Goal: Use online tool/utility: Utilize a website feature to perform a specific function

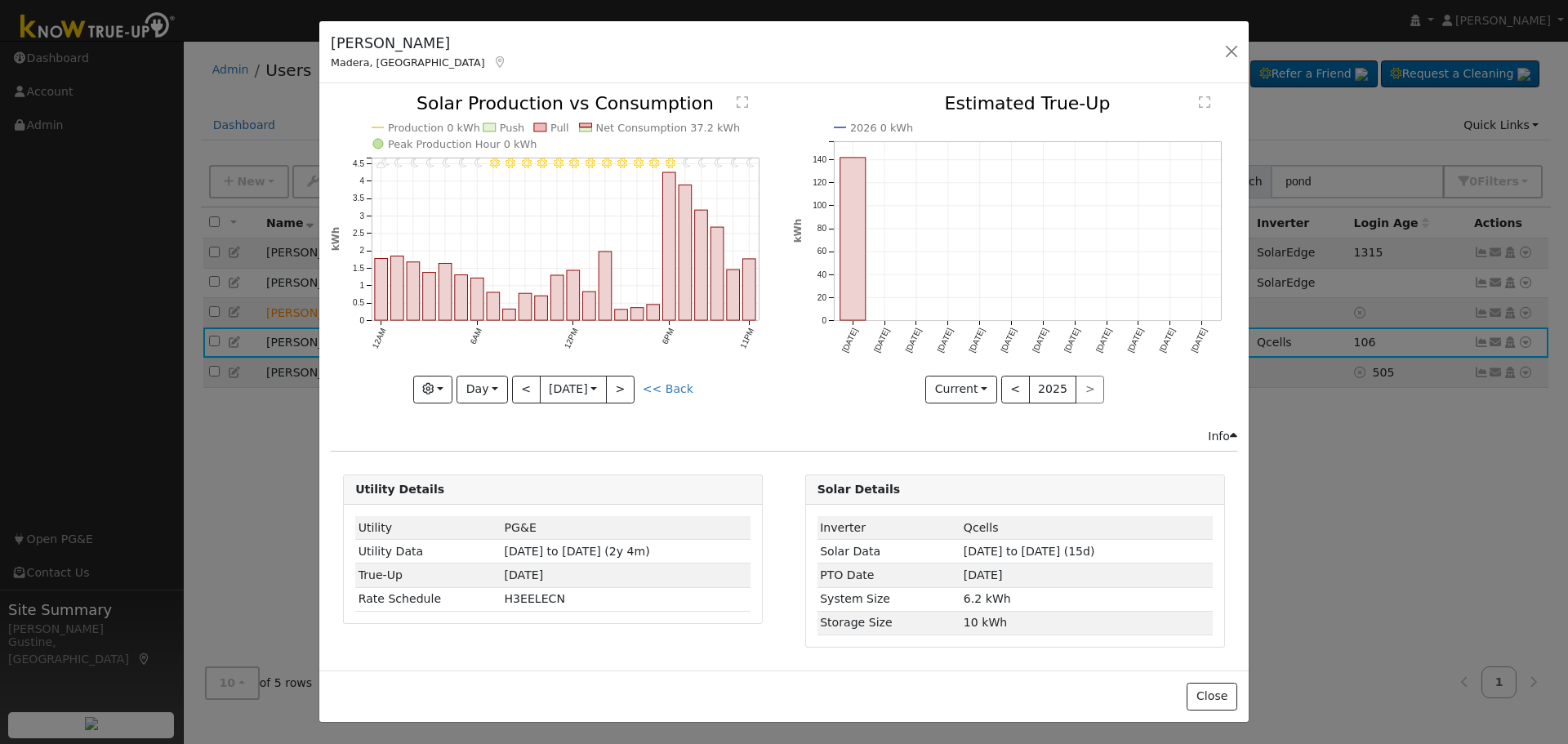
click at [400, 52] on h5 "[PERSON_NAME]" at bounding box center [419, 43] width 176 height 22
click at [494, 60] on icon at bounding box center [501, 62] width 15 height 11
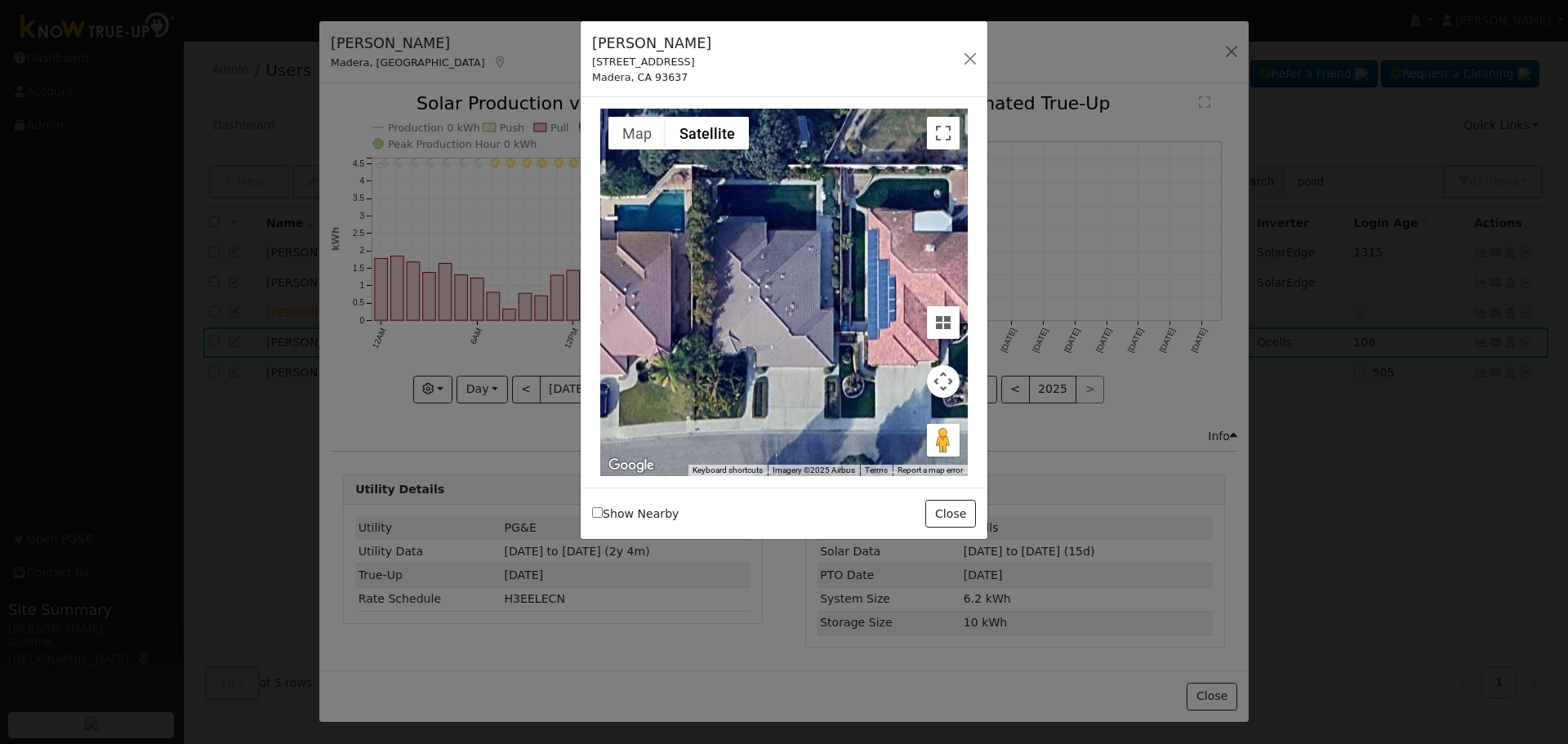
click at [1049, 137] on div at bounding box center [784, 372] width 1568 height 744
click at [974, 58] on button "button" at bounding box center [970, 58] width 23 height 23
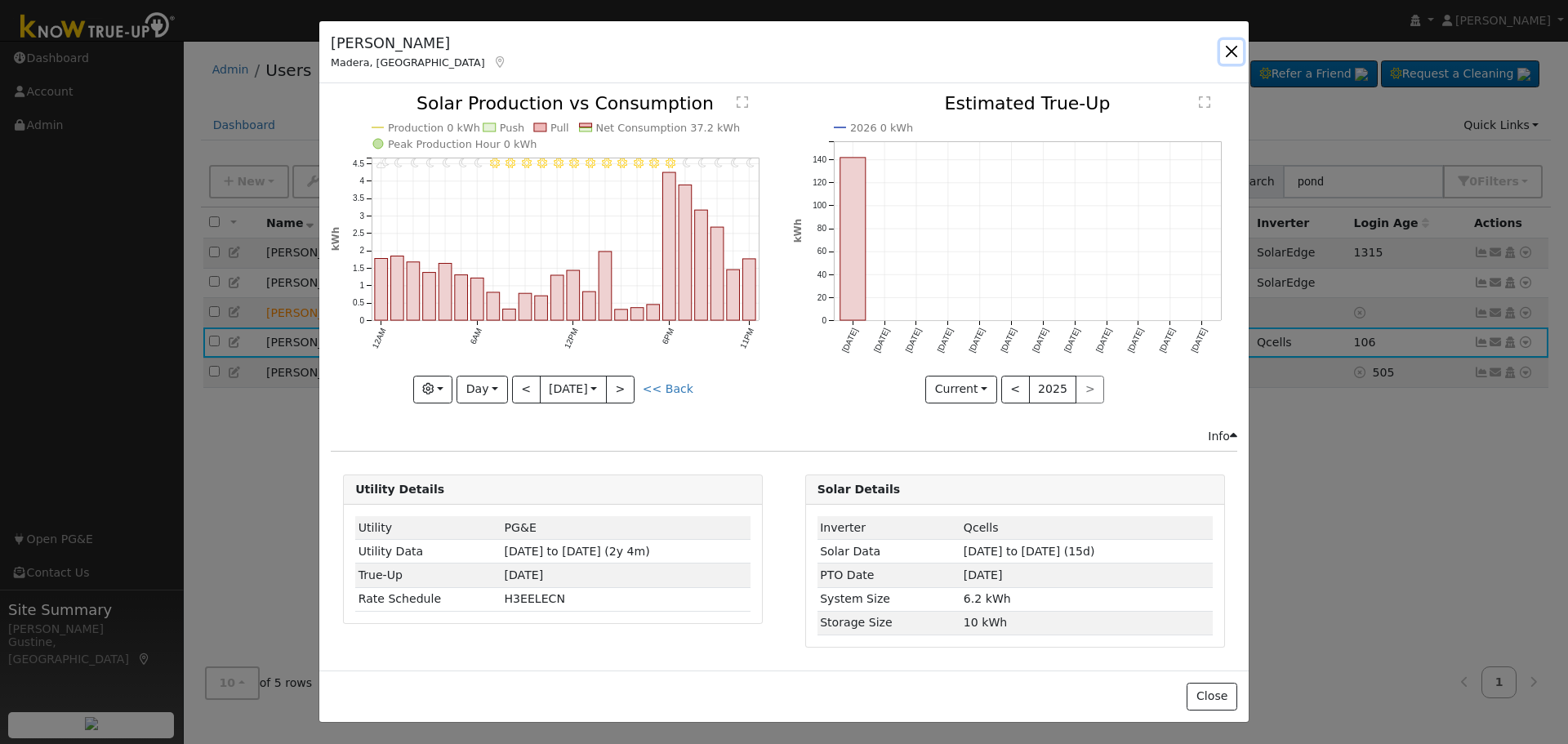
click at [1227, 46] on button "button" at bounding box center [1231, 52] width 23 height 23
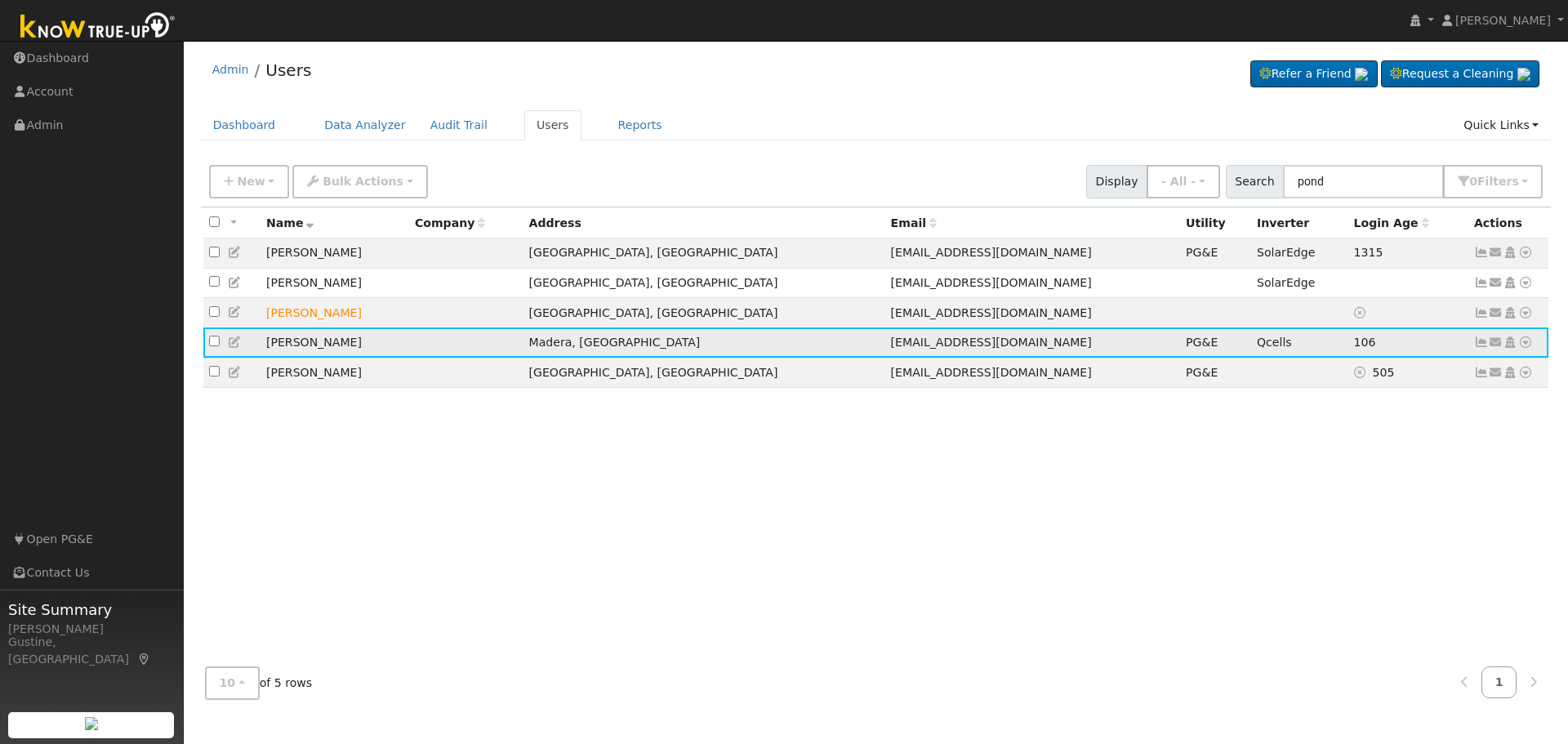
click at [1529, 344] on icon at bounding box center [1526, 342] width 15 height 11
click at [1476, 372] on link "Data Analyzer" at bounding box center [1471, 371] width 118 height 23
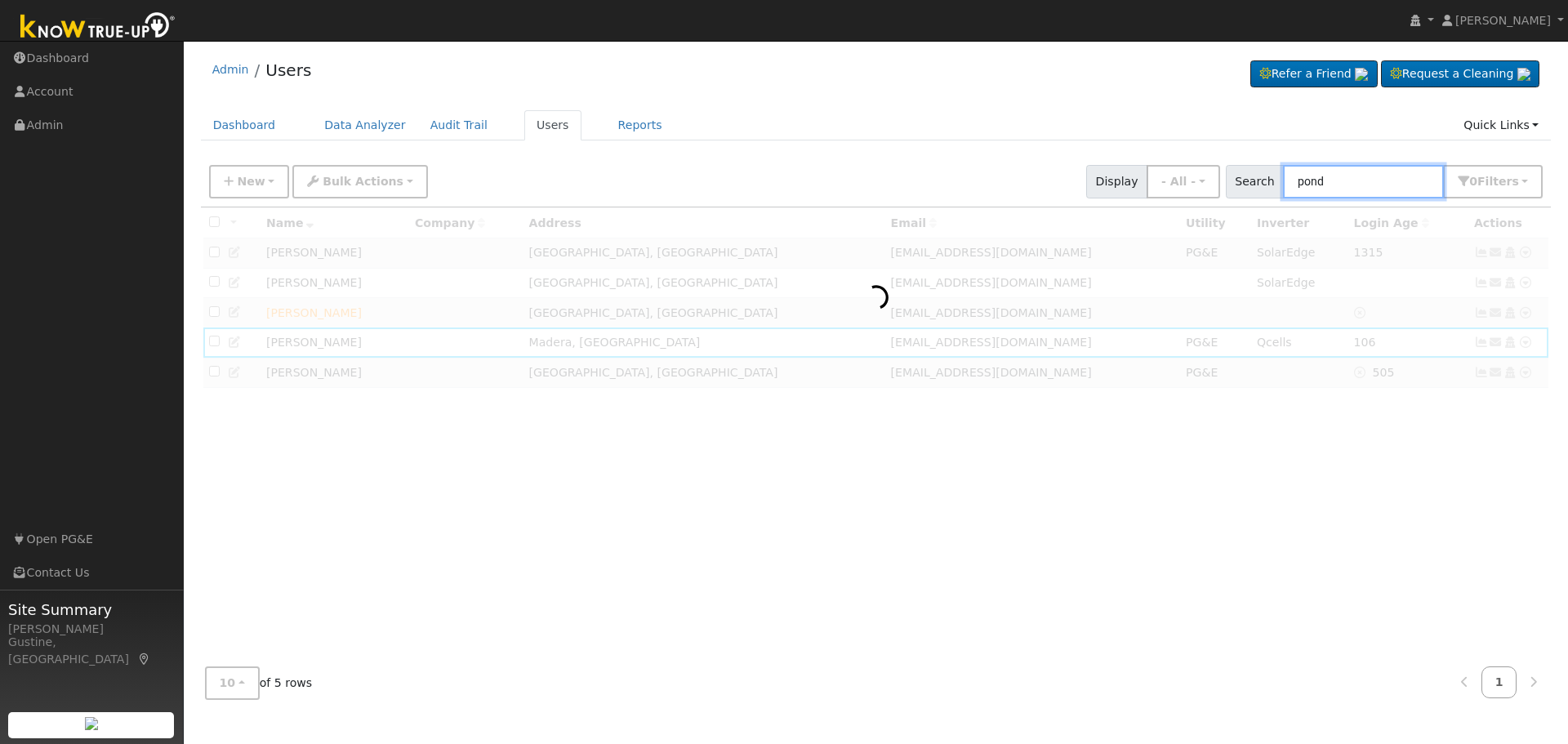
click at [1398, 187] on input "pond" at bounding box center [1362, 182] width 160 height 34
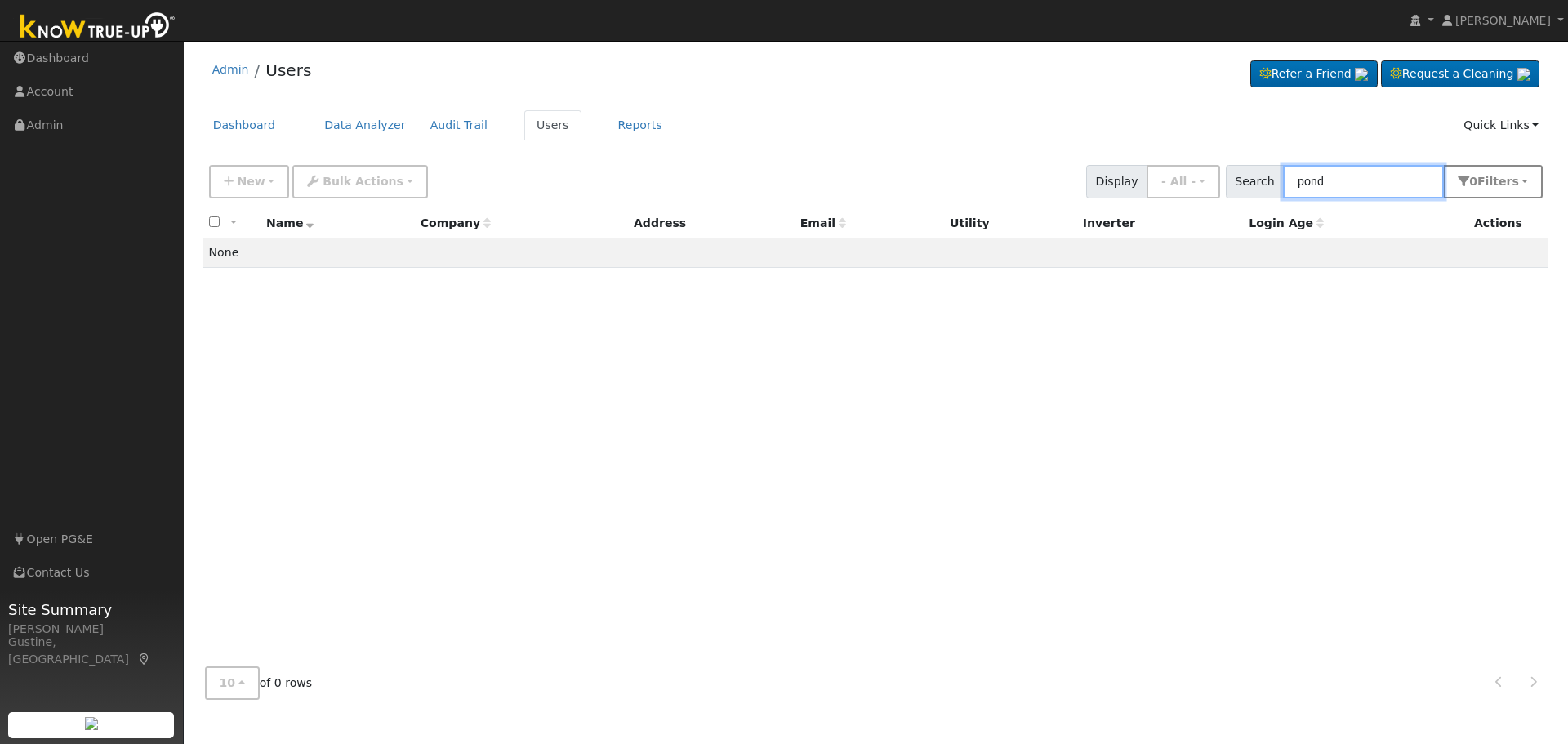
type input "pond"
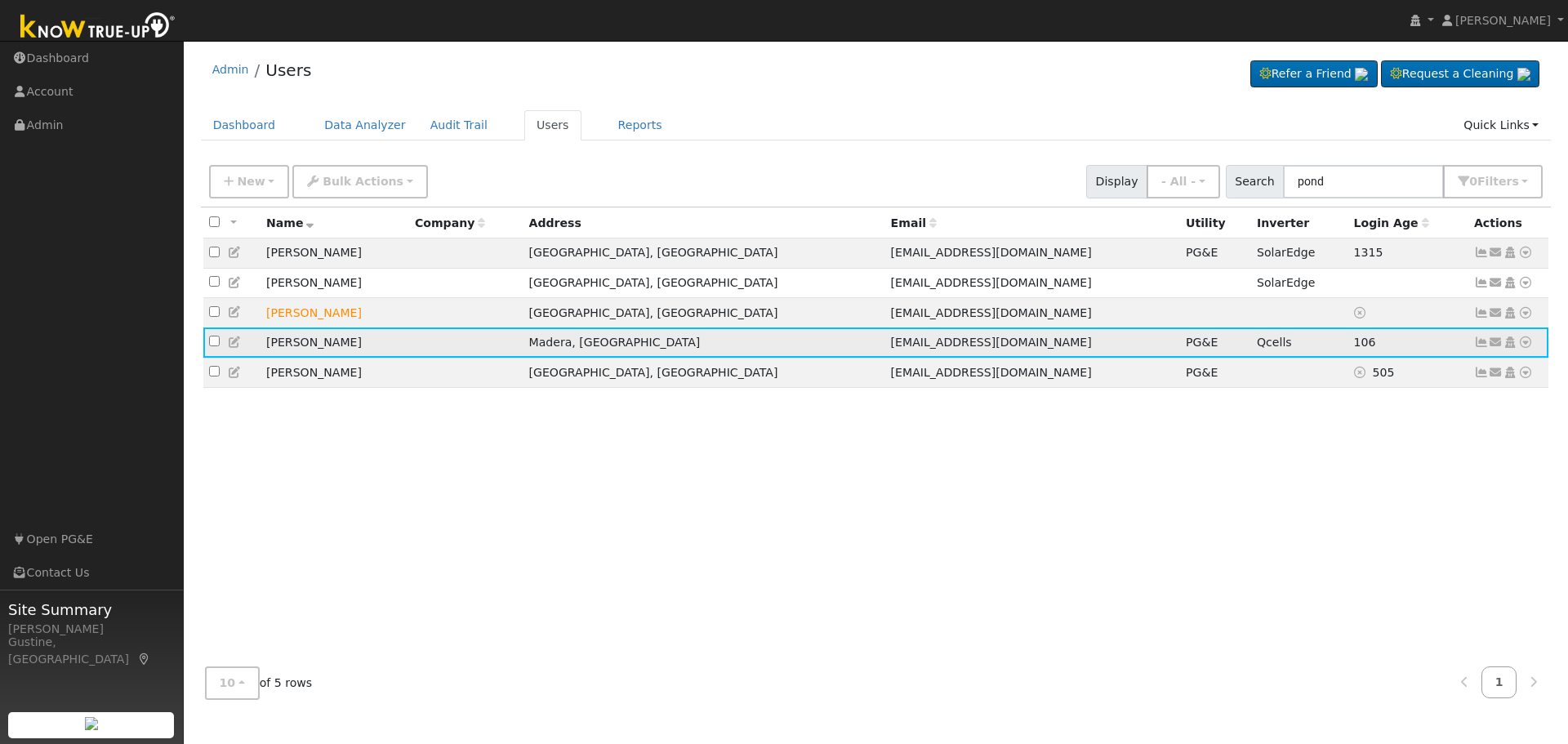
click at [1480, 345] on icon at bounding box center [1482, 342] width 15 height 11
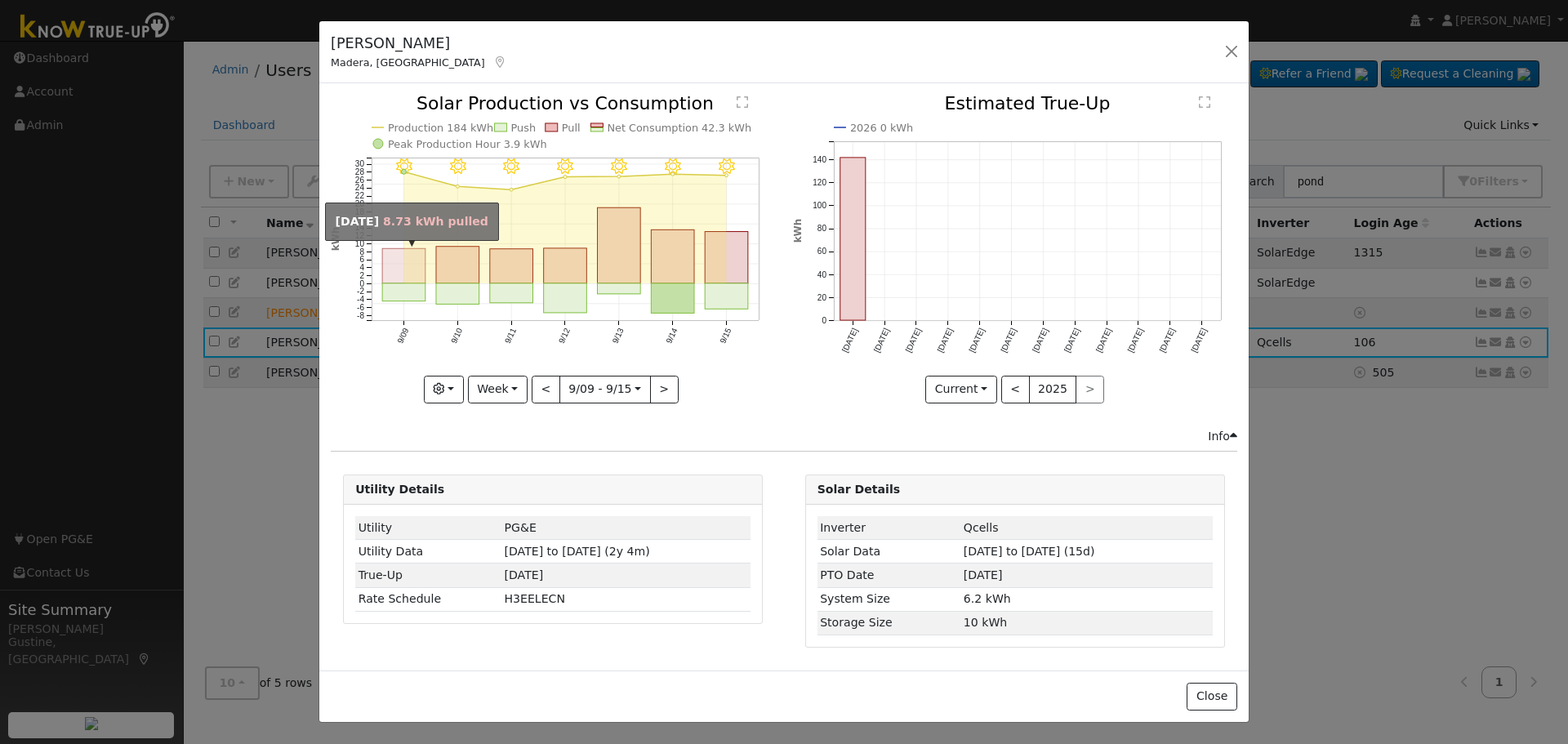
click at [391, 280] on rect "onclick=""" at bounding box center [403, 266] width 43 height 35
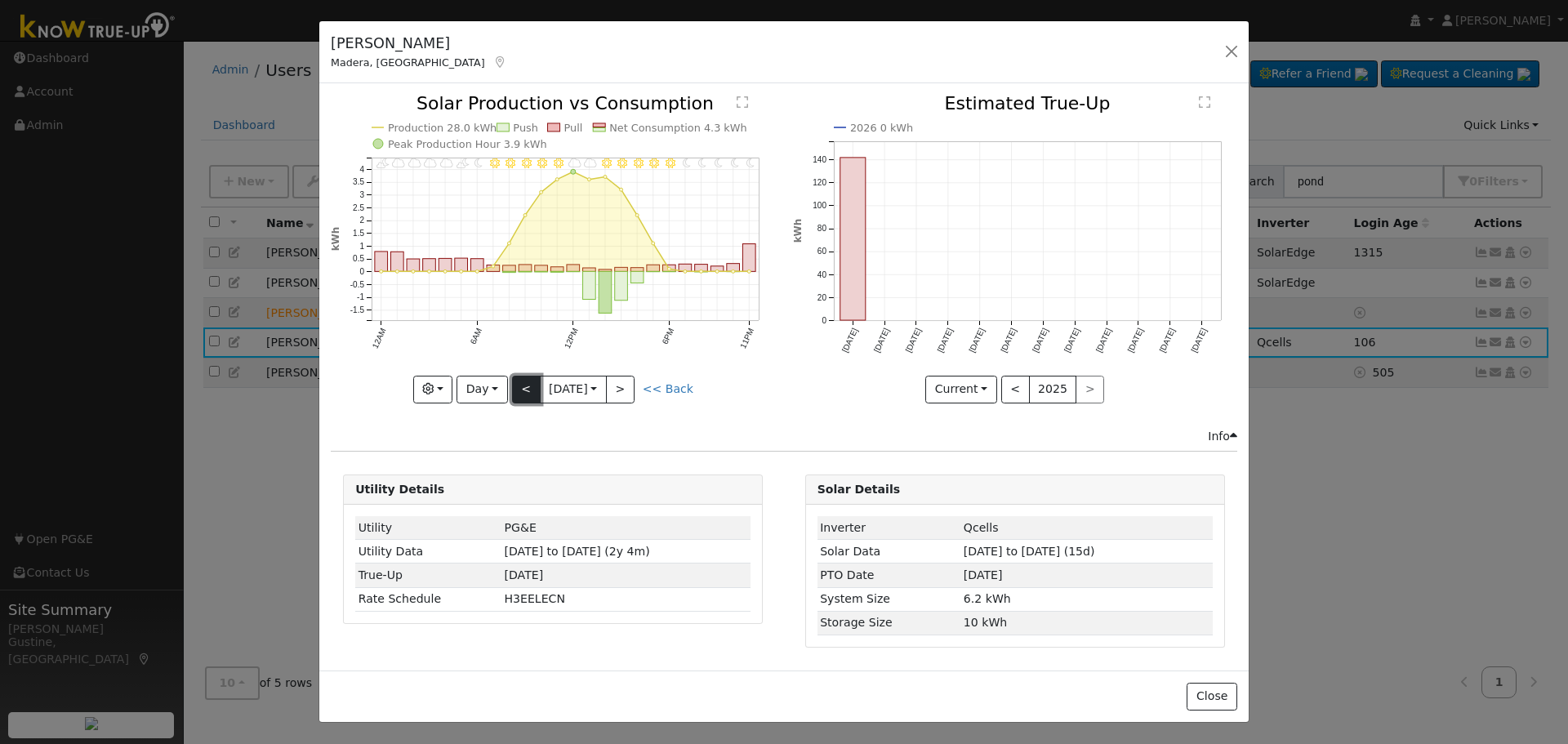
click at [529, 383] on button "<" at bounding box center [526, 389] width 28 height 28
type input "2025-09-08"
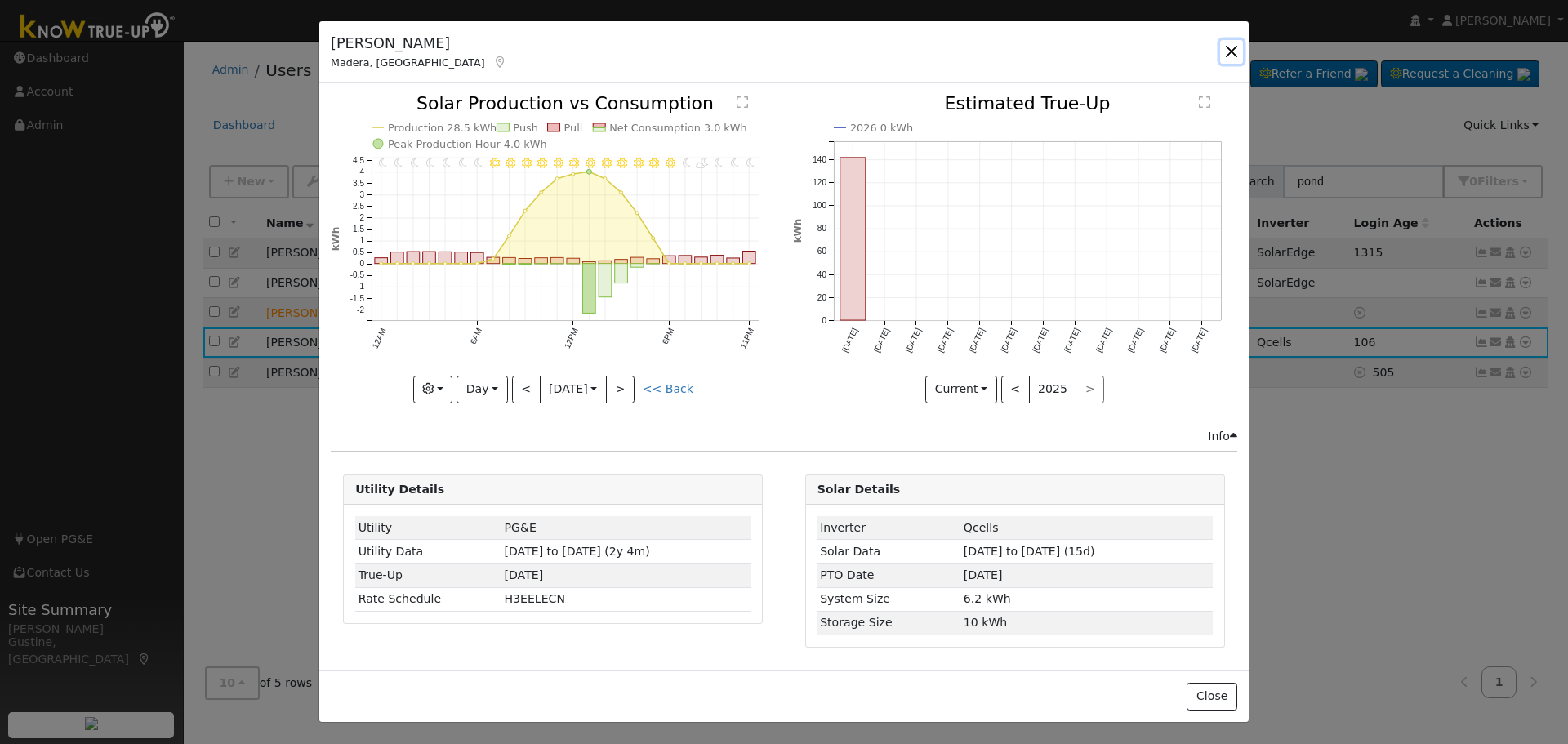
click at [1232, 63] on button "button" at bounding box center [1231, 52] width 23 height 23
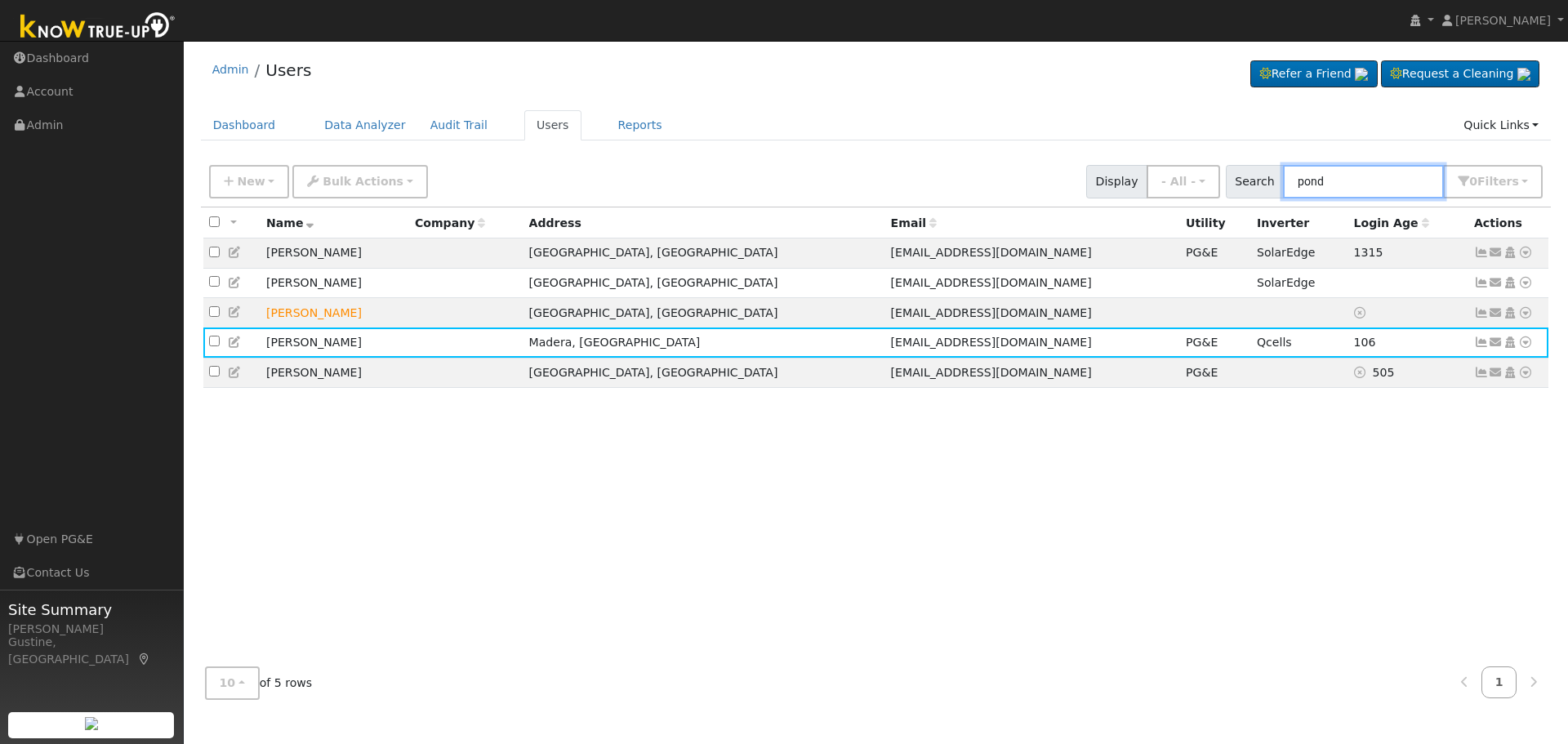
drag, startPoint x: 1347, startPoint y: 173, endPoint x: 903, endPoint y: 120, distance: 447.2
click at [905, 120] on div "Admin Users Refer a Friend Request a Cleaning" at bounding box center [875, 380] width 1368 height 663
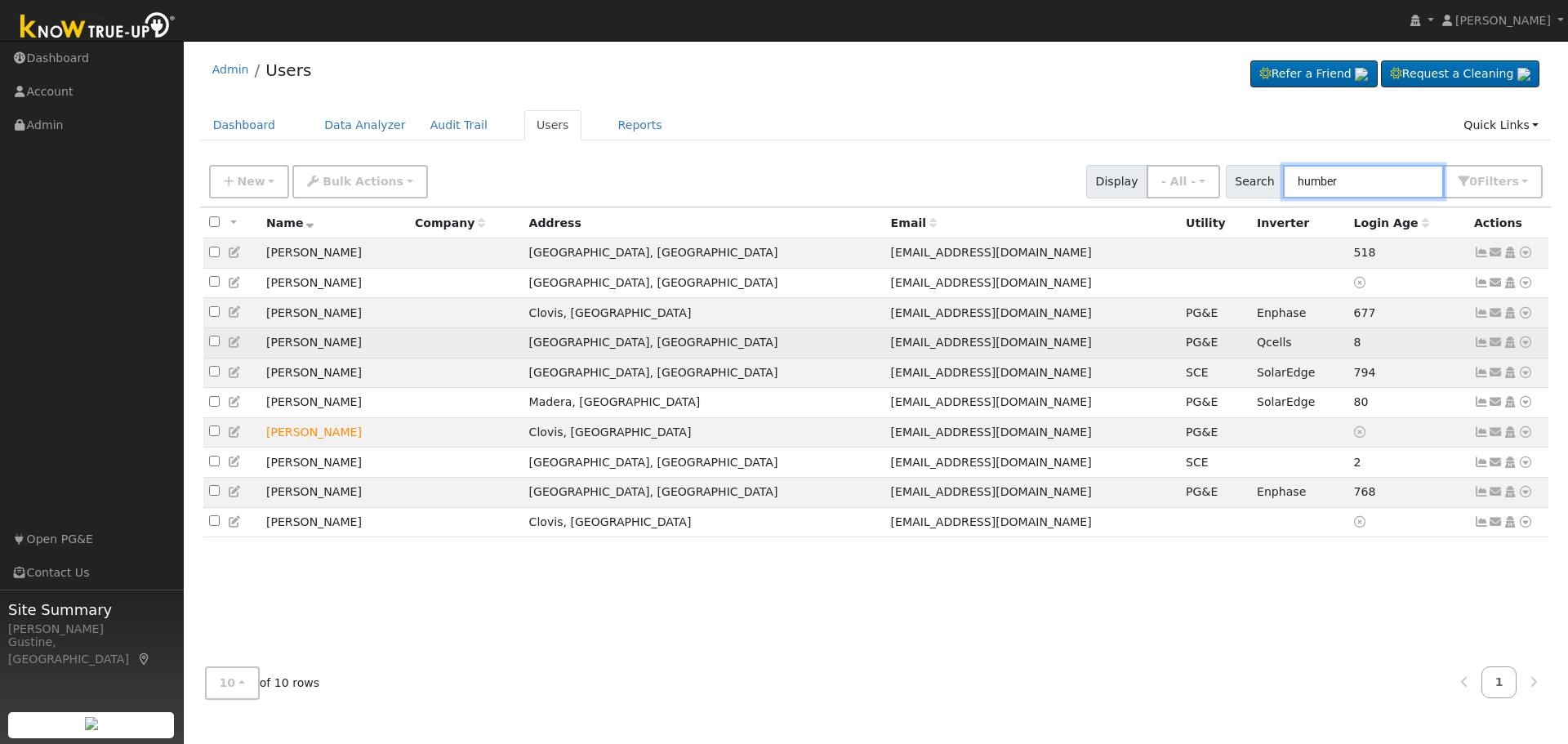
type input "humber"
click at [1484, 345] on icon at bounding box center [1482, 342] width 15 height 11
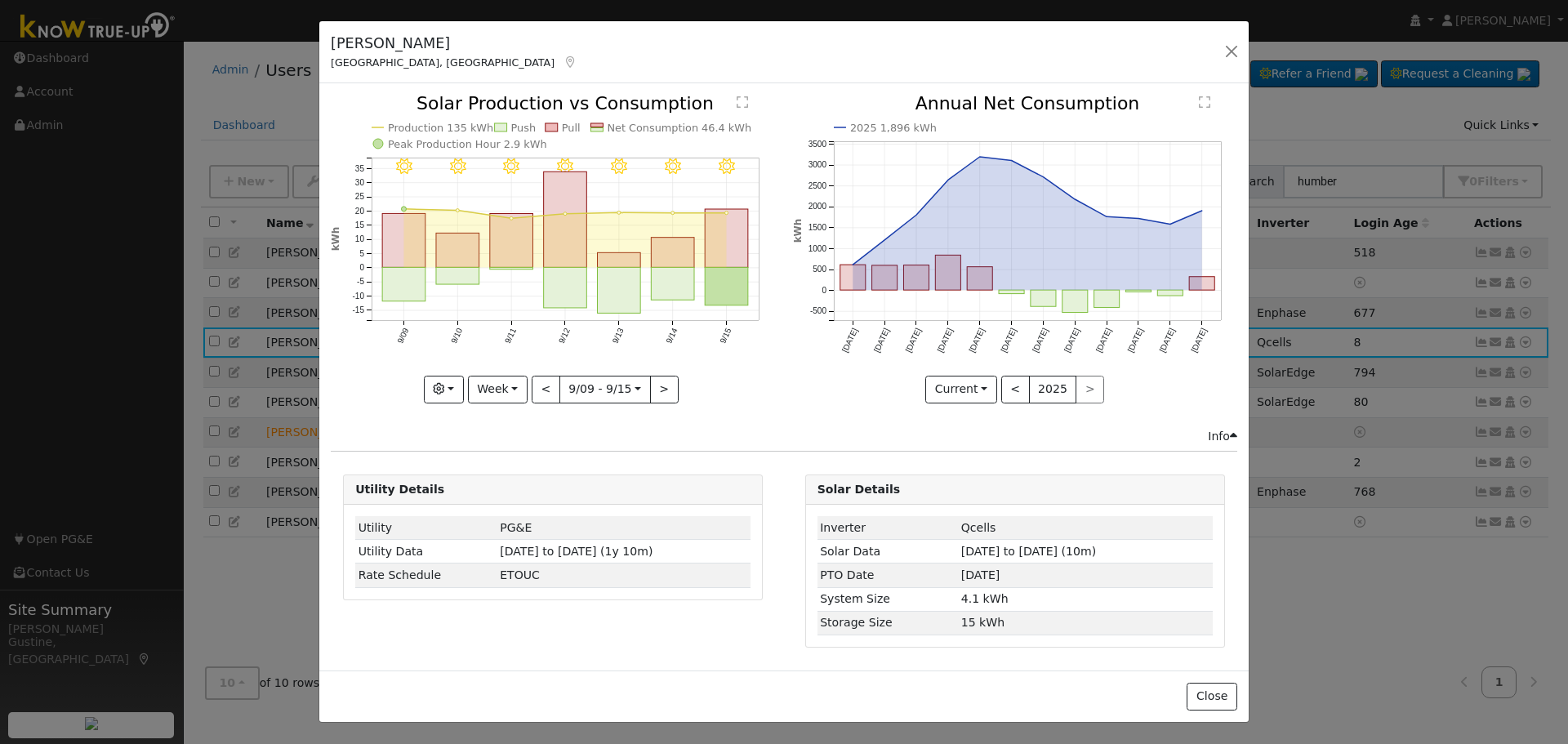
click at [712, 235] on rect "onclick=""" at bounding box center [727, 238] width 43 height 58
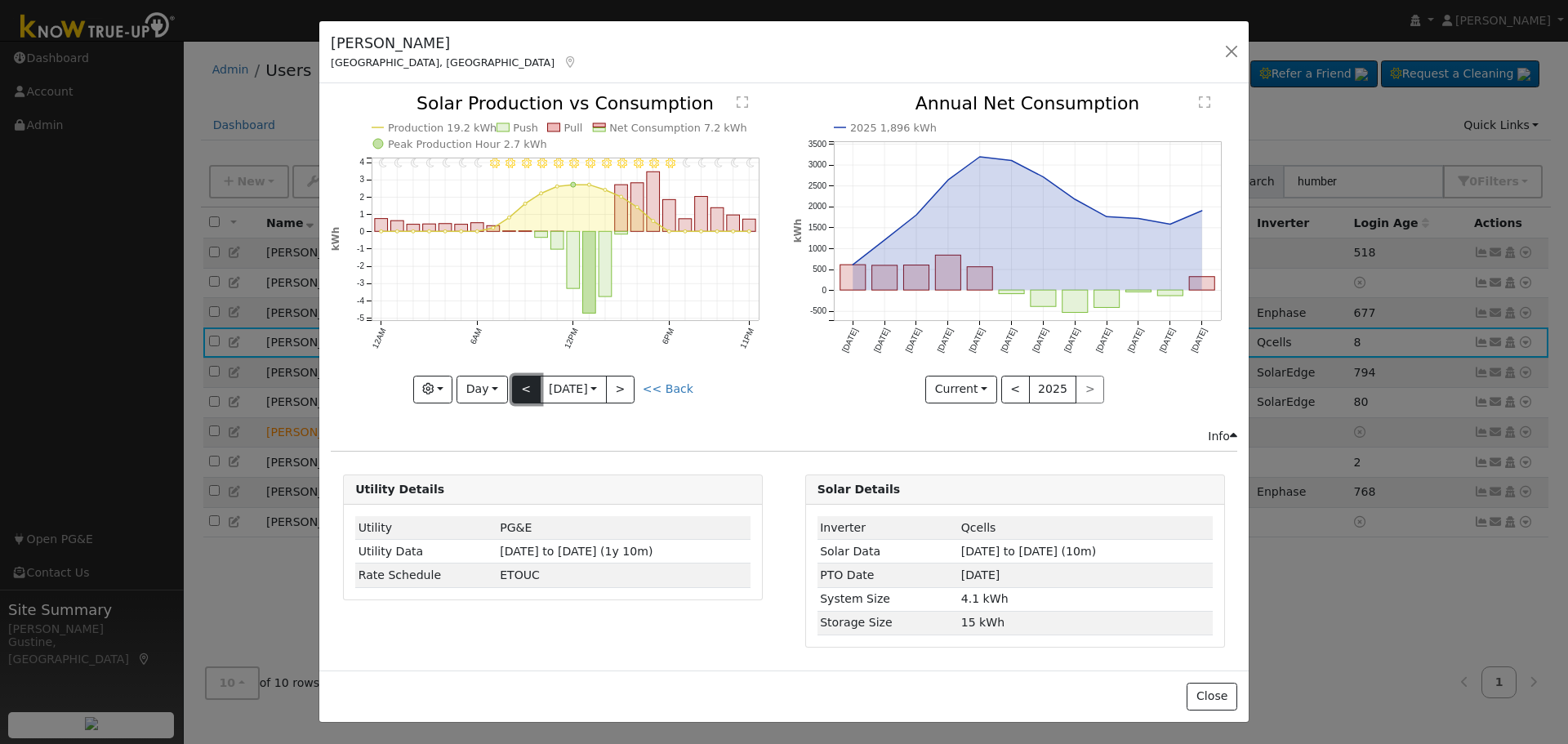
click at [524, 391] on button "<" at bounding box center [526, 389] width 28 height 28
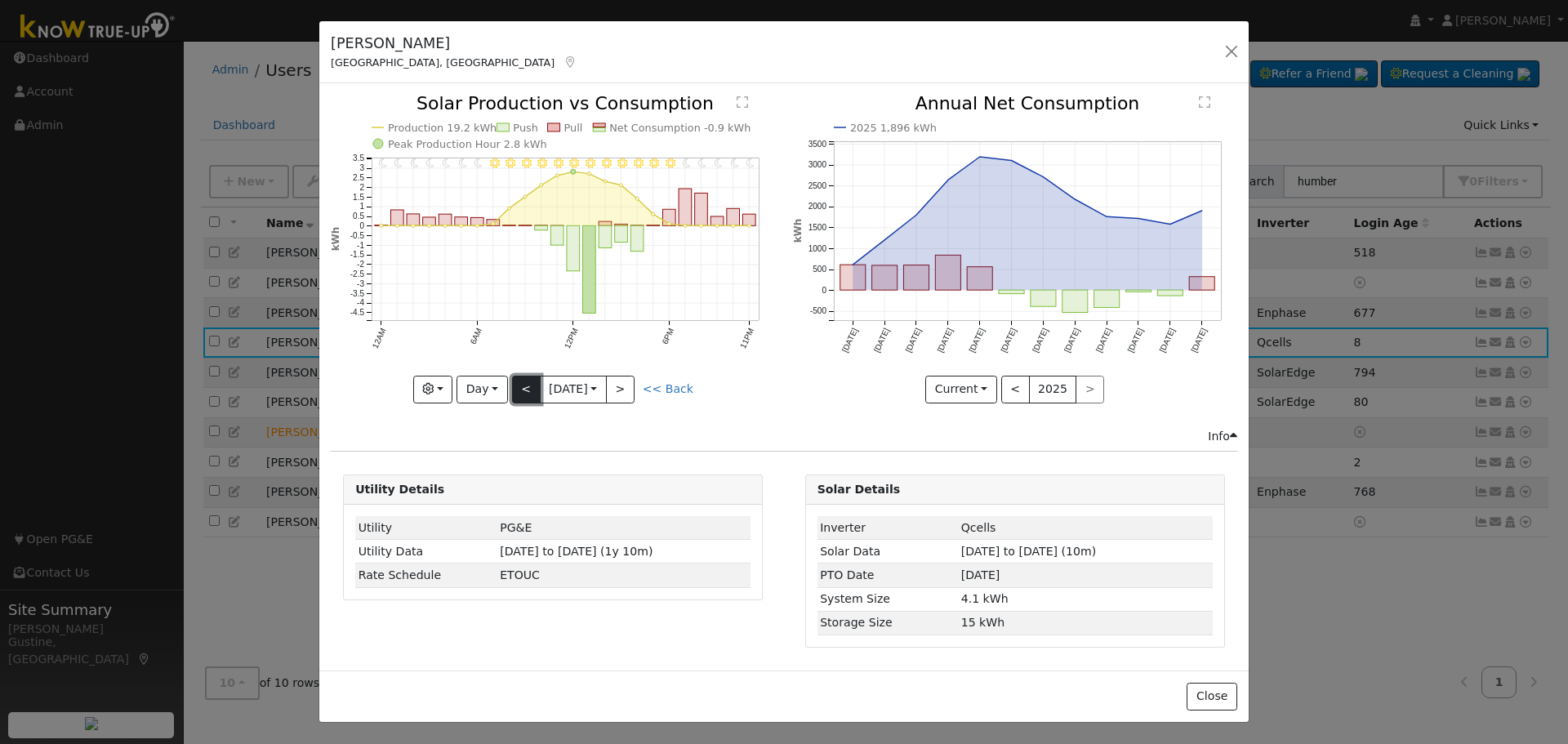
click at [524, 390] on button "<" at bounding box center [526, 389] width 28 height 28
click at [524, 390] on div "11PM - Clear 10PM - Clear 9PM - Clear 8PM - Clear 7PM - Clear 6PM - Clear 5PM -…" at bounding box center [552, 249] width 444 height 308
click at [524, 390] on button "<" at bounding box center [526, 389] width 28 height 28
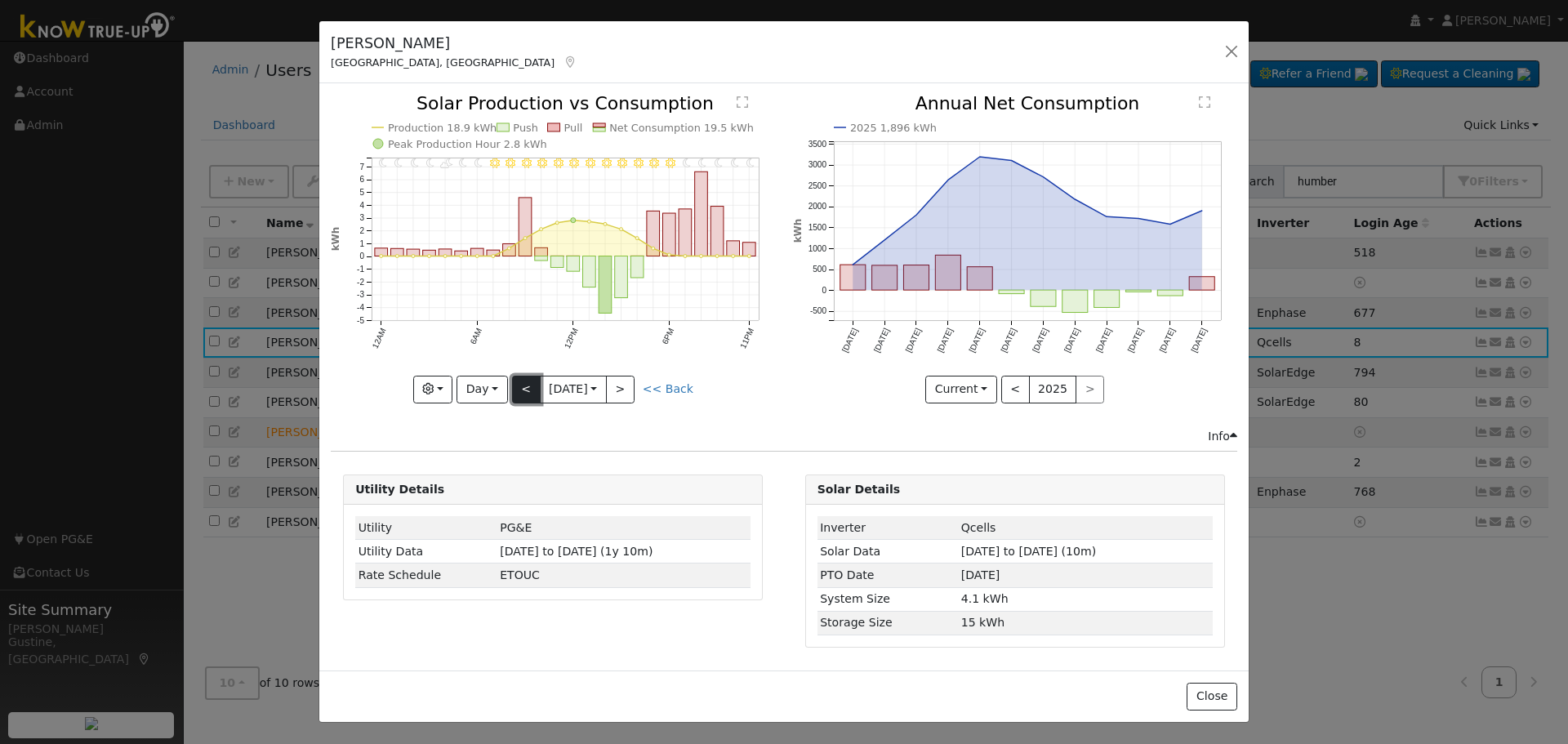
click at [524, 390] on button "<" at bounding box center [526, 389] width 28 height 28
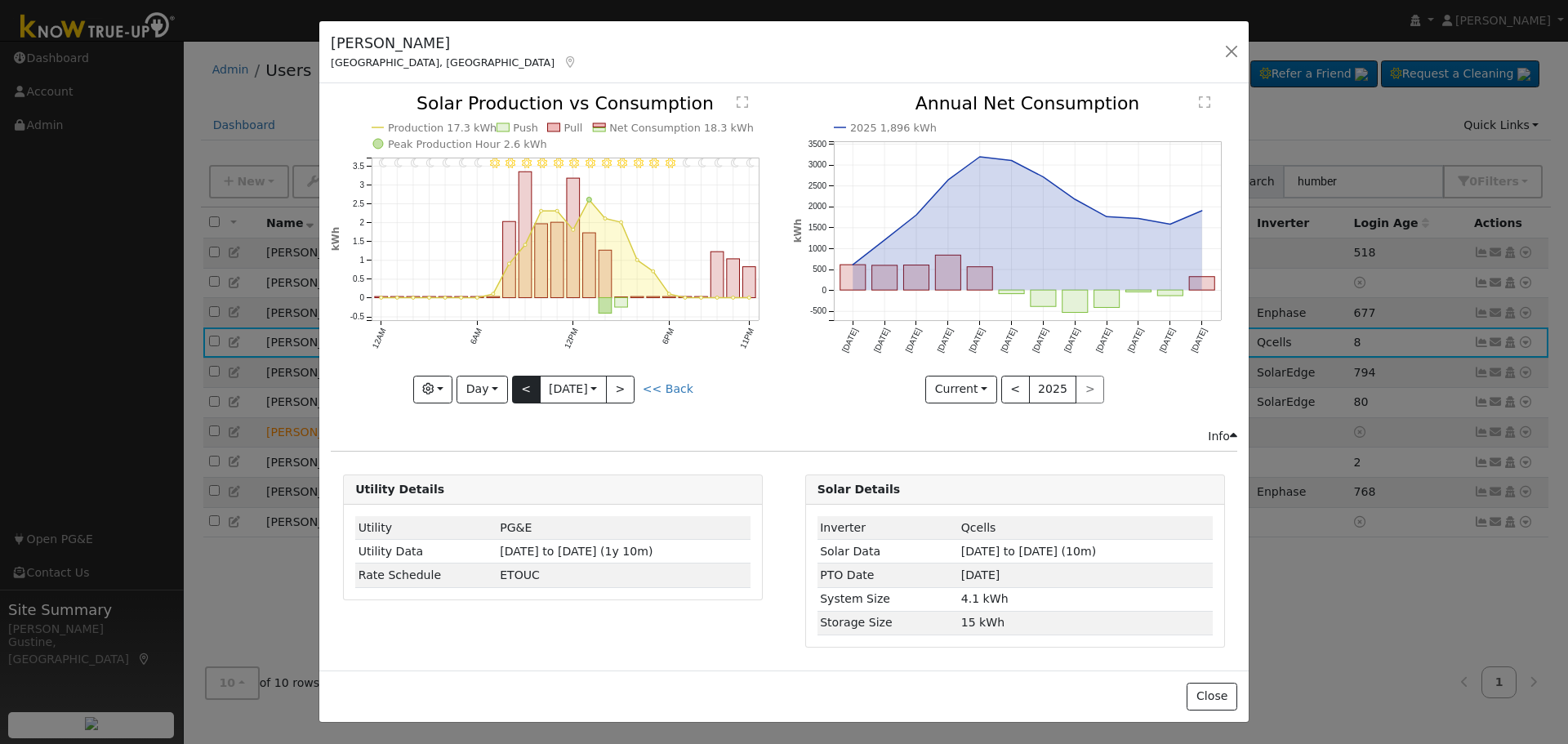
click at [524, 390] on div "11PM - Clear 10PM - Clear 9PM - Clear 8PM - Clear 7PM - Clear 6PM - Clear 5PM -…" at bounding box center [552, 249] width 444 height 308
click at [524, 390] on button "<" at bounding box center [526, 389] width 28 height 28
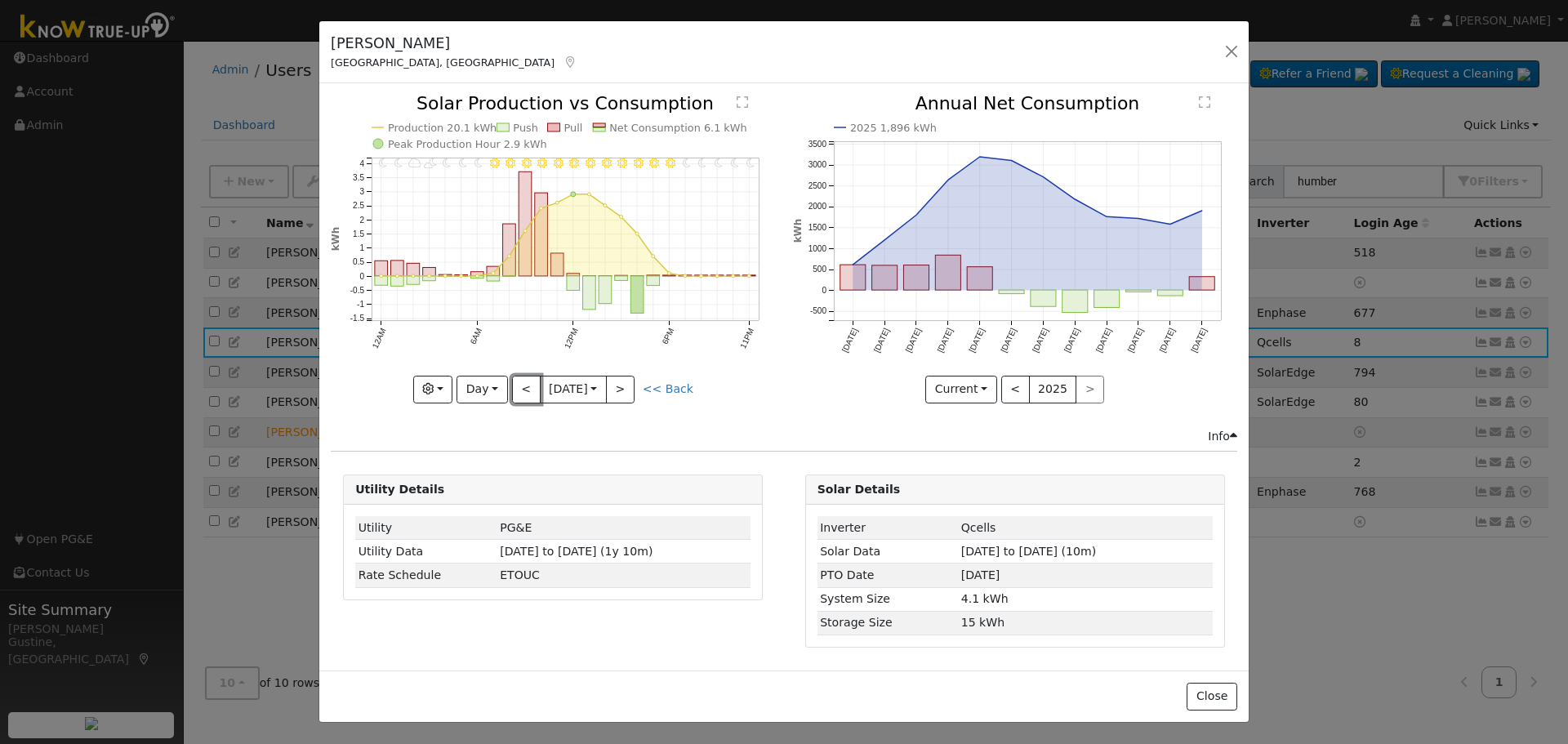
click at [519, 387] on button "<" at bounding box center [526, 389] width 28 height 28
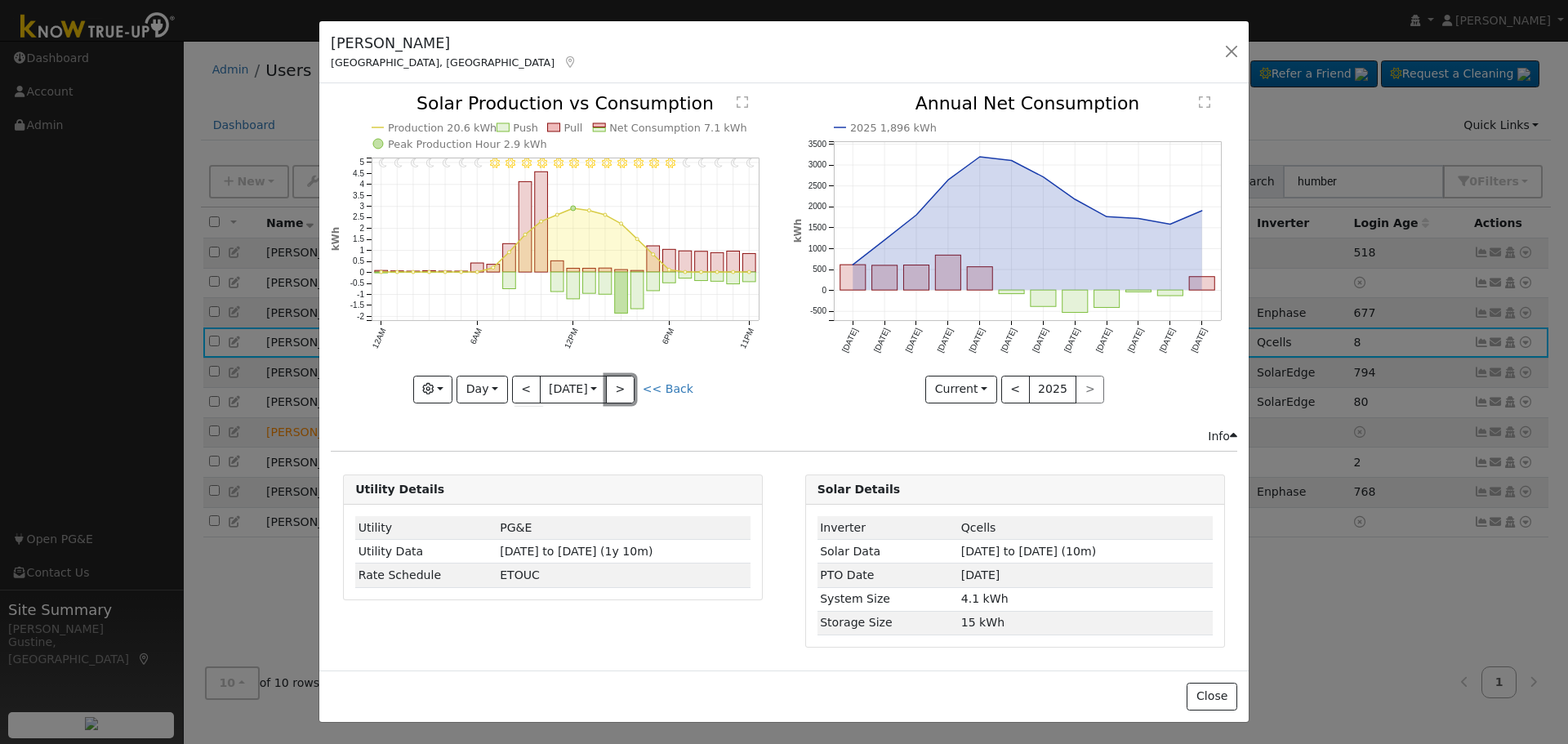
click at [617, 390] on button ">" at bounding box center [620, 389] width 28 height 28
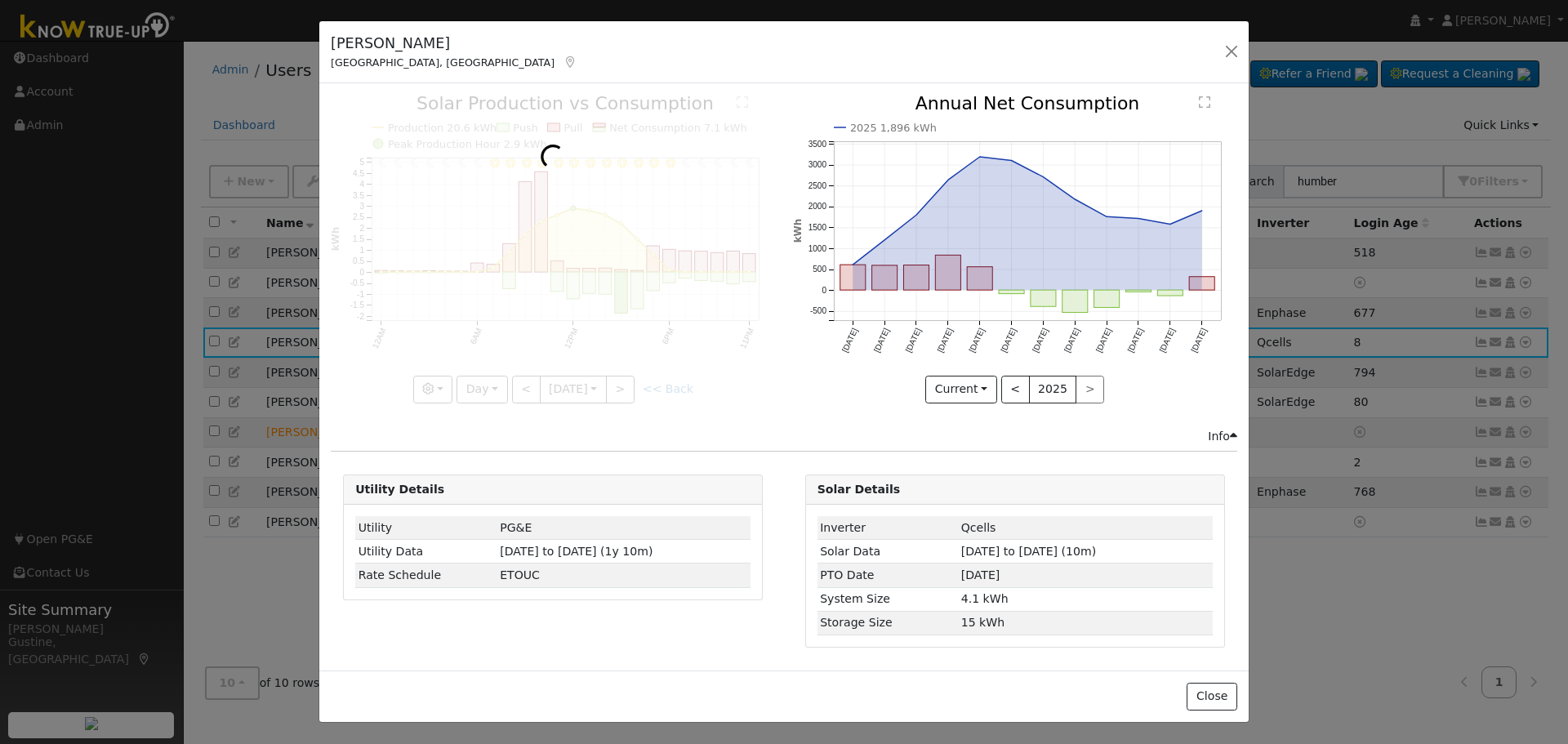
click at [617, 390] on div at bounding box center [552, 249] width 444 height 308
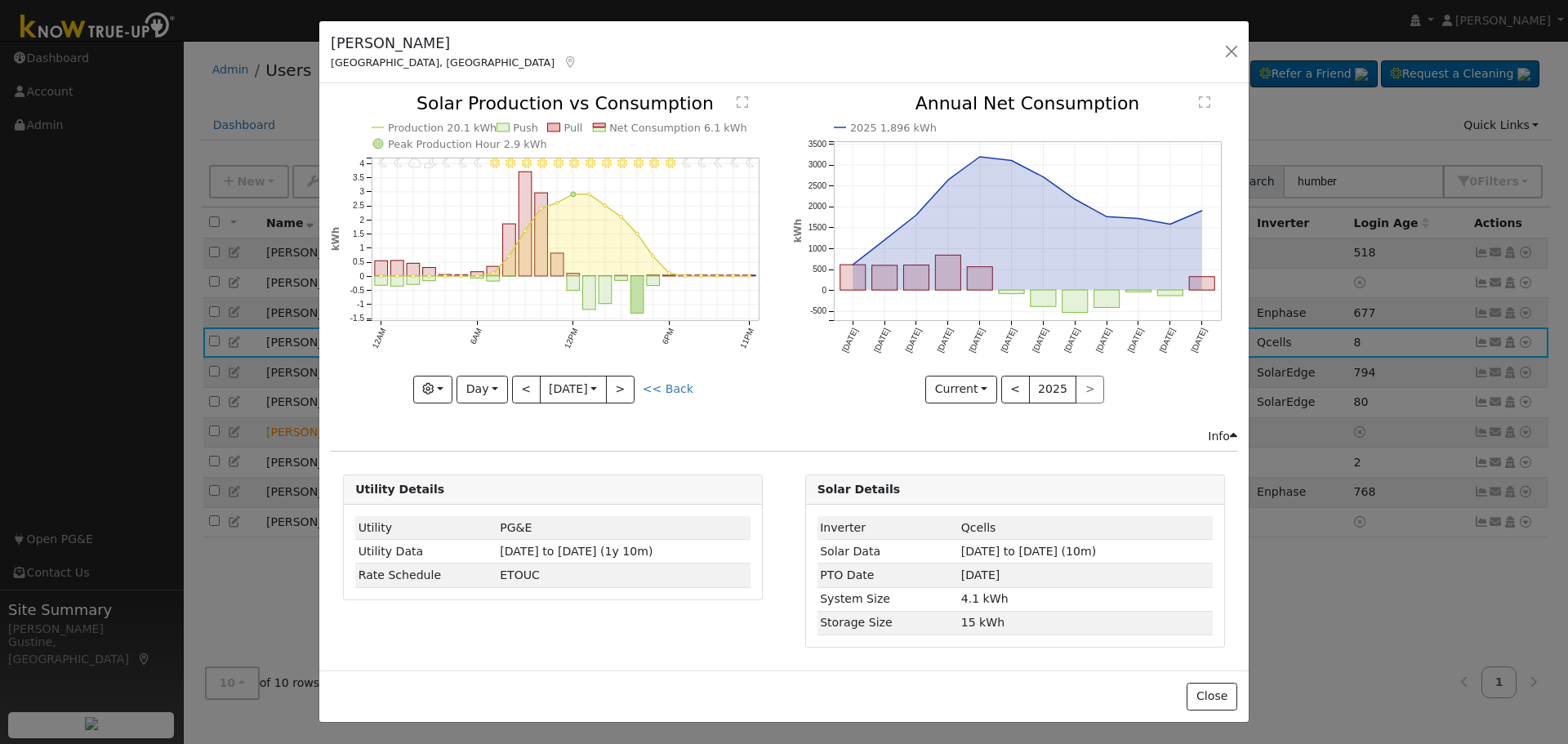
click at [617, 390] on div at bounding box center [552, 249] width 444 height 308
click at [617, 390] on button ">" at bounding box center [620, 389] width 28 height 28
click at [0, 0] on div at bounding box center [0, 0] width 0 height 0
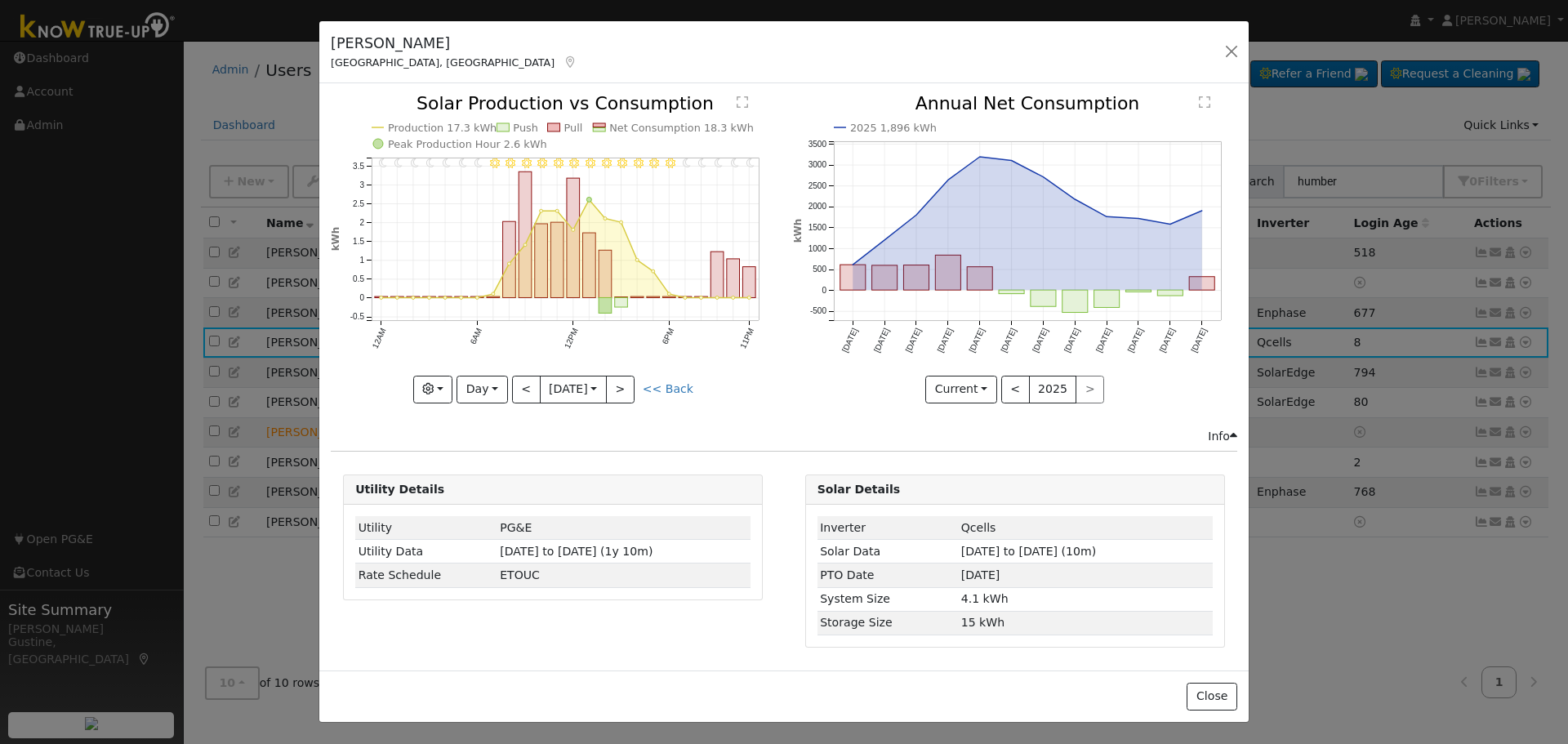
click at [617, 390] on div "11PM - Clear 10PM - Clear 9PM - Clear 8PM - Clear 7PM - Clear 6PM - Clear 5PM -…" at bounding box center [552, 249] width 444 height 308
click at [619, 396] on button ">" at bounding box center [620, 389] width 28 height 28
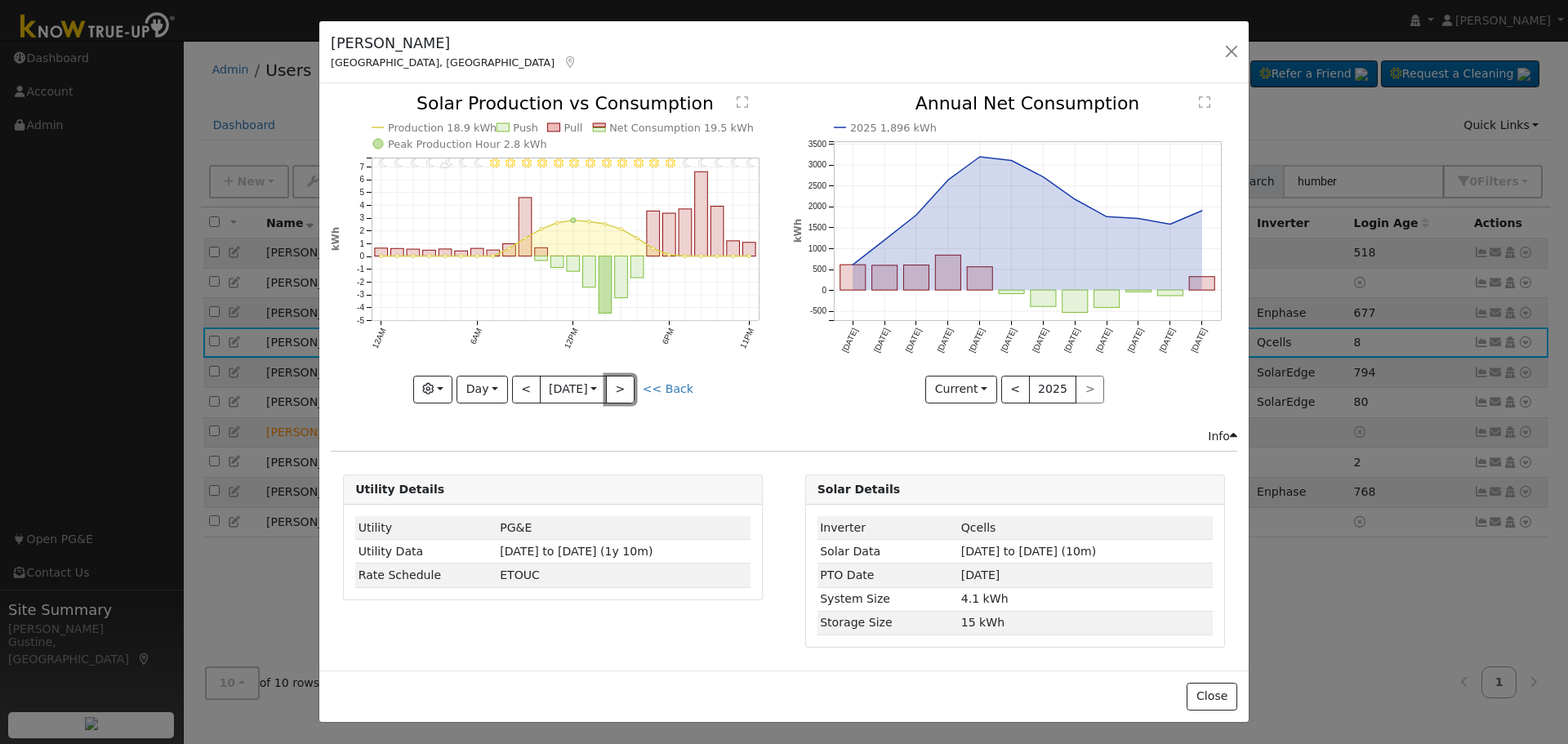
click at [625, 391] on button ">" at bounding box center [620, 389] width 28 height 28
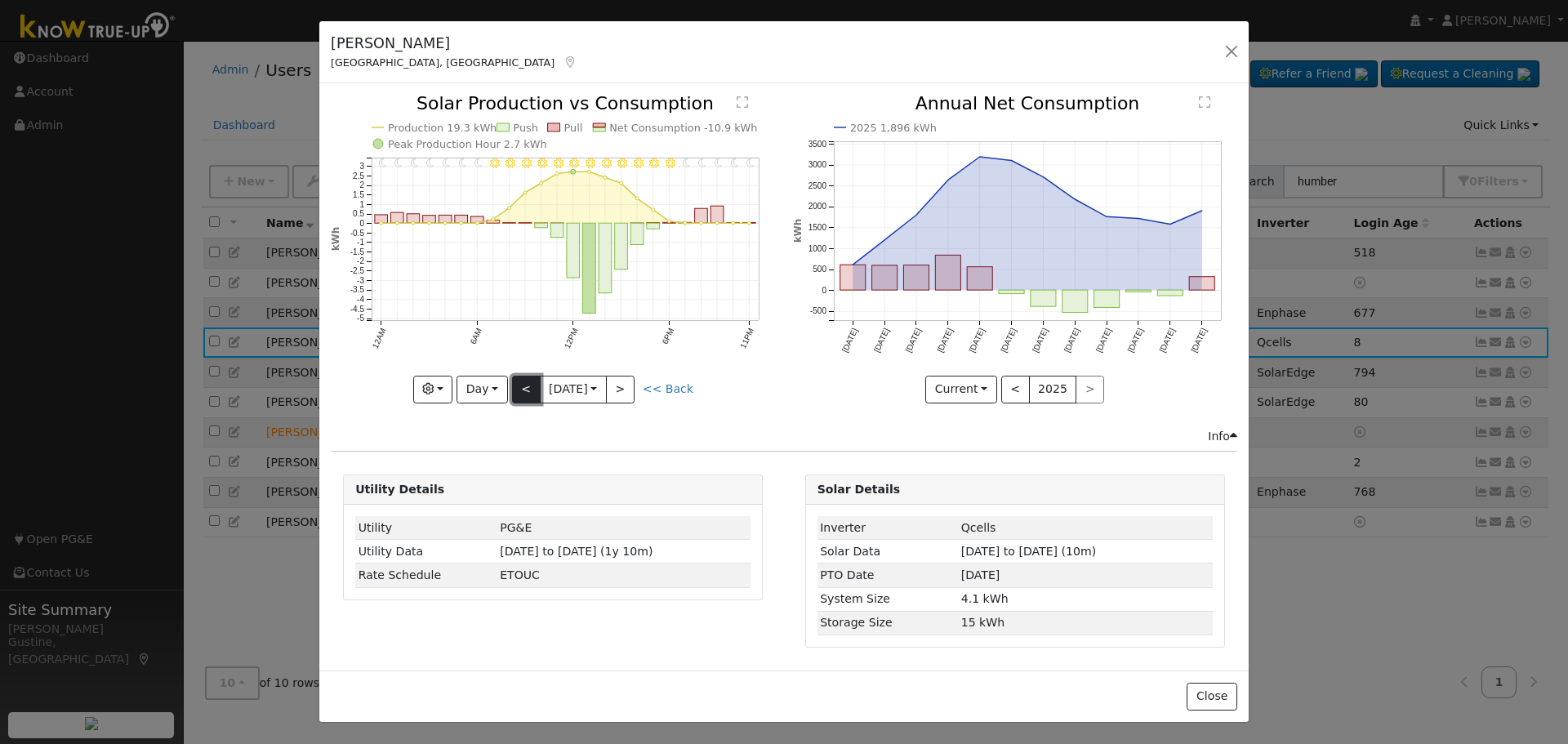
click at [537, 393] on button "<" at bounding box center [526, 389] width 28 height 28
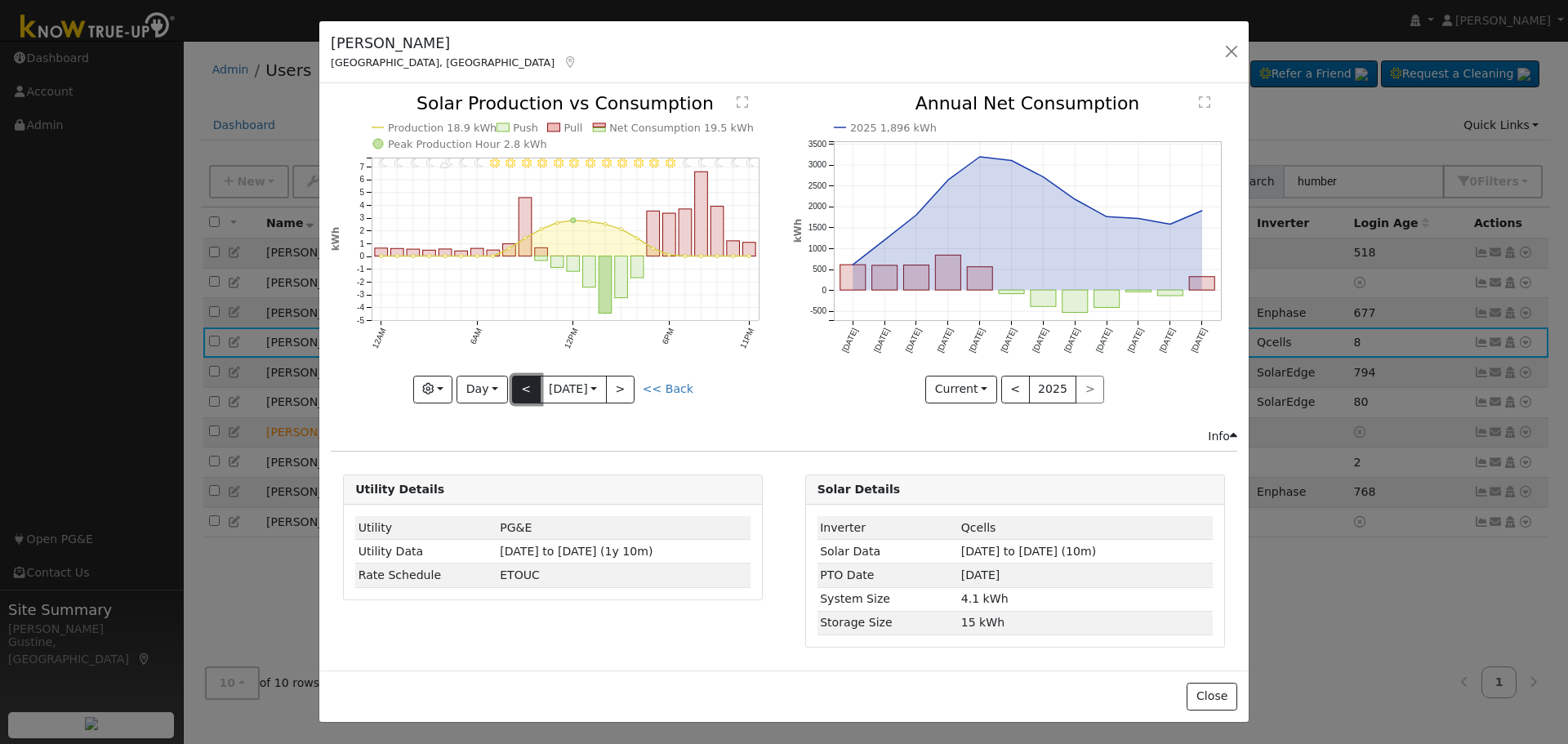
click at [533, 385] on button "<" at bounding box center [526, 389] width 28 height 28
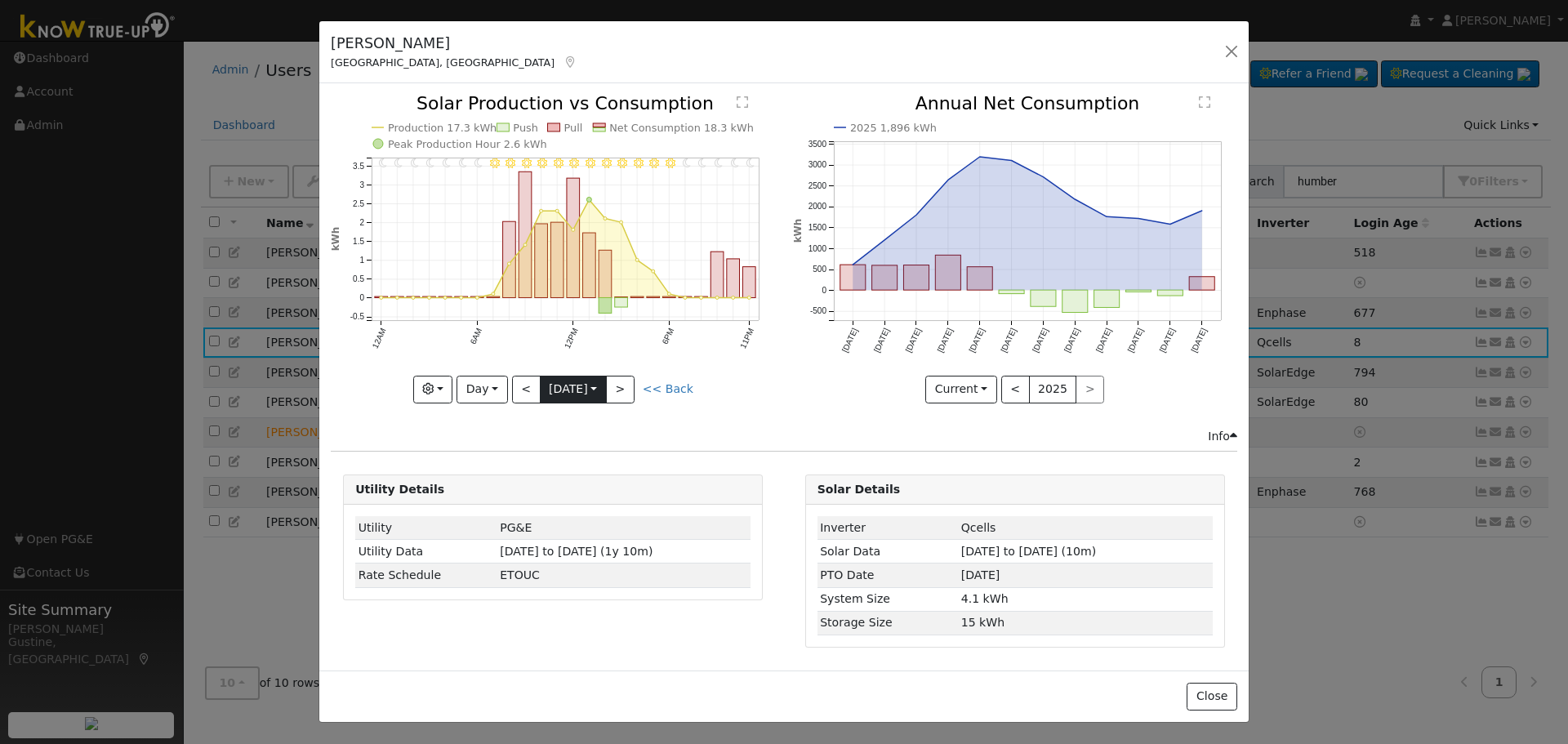
click at [540, 380] on input "2025-09-11" at bounding box center [573, 389] width 66 height 26
click at [531, 387] on button "<" at bounding box center [526, 389] width 28 height 28
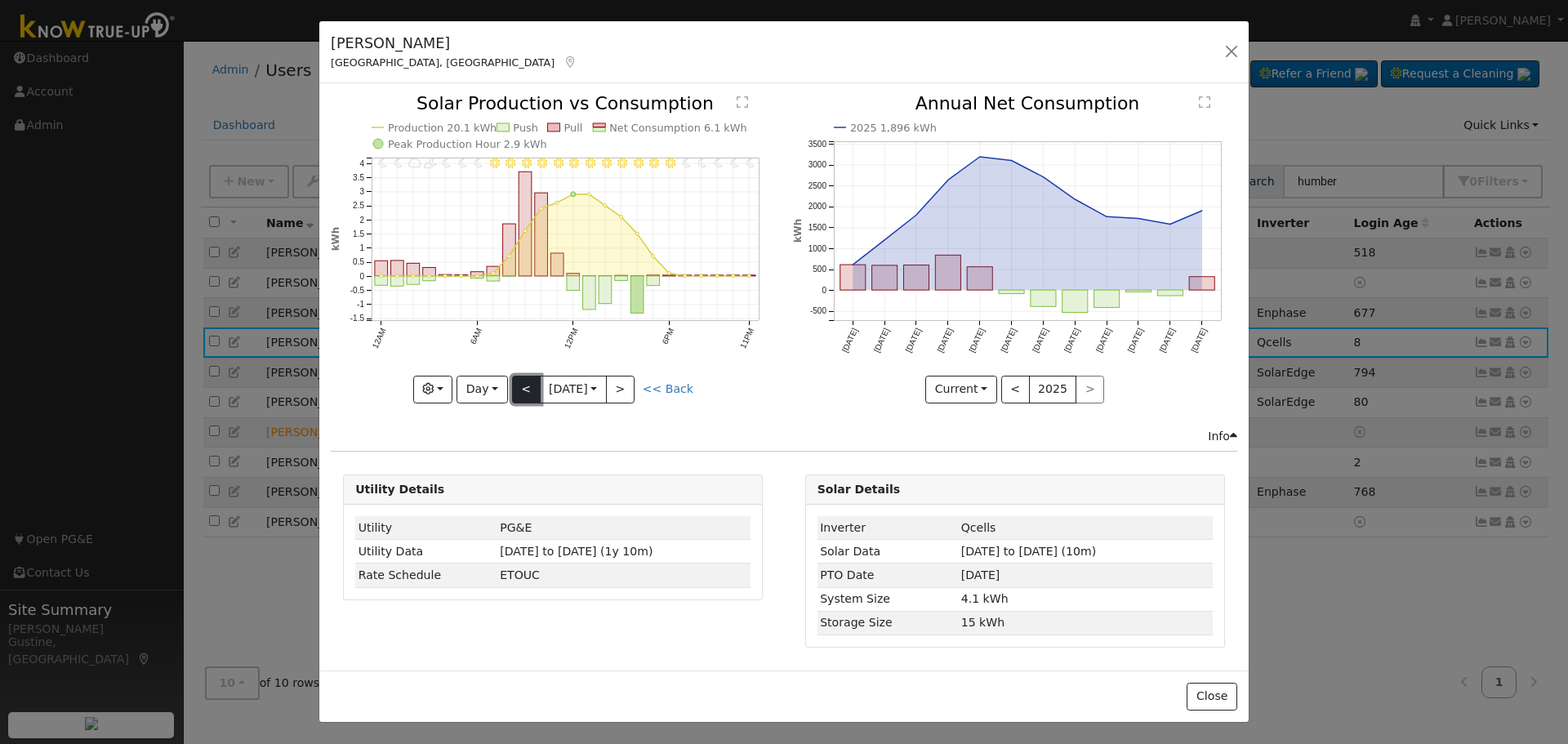
click at [531, 387] on button "<" at bounding box center [526, 389] width 28 height 28
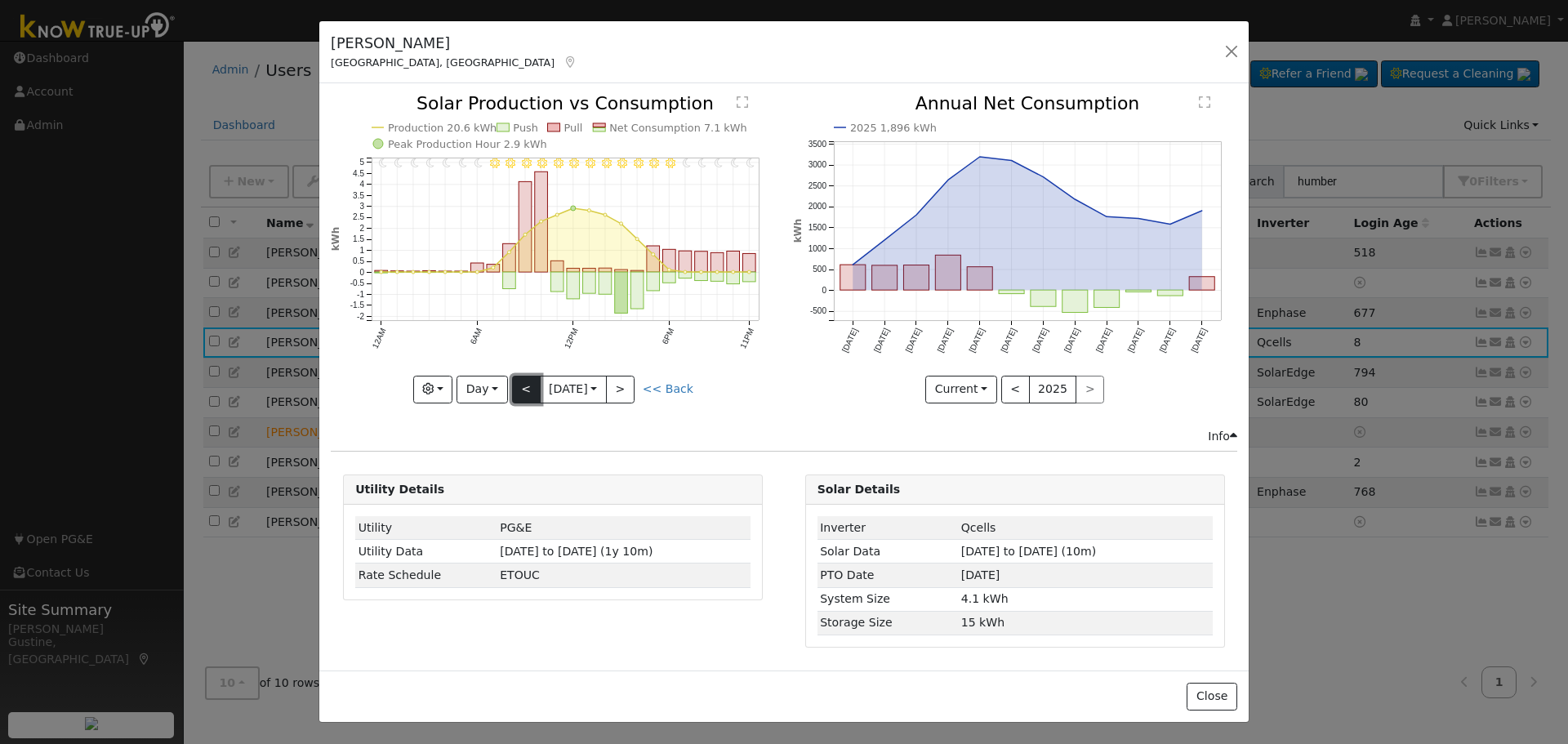
click at [528, 387] on button "<" at bounding box center [526, 389] width 28 height 28
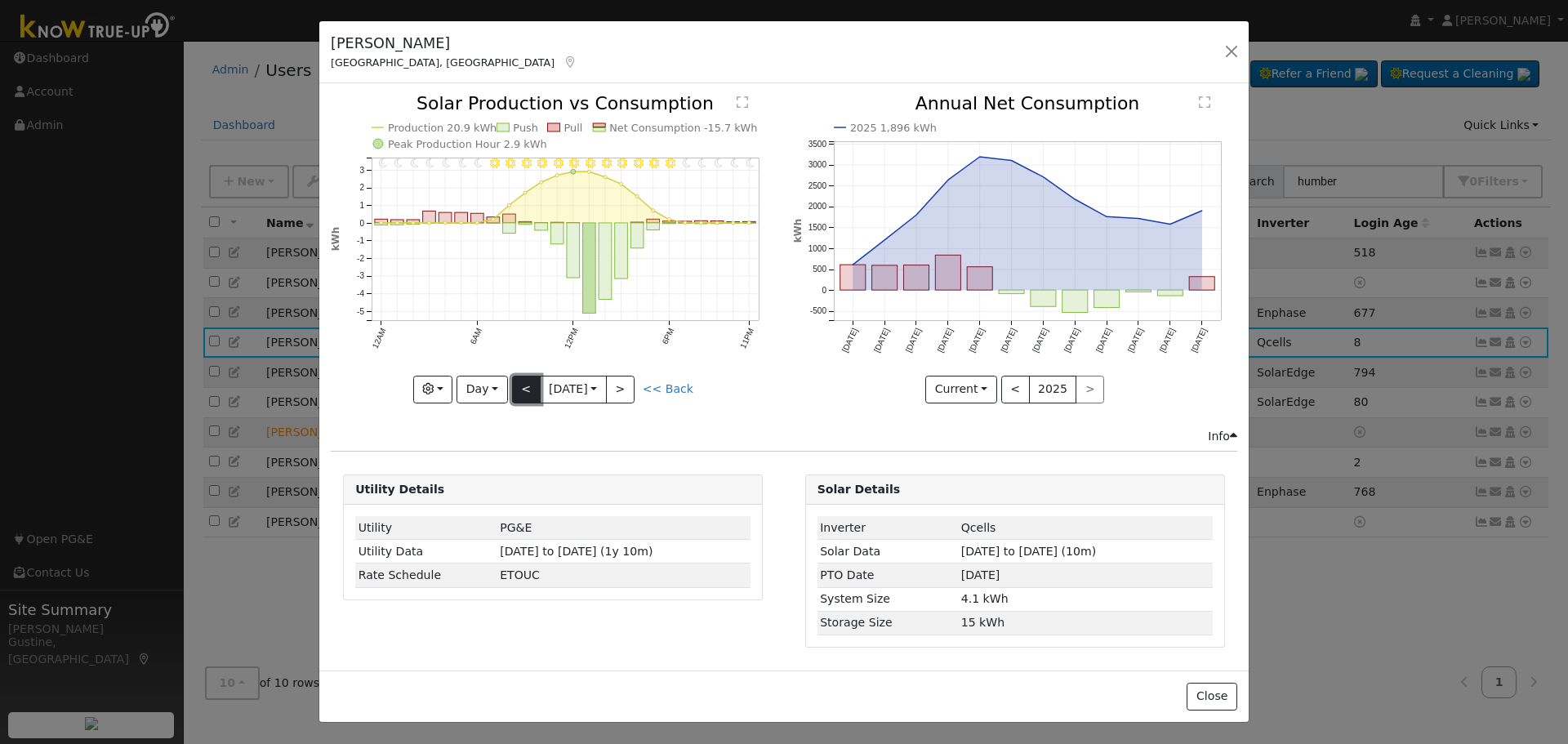
click at [525, 391] on button "<" at bounding box center [526, 389] width 28 height 28
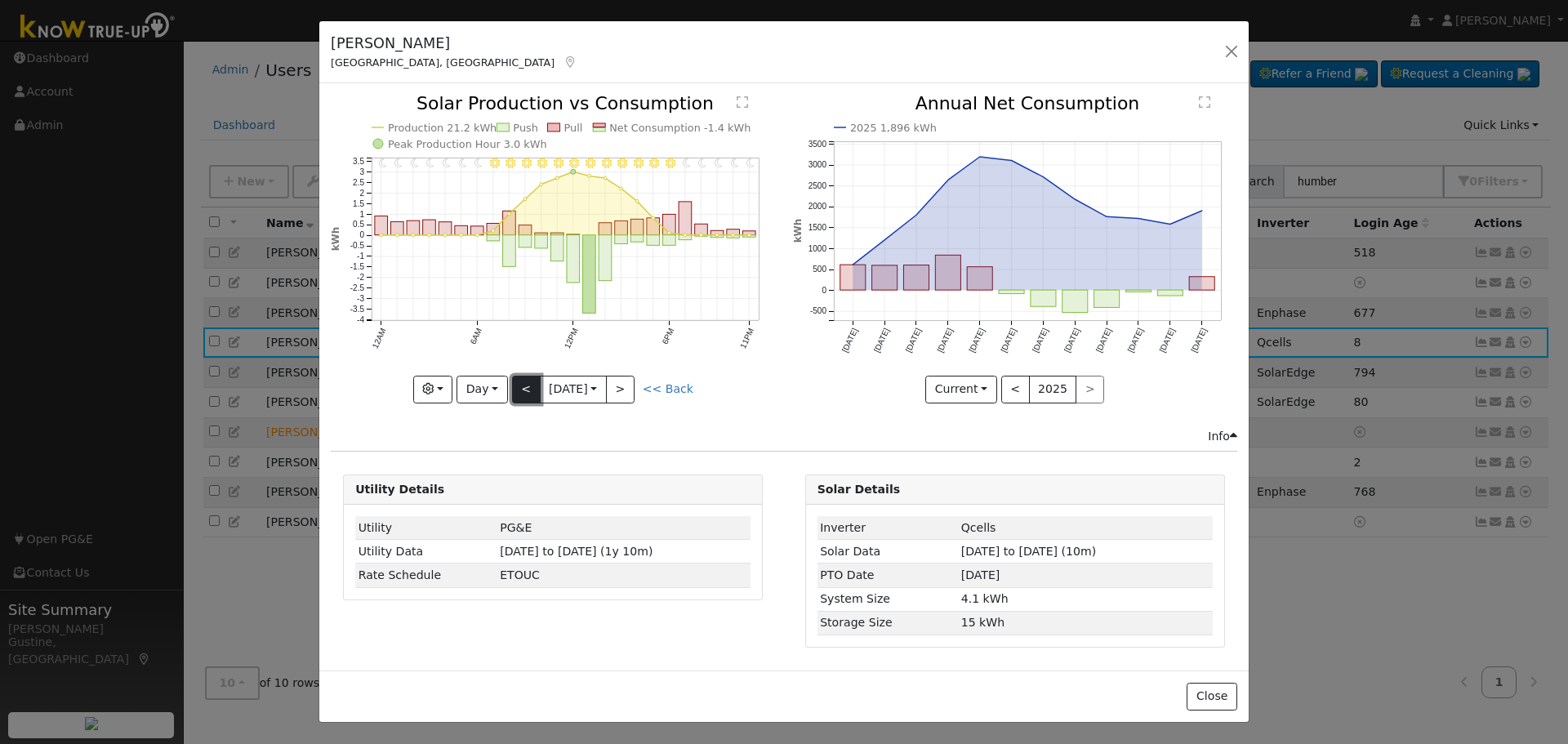
click at [512, 393] on button "<" at bounding box center [526, 389] width 28 height 28
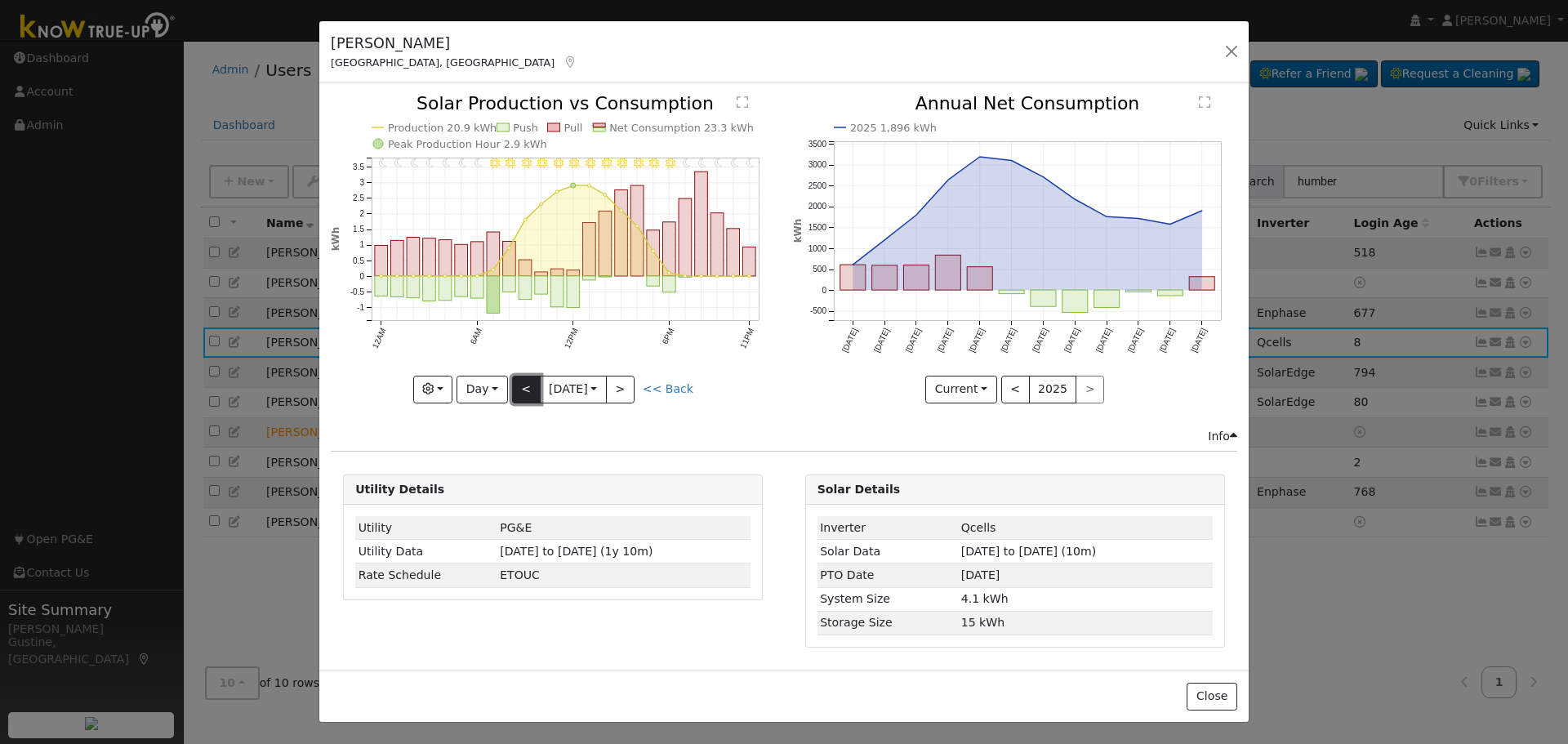
click at [527, 375] on button "<" at bounding box center [526, 389] width 28 height 28
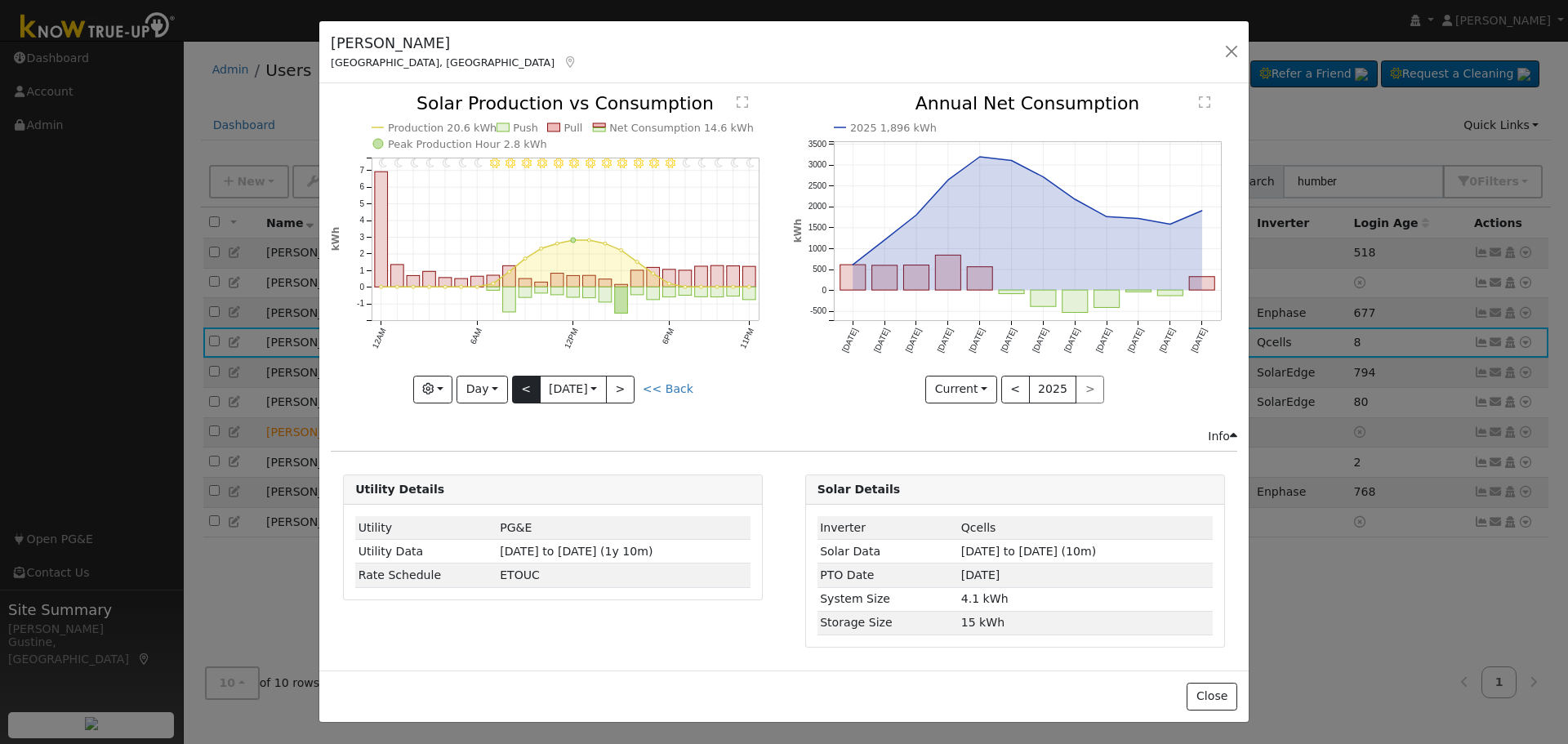
click at [527, 375] on div at bounding box center [552, 249] width 444 height 308
click at [527, 375] on div "11PM - Clear 10PM - Clear 9PM - Clear 8PM - Clear 7PM - Clear 6PM - Clear 5PM -…" at bounding box center [552, 249] width 444 height 308
click at [527, 375] on button "<" at bounding box center [526, 389] width 28 height 28
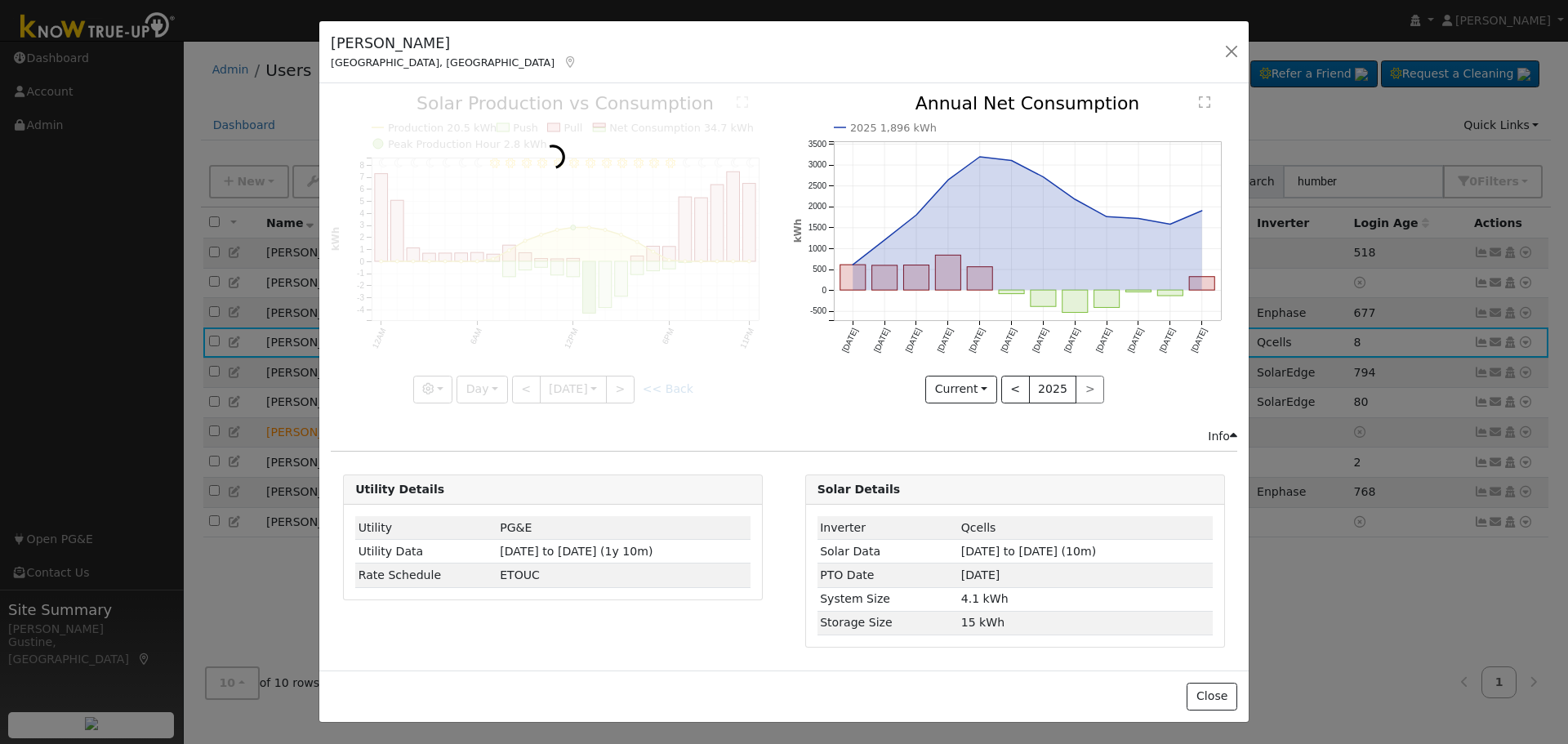
click at [526, 375] on div at bounding box center [552, 249] width 444 height 308
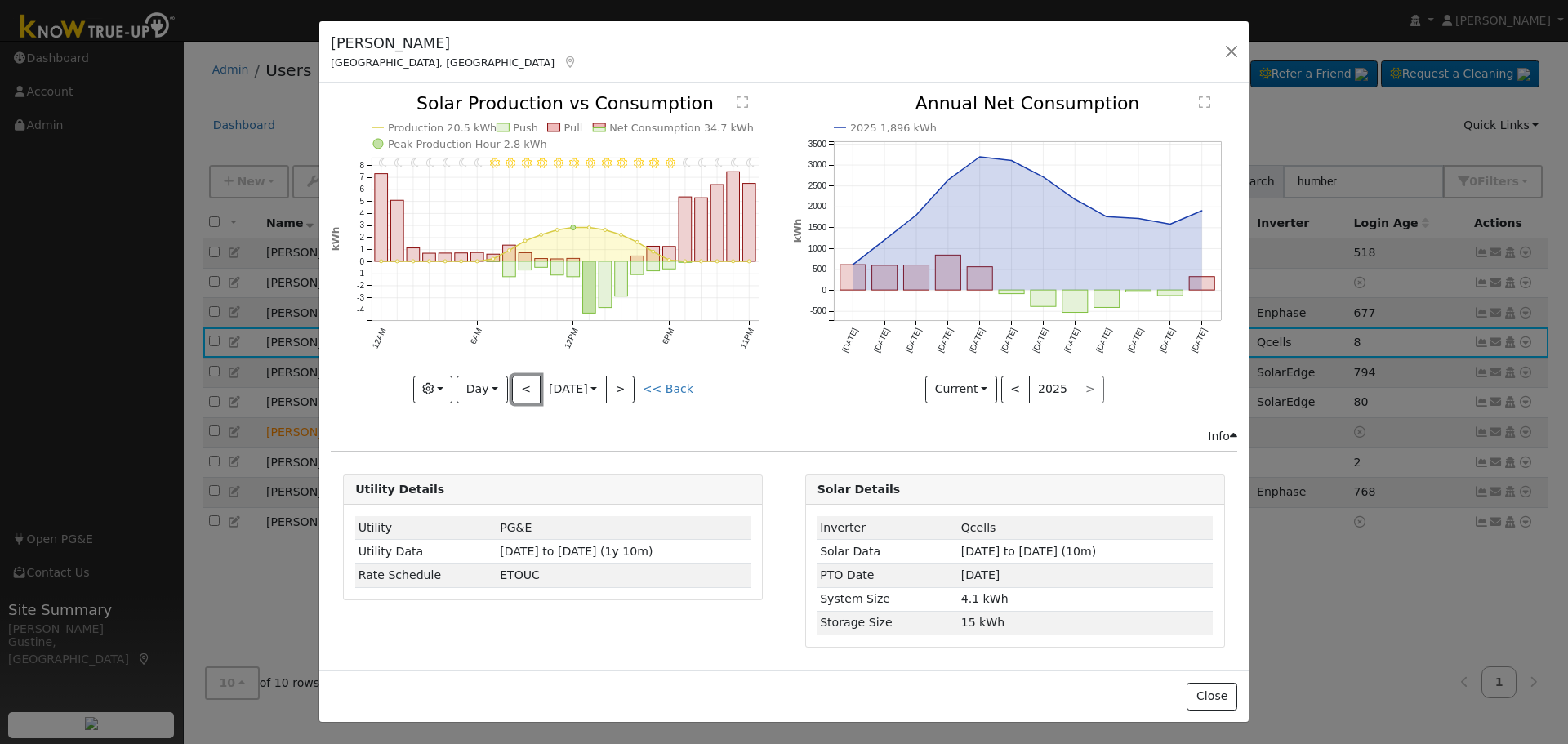
click at [526, 375] on button "<" at bounding box center [526, 389] width 28 height 28
click at [460, 387] on div at bounding box center [552, 249] width 444 height 308
click at [460, 387] on button "Day" at bounding box center [481, 389] width 51 height 28
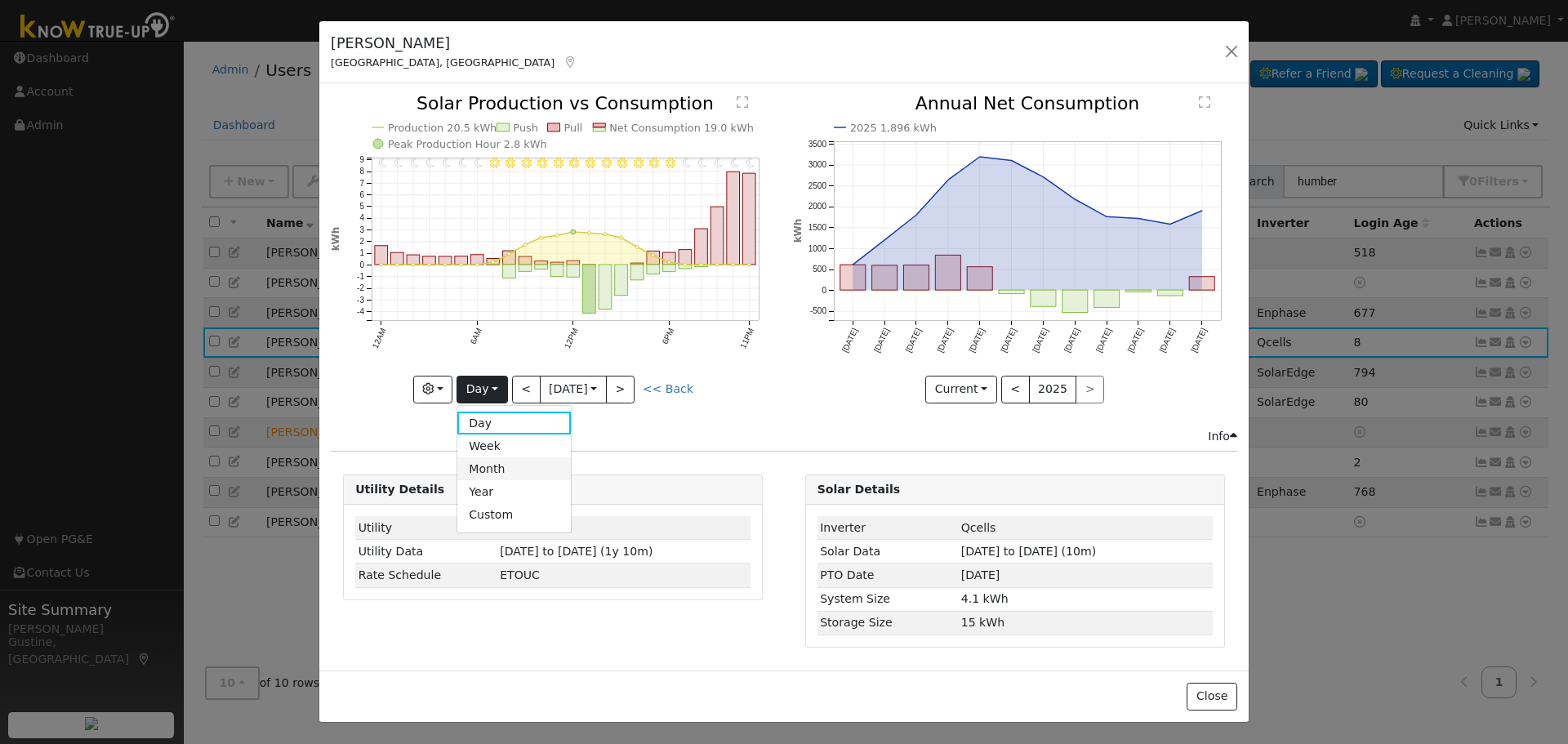
click at [506, 466] on link "Month" at bounding box center [513, 468] width 114 height 23
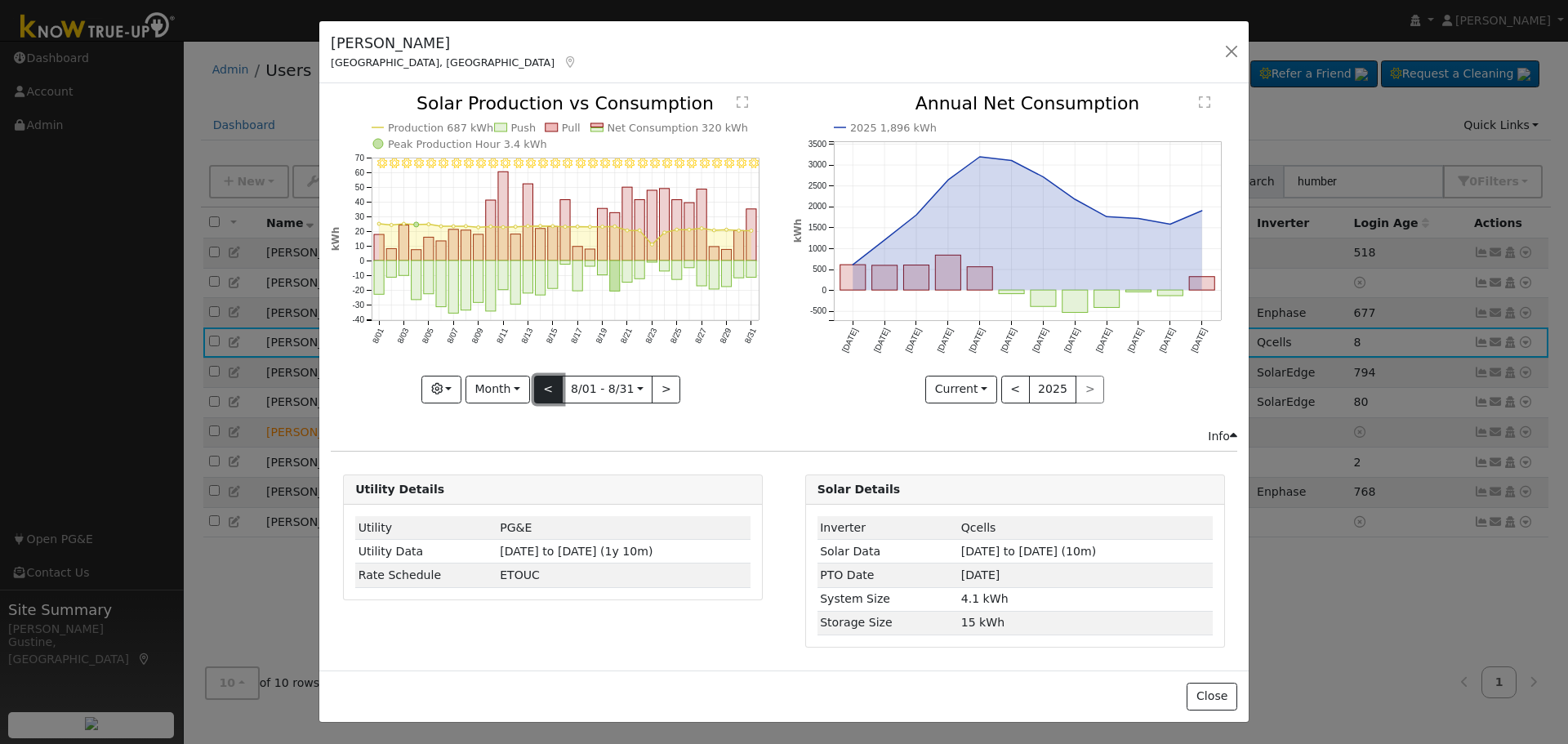
click at [547, 386] on button "<" at bounding box center [548, 389] width 28 height 28
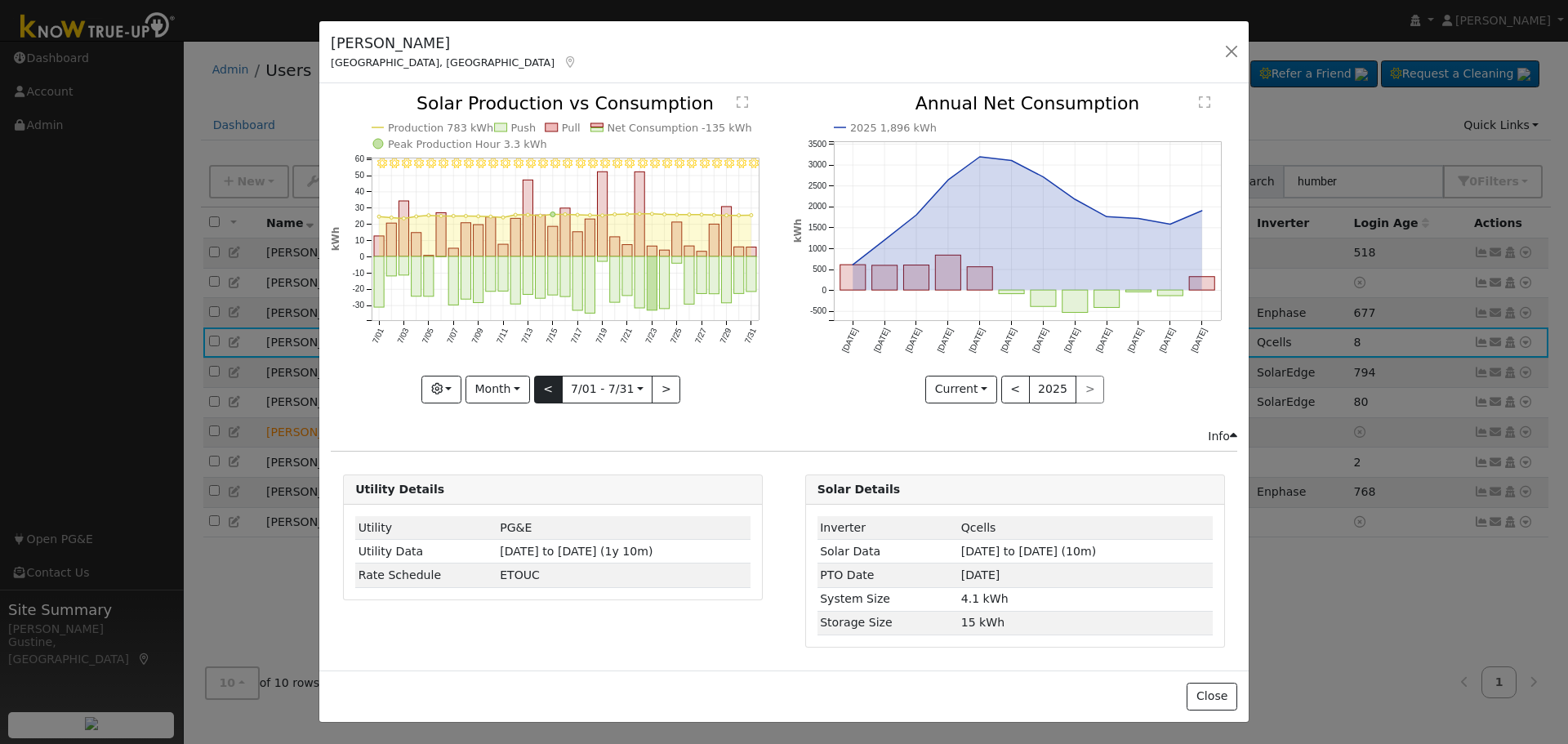
click at [547, 386] on div "7/31 - Clear 7/30 - Clear 7/29 - Clear 7/28 - Clear 7/27 - Clear 7/26 - Clear 7…" at bounding box center [552, 249] width 444 height 308
click at [547, 387] on button "<" at bounding box center [548, 389] width 28 height 28
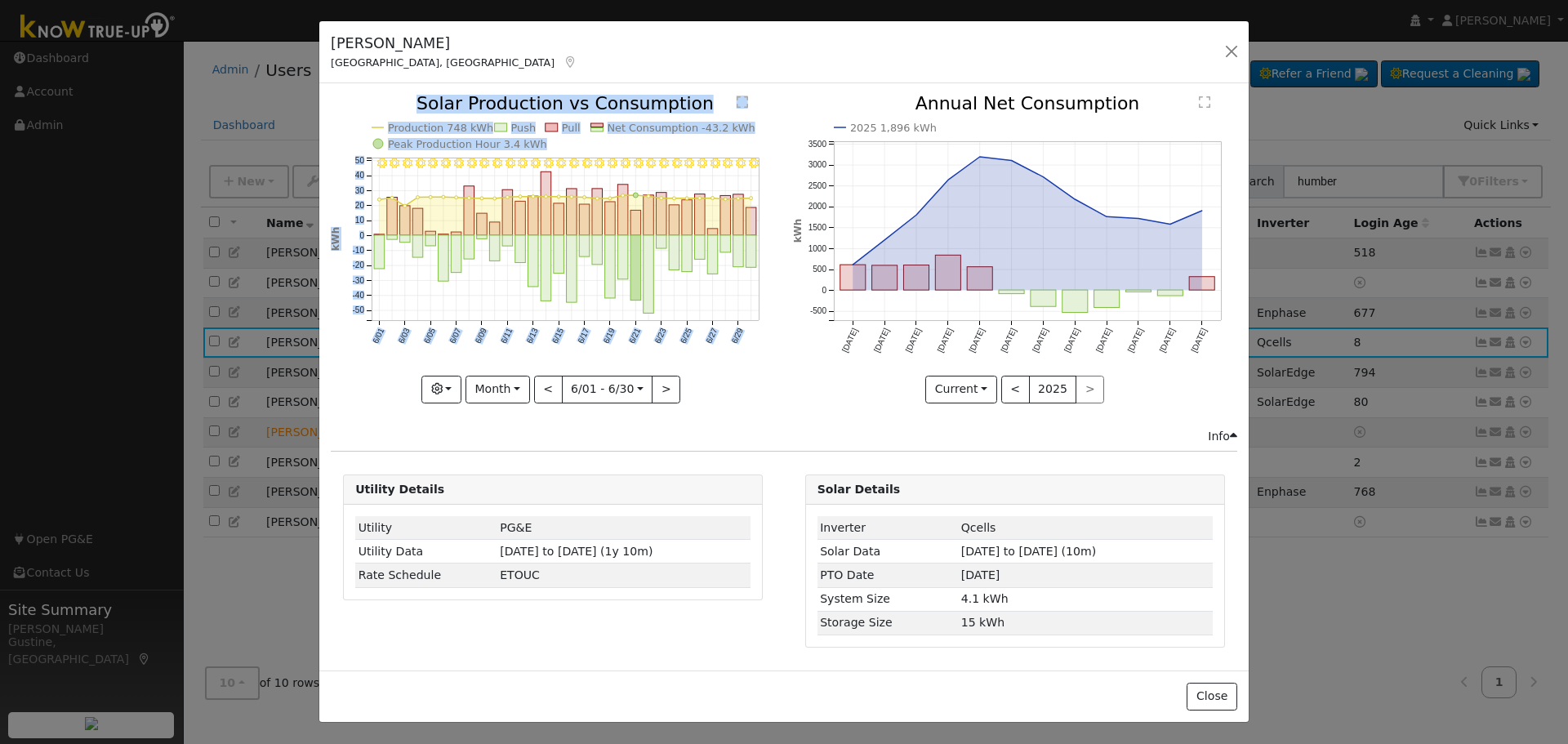
click at [575, 264] on icon "6/30 - Clear 6/29 - Clear 6/28 - Clear 6/27 - Clear 6/26 - Clear 6/25 - Clear 6…" at bounding box center [552, 248] width 444 height 306
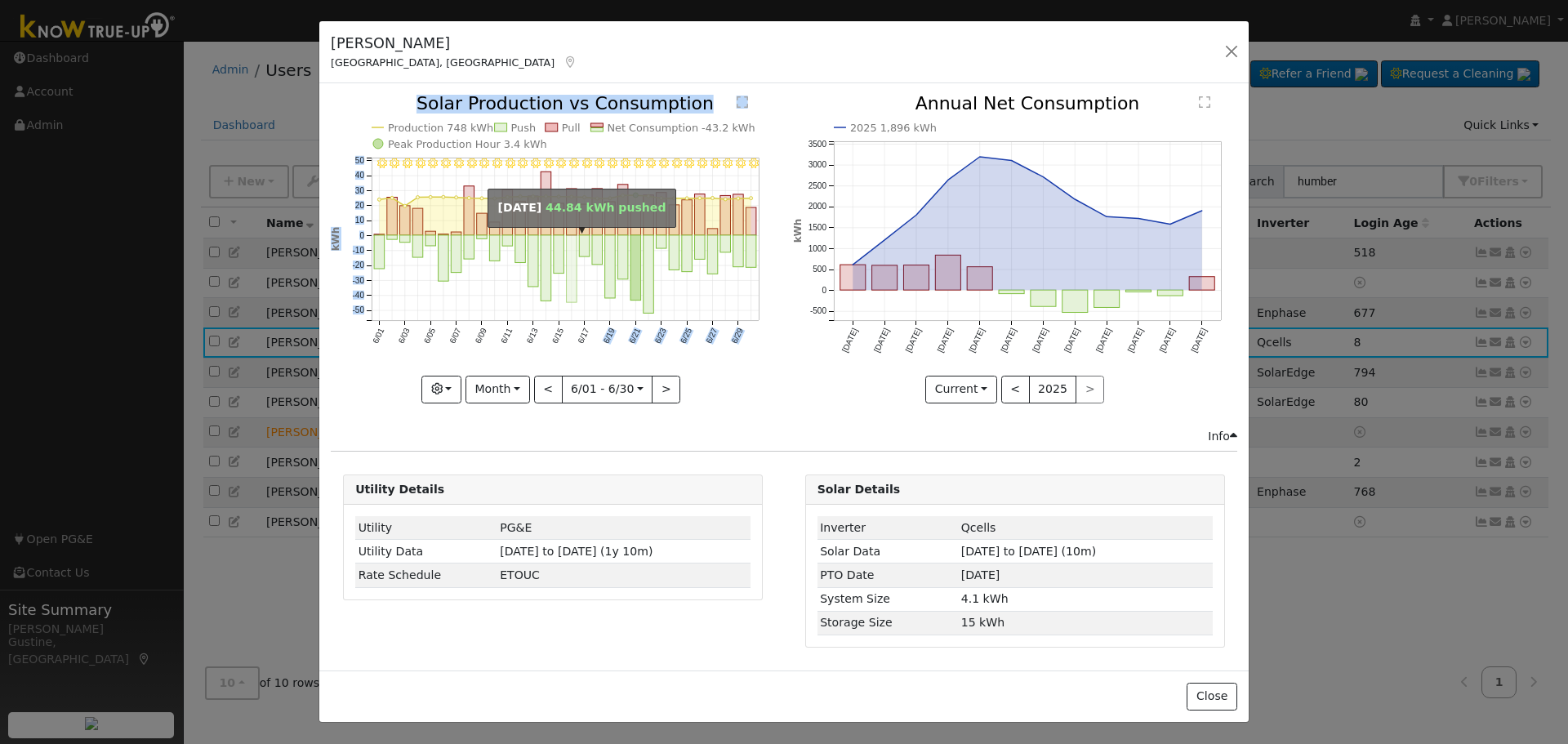
click at [575, 262] on rect "onclick=""" at bounding box center [571, 268] width 10 height 67
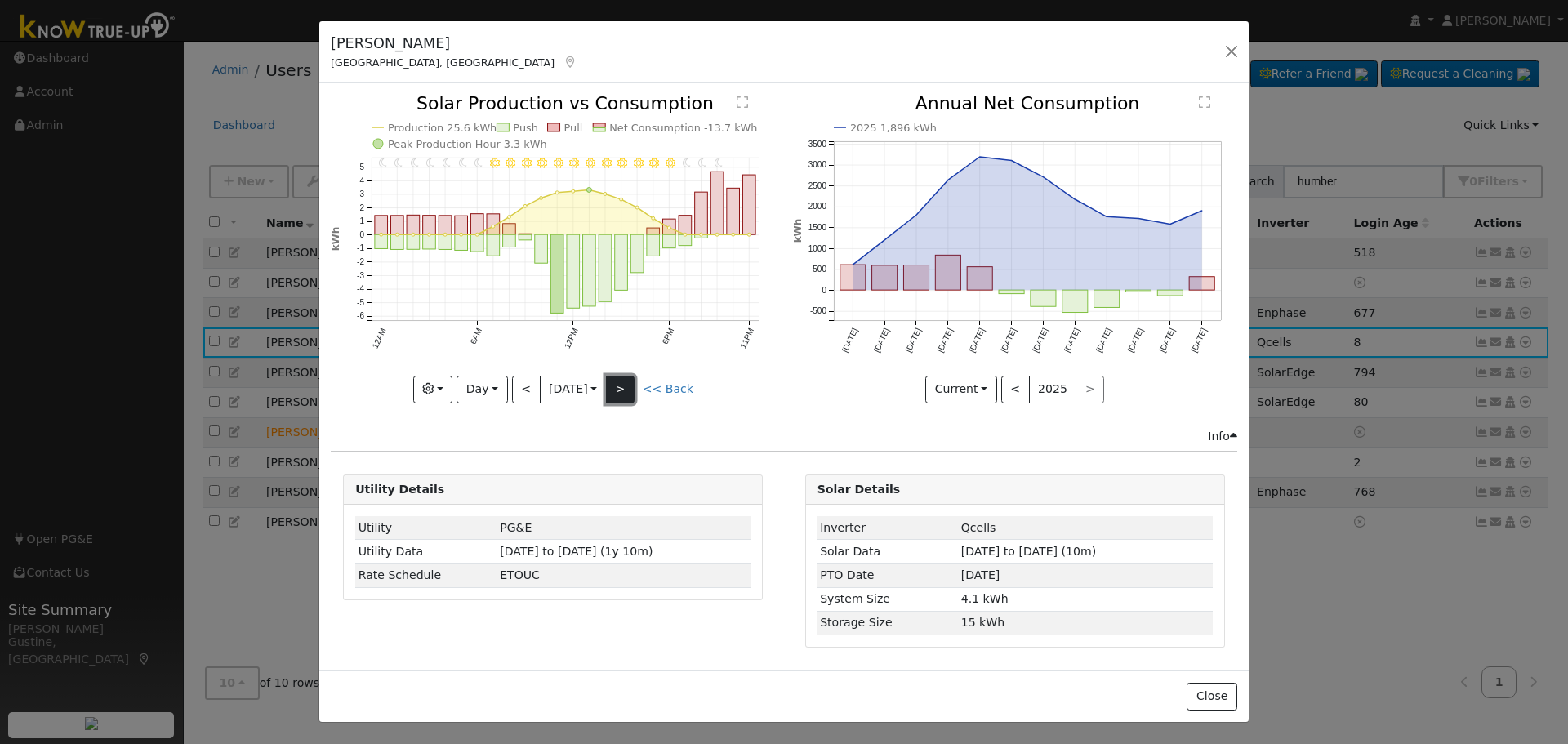
click at [622, 389] on button ">" at bounding box center [620, 389] width 28 height 28
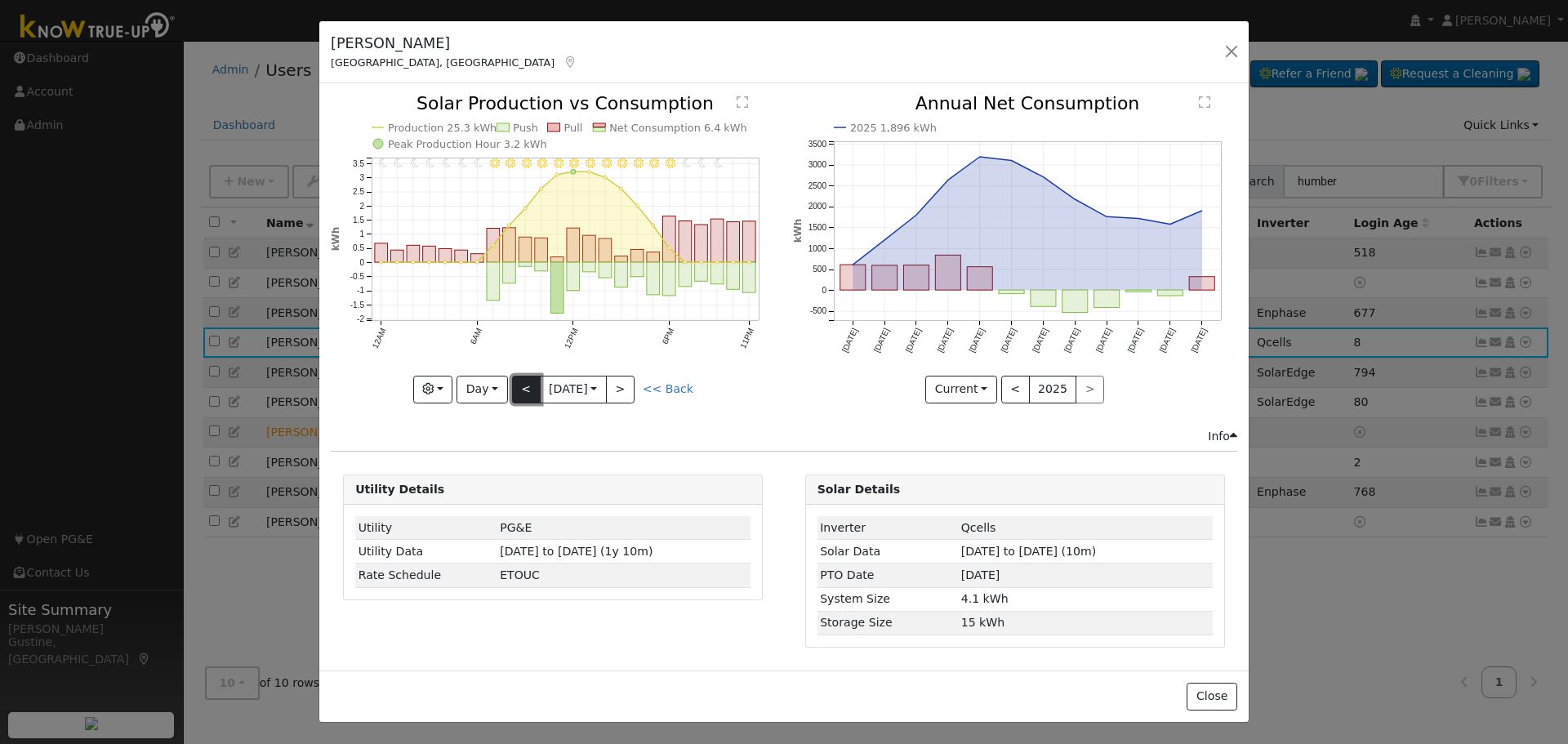
click at [514, 386] on button "<" at bounding box center [526, 389] width 28 height 28
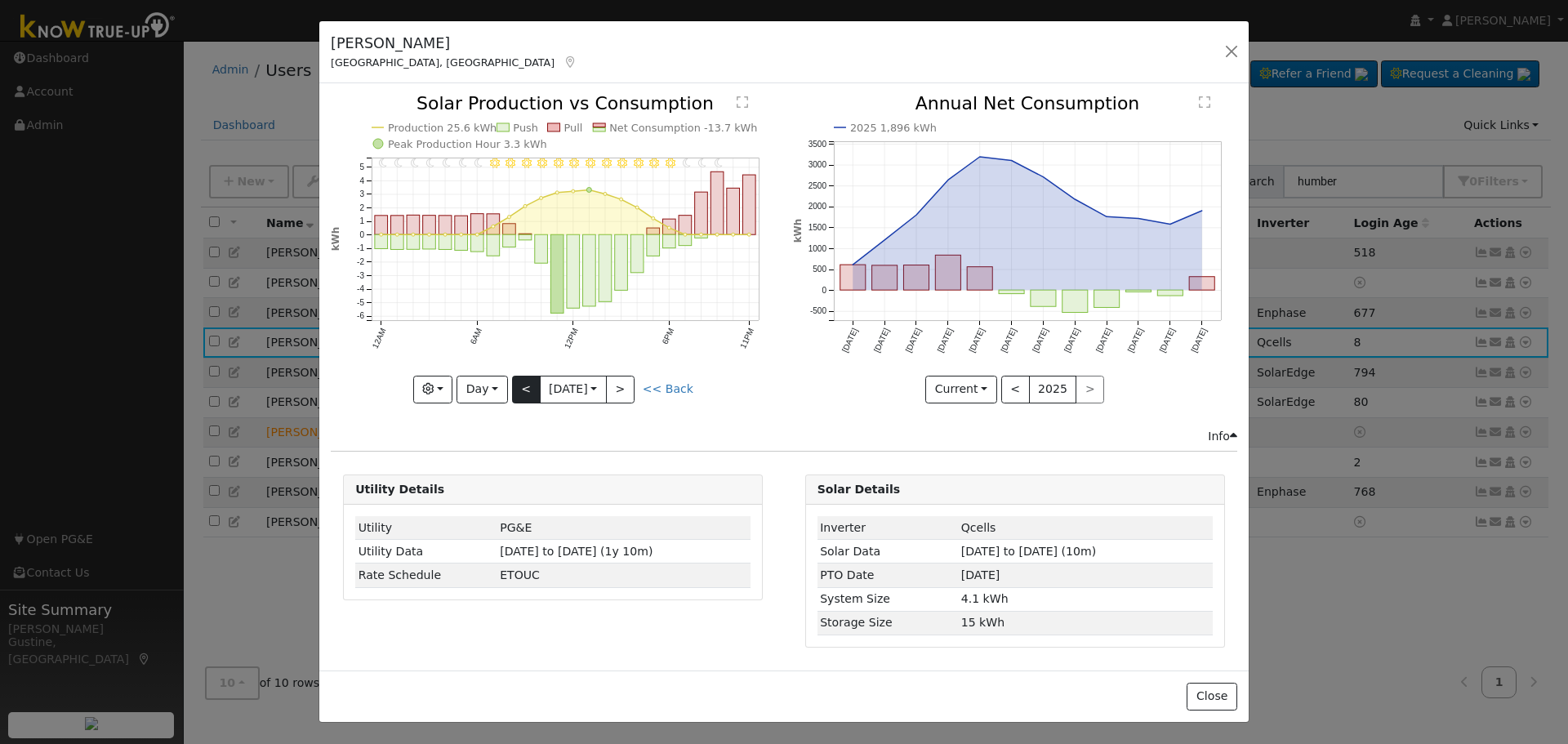
click at [519, 387] on div "11PM - undefined 10PM - undefined 9PM - Clear 8PM - Clear 7PM - Clear 6PM - Cle…" at bounding box center [552, 249] width 444 height 308
click at [521, 387] on button "<" at bounding box center [526, 389] width 28 height 28
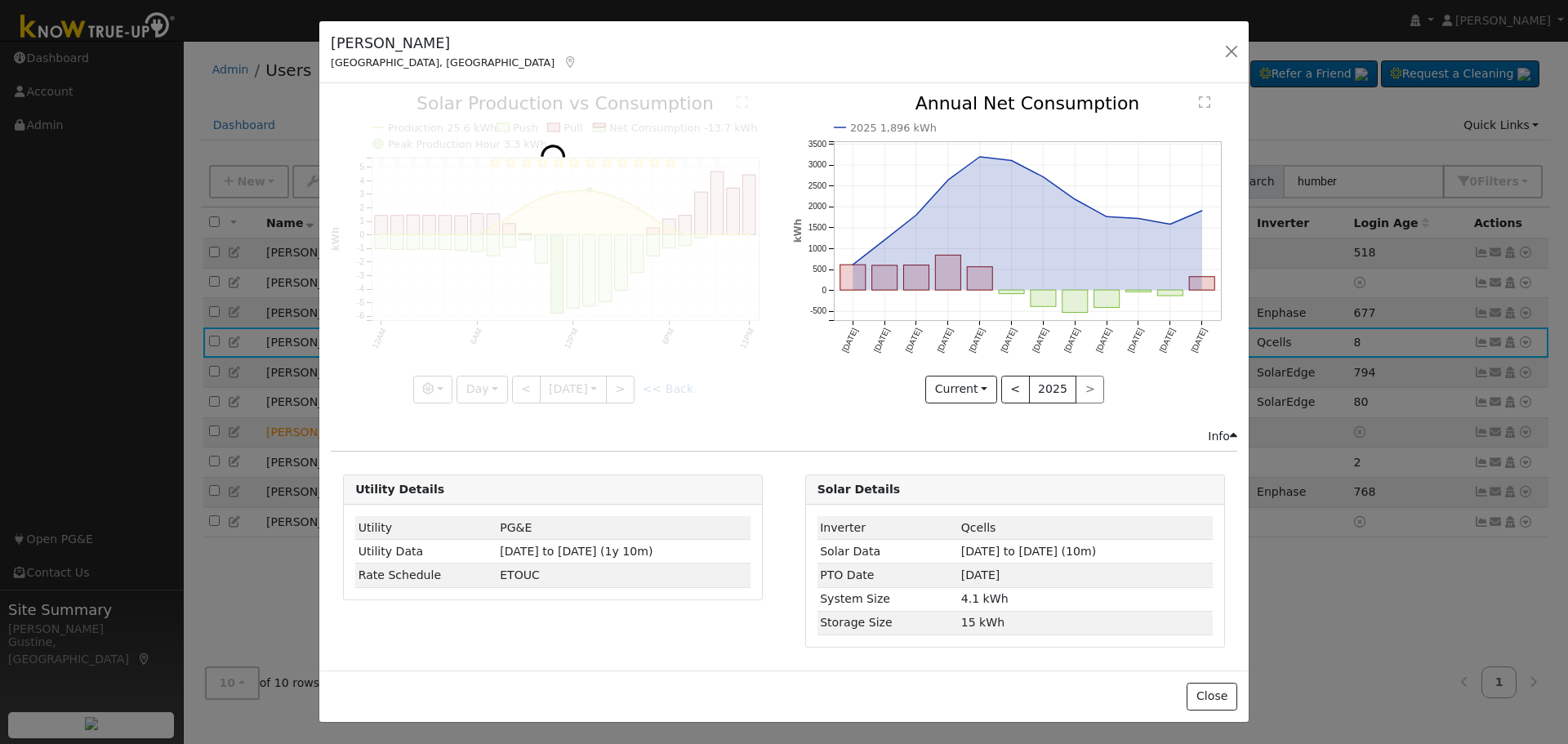
click at [522, 387] on div at bounding box center [552, 249] width 444 height 308
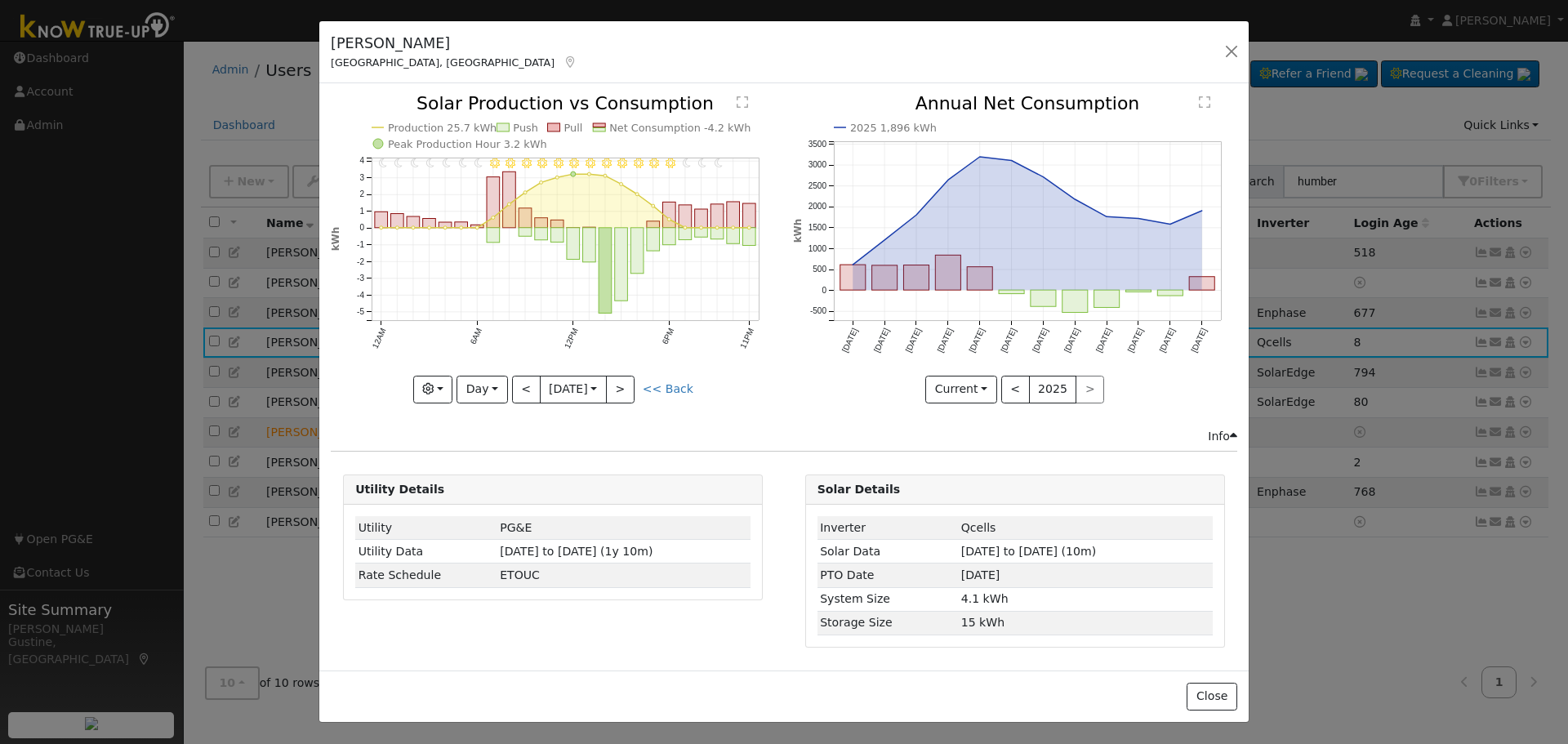
click at [522, 387] on div "11PM - undefined 10PM - undefined 9PM - Clear 8PM - Clear 7PM - Clear 6PM - Cle…" at bounding box center [552, 249] width 444 height 308
click at [452, 384] on button "button" at bounding box center [433, 389] width 40 height 28
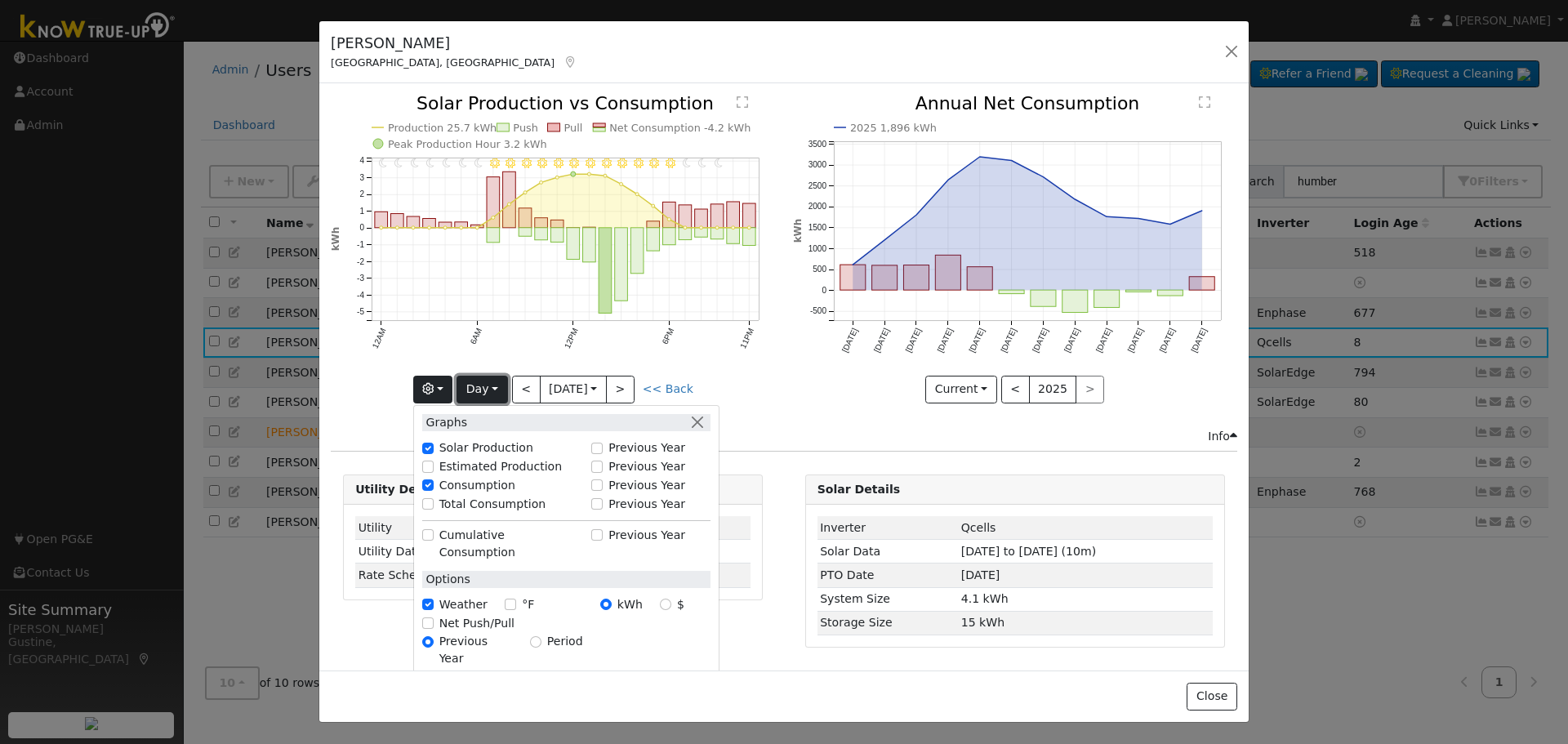
click at [483, 387] on button "Day" at bounding box center [481, 389] width 51 height 28
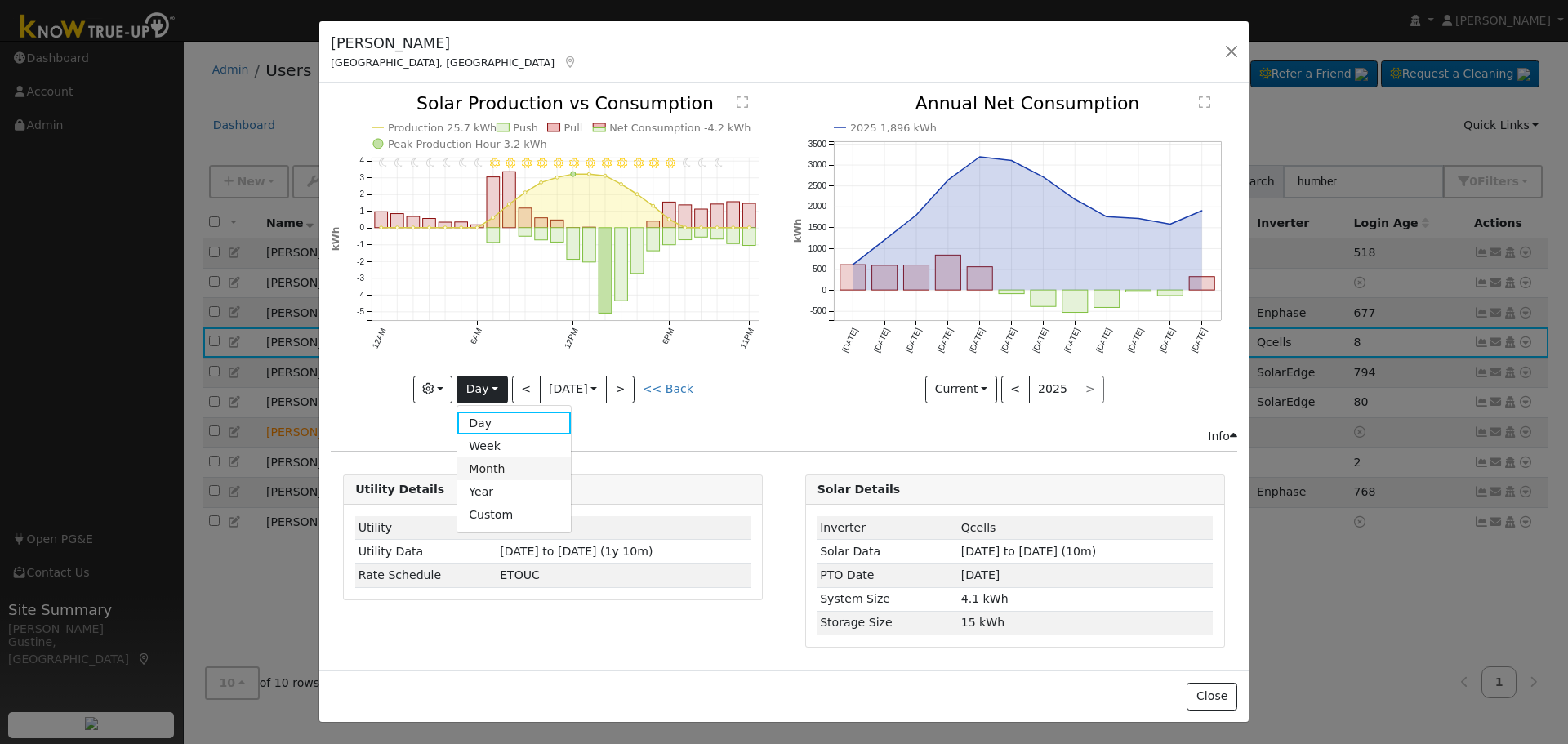
click at [500, 477] on link "Month" at bounding box center [513, 468] width 114 height 23
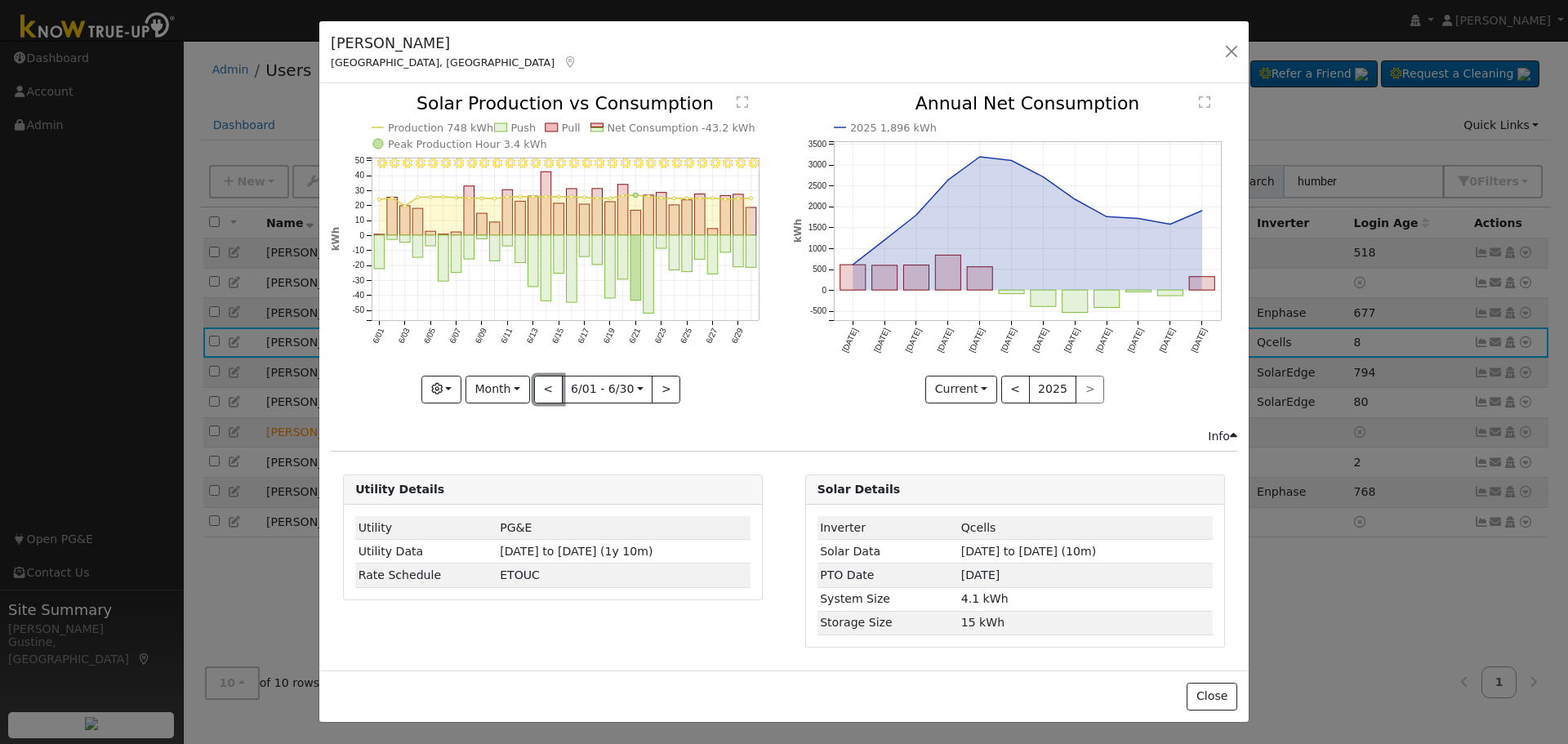
click at [543, 389] on button "<" at bounding box center [548, 389] width 28 height 28
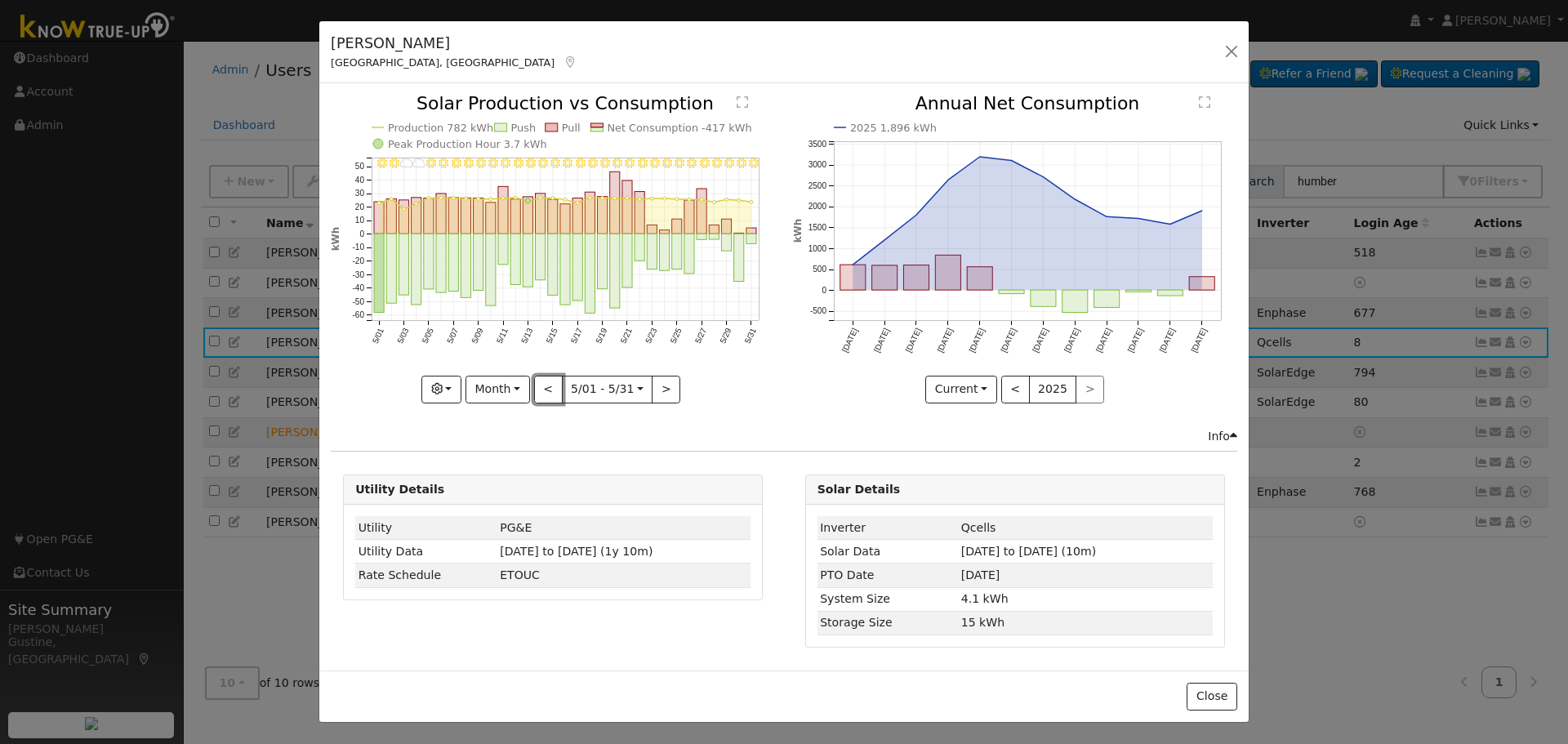
click at [543, 389] on button "<" at bounding box center [548, 389] width 28 height 28
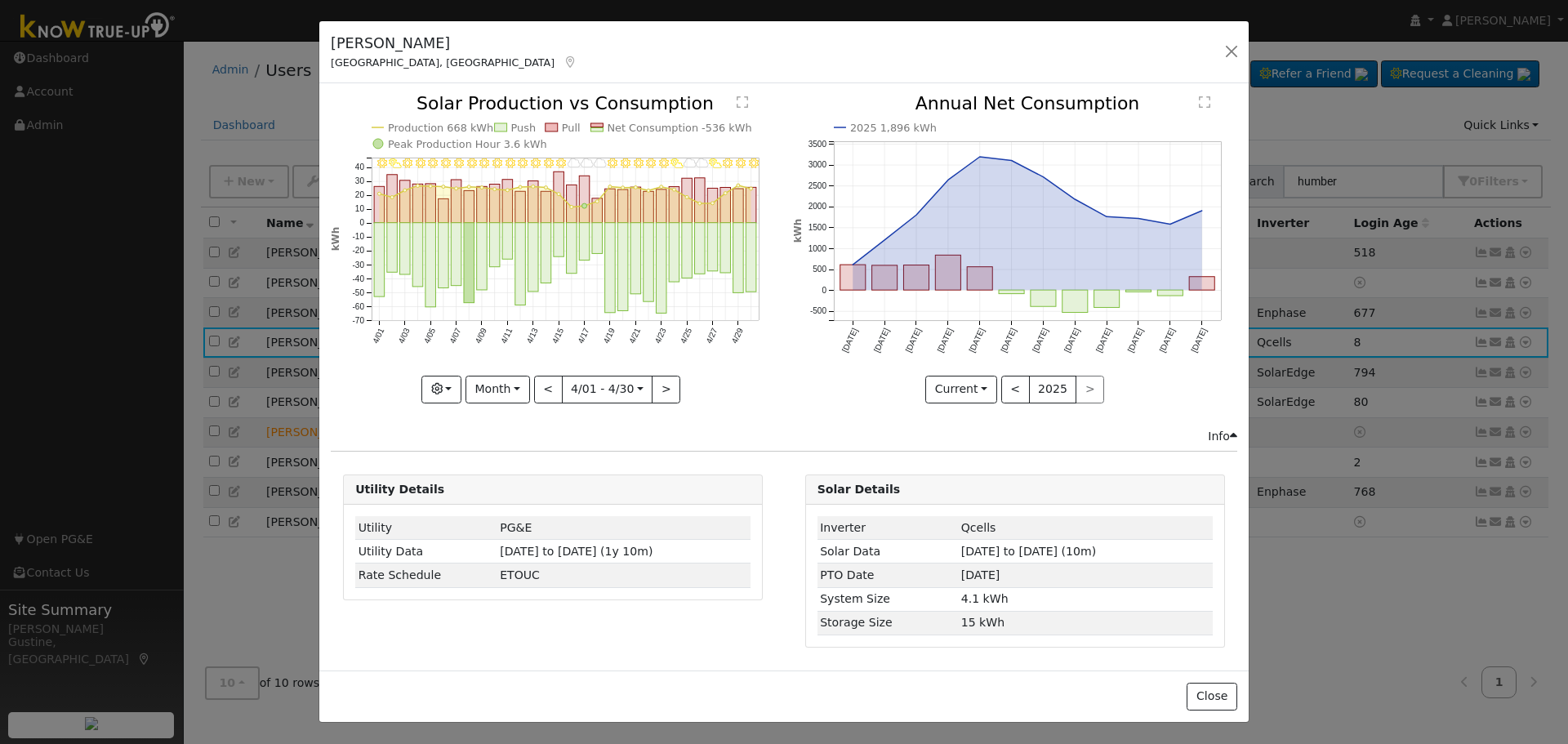
click at [548, 220] on rect "onclick=""" at bounding box center [545, 206] width 10 height 31
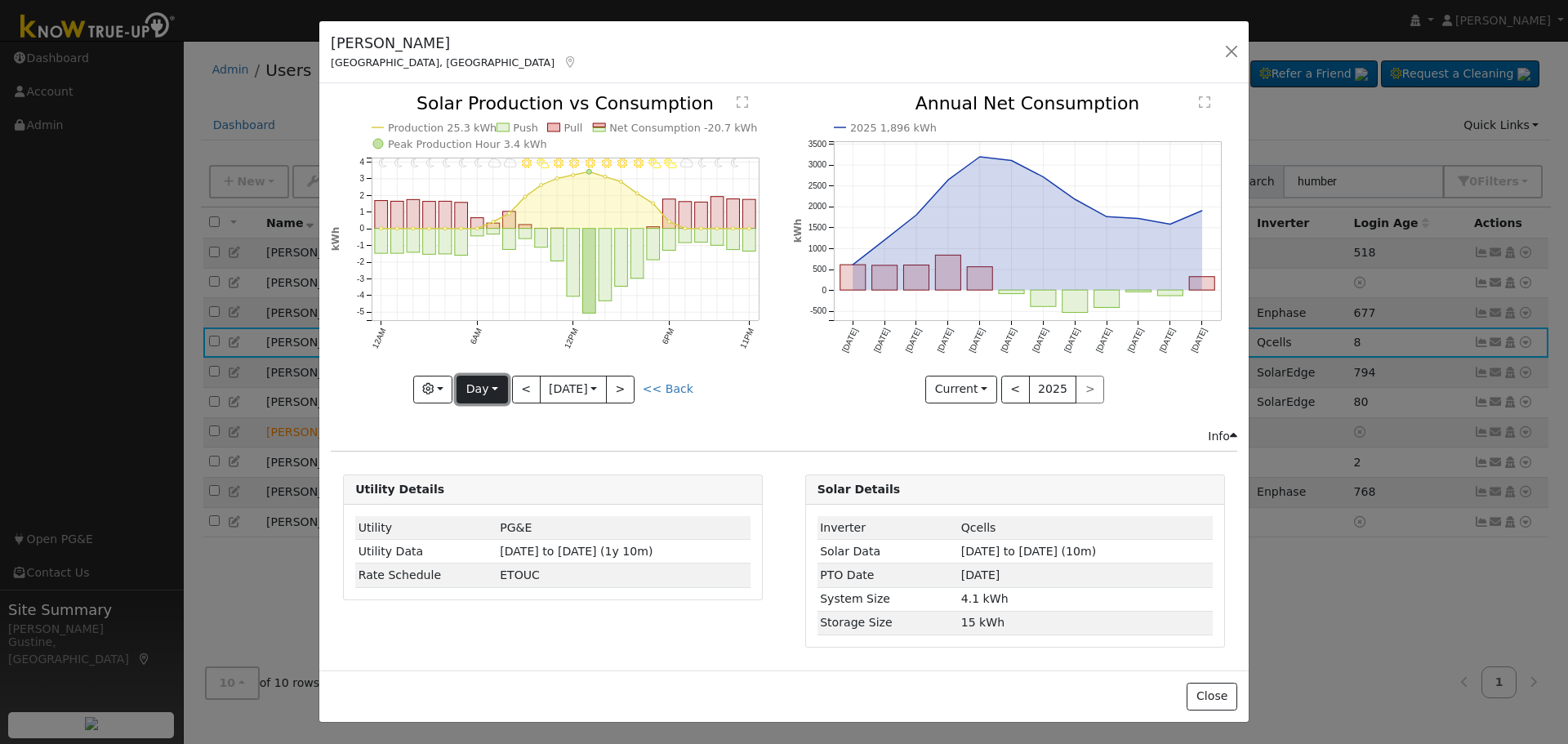
click at [490, 395] on button "Day" at bounding box center [481, 389] width 51 height 28
click at [507, 477] on link "Month" at bounding box center [513, 468] width 114 height 23
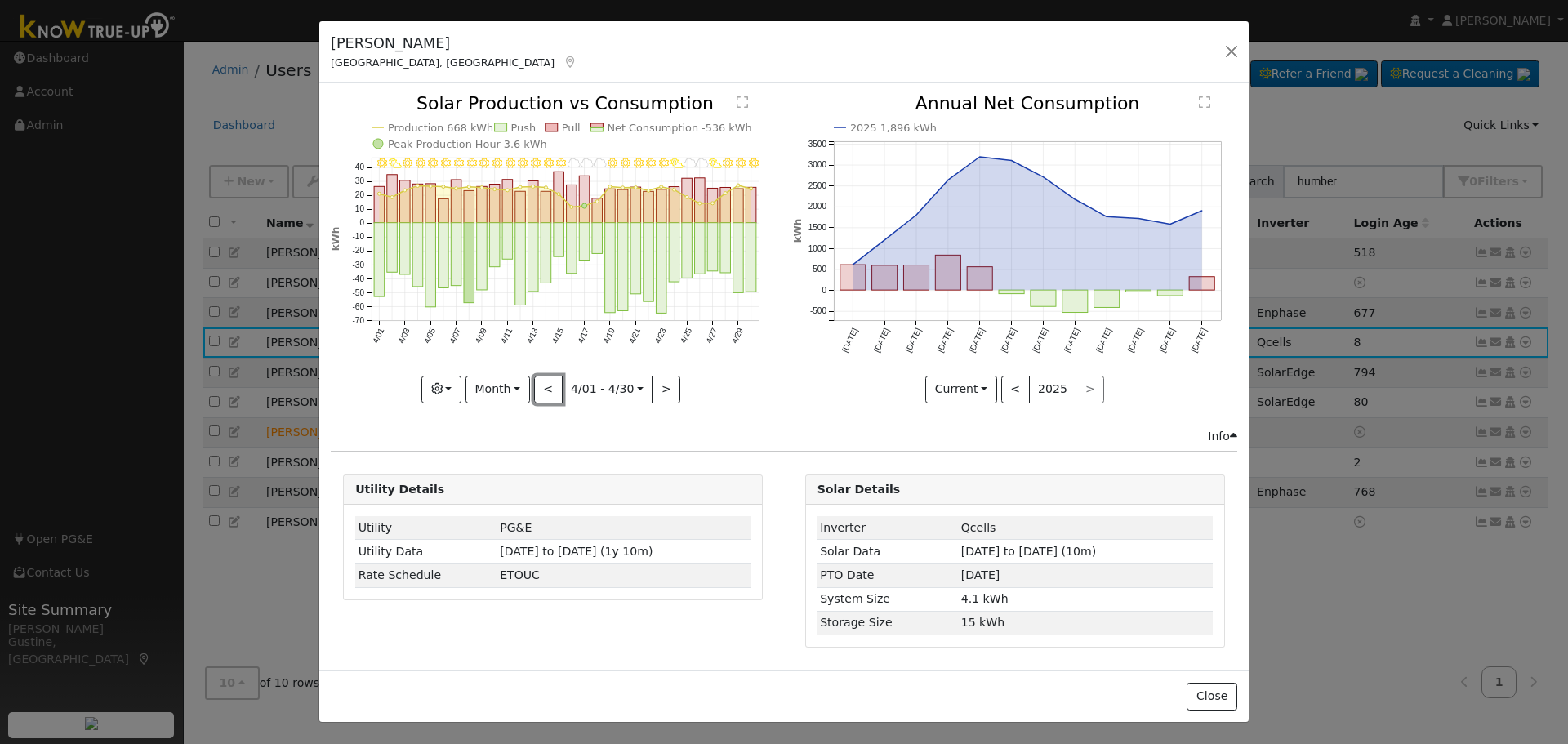
click at [550, 400] on button "<" at bounding box center [548, 389] width 28 height 28
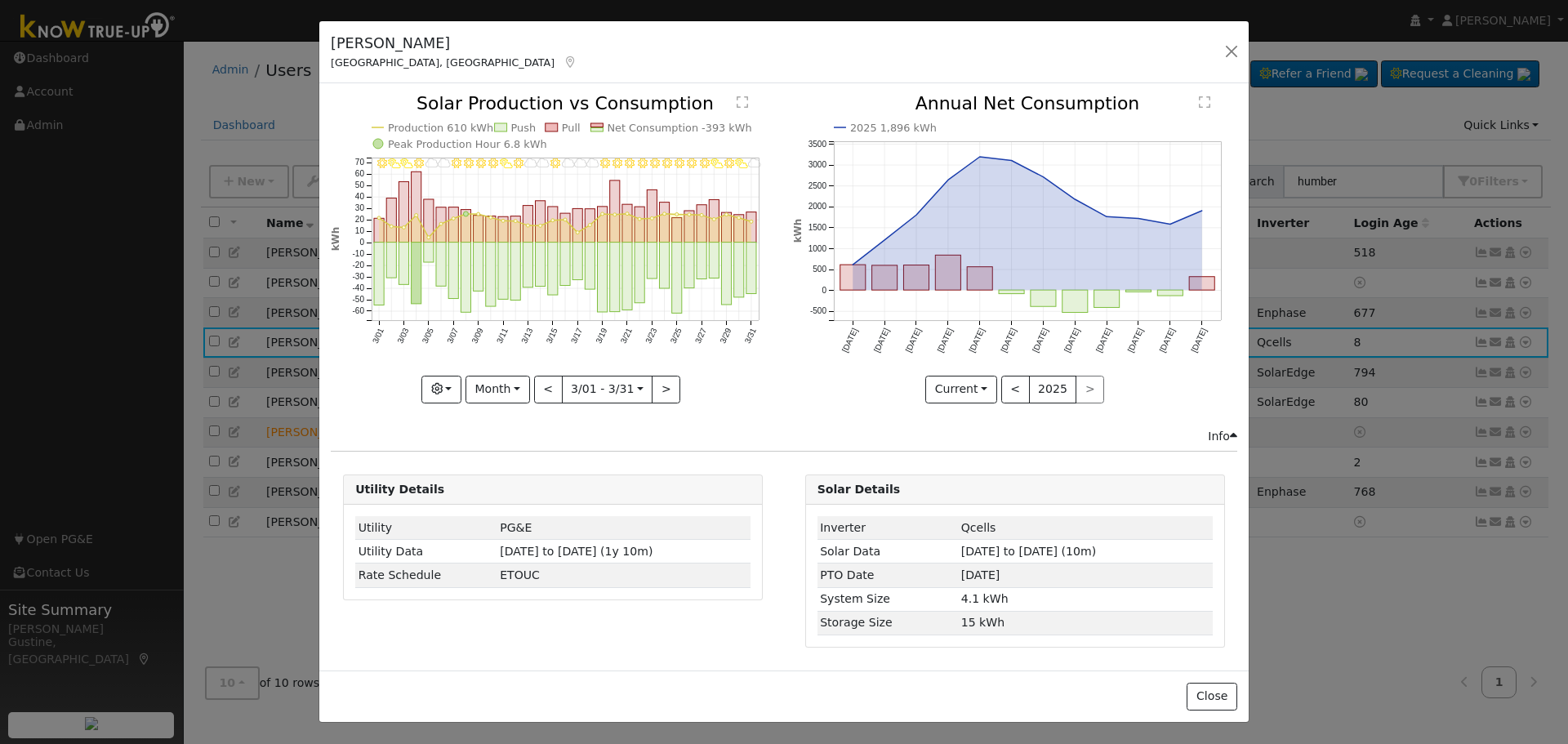
click at [551, 390] on div at bounding box center [552, 249] width 444 height 308
click at [551, 390] on button "<" at bounding box center [548, 389] width 28 height 28
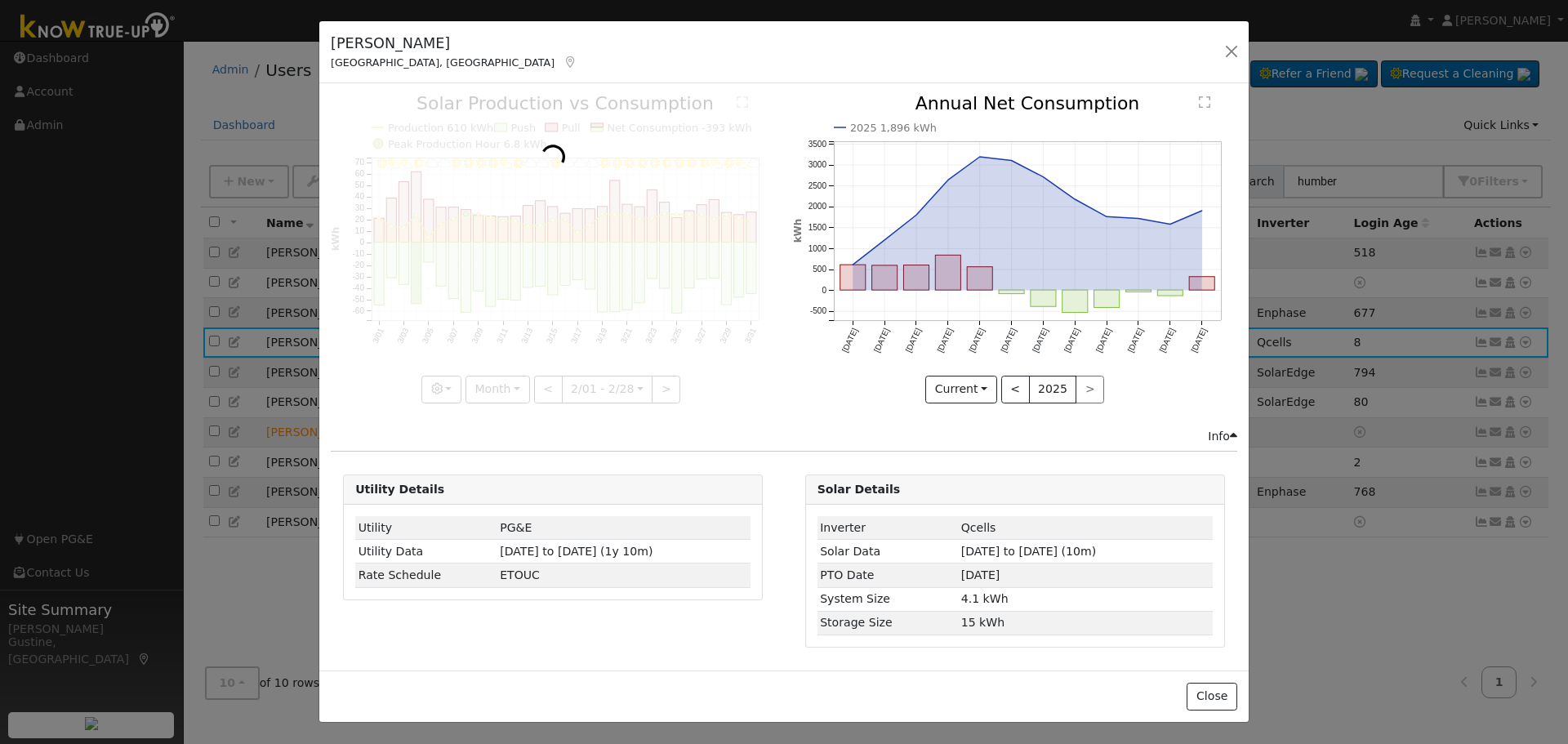
click at [551, 390] on div at bounding box center [552, 249] width 444 height 308
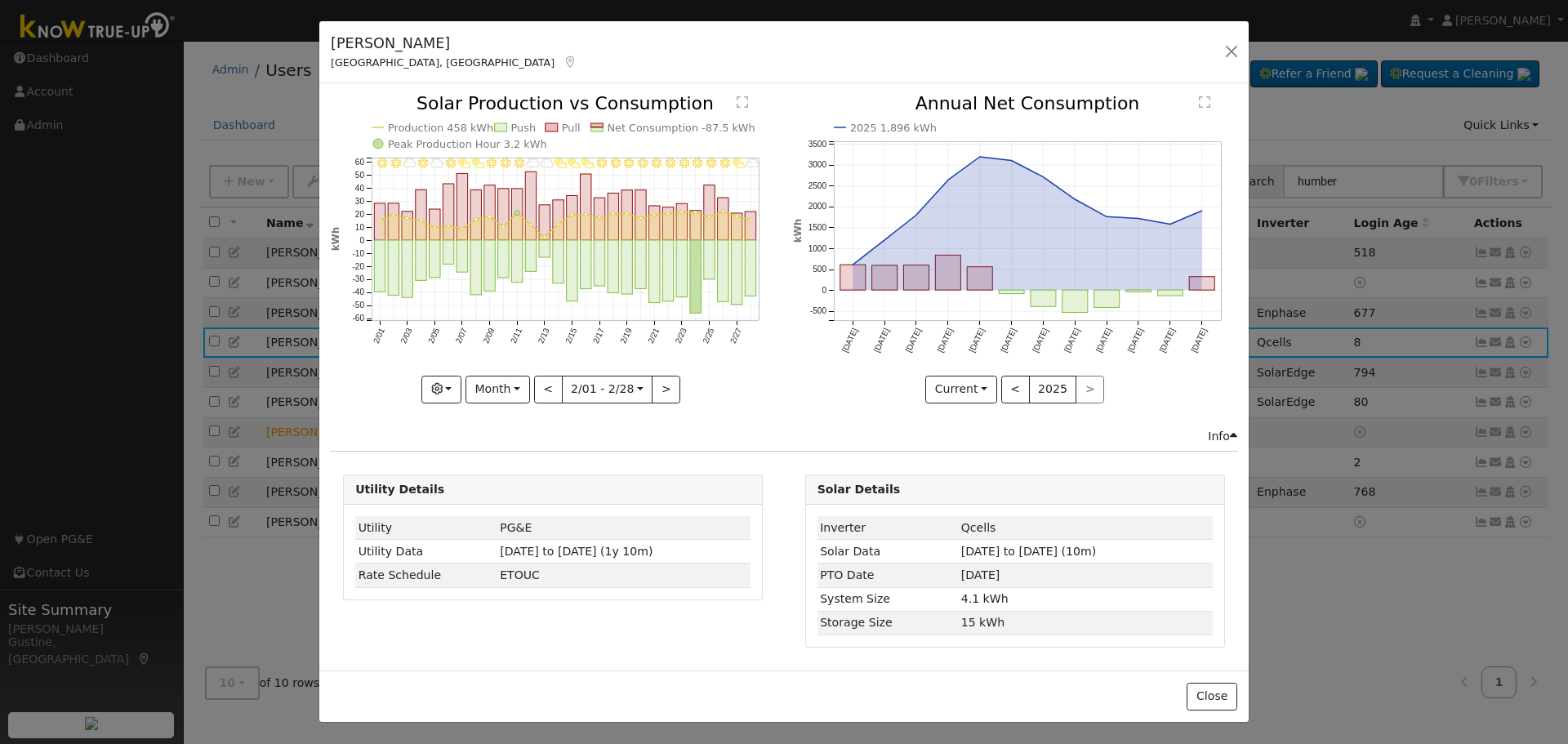
click at [551, 390] on div at bounding box center [552, 249] width 444 height 308
click at [551, 390] on button "<" at bounding box center [548, 389] width 28 height 28
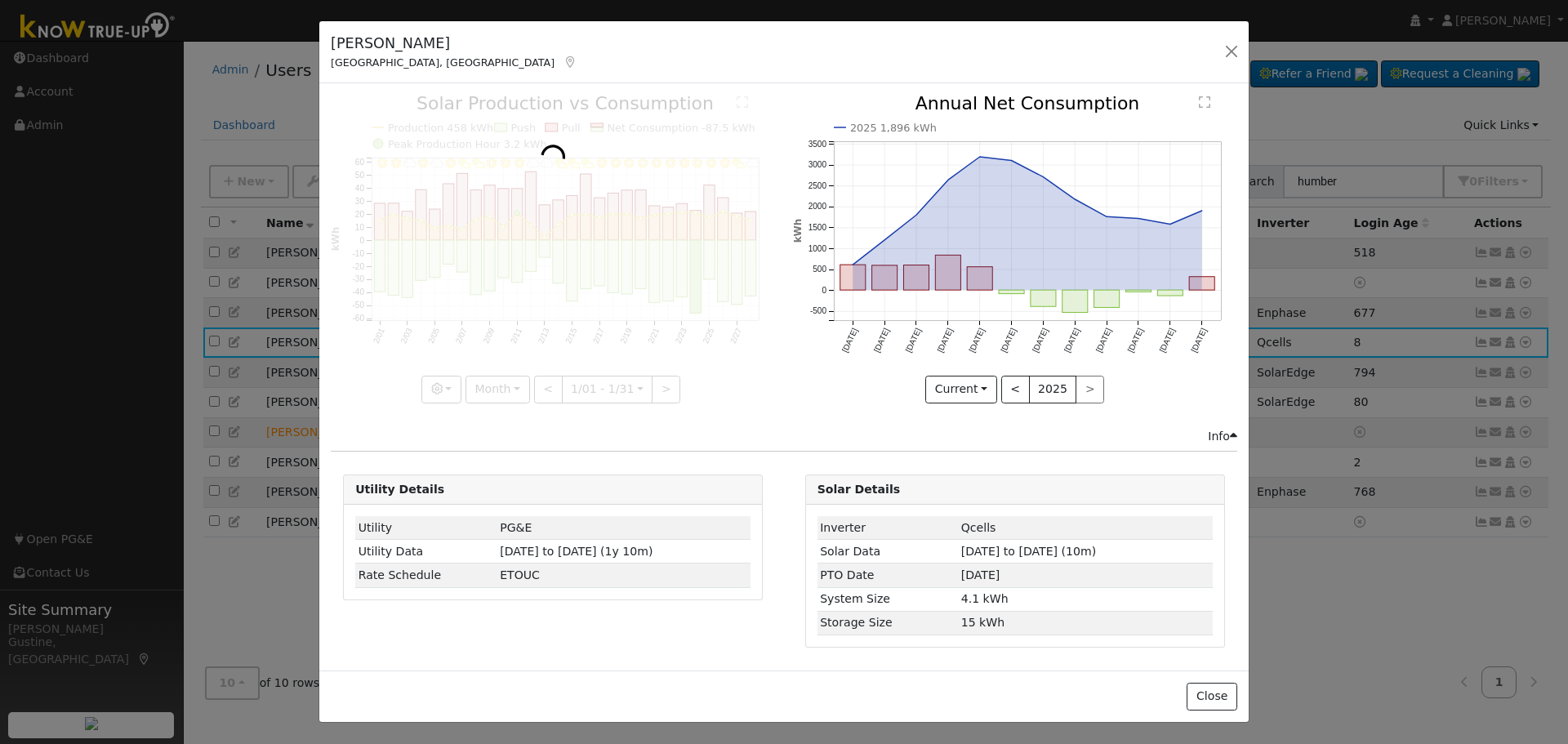
click at [551, 390] on div at bounding box center [552, 249] width 444 height 308
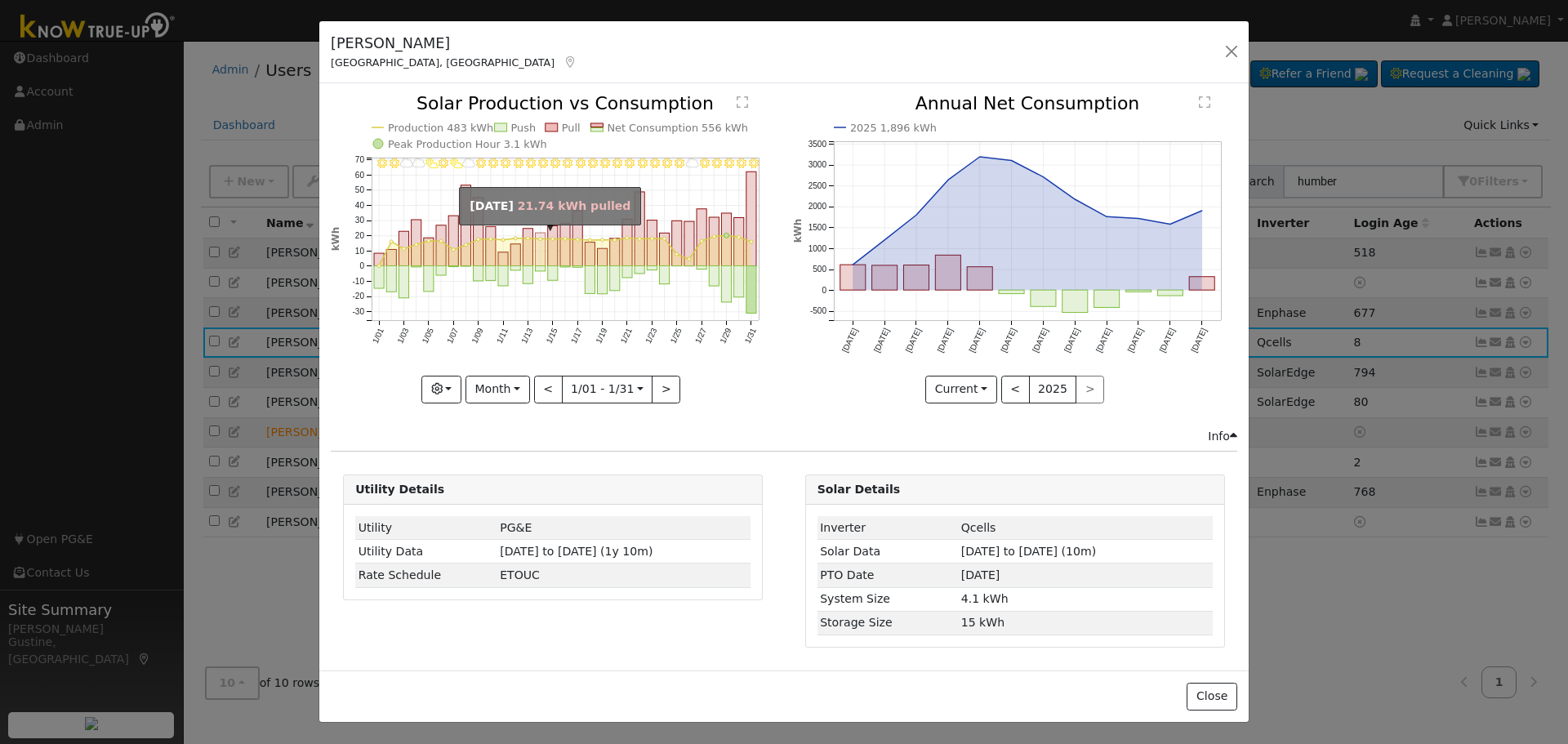
click at [528, 278] on rect "onclick=""" at bounding box center [528, 275] width 9 height 18
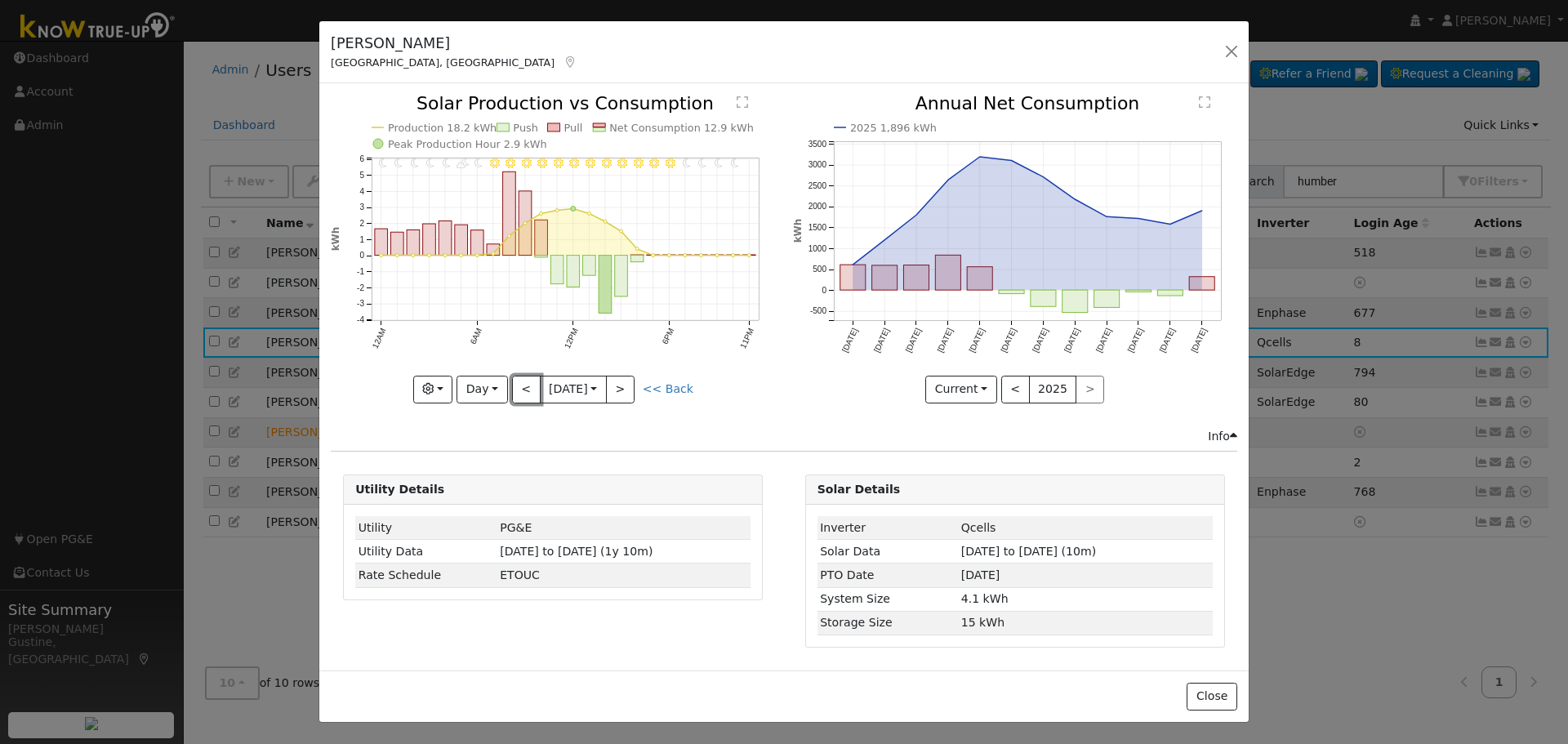
click at [526, 384] on button "<" at bounding box center [526, 389] width 28 height 28
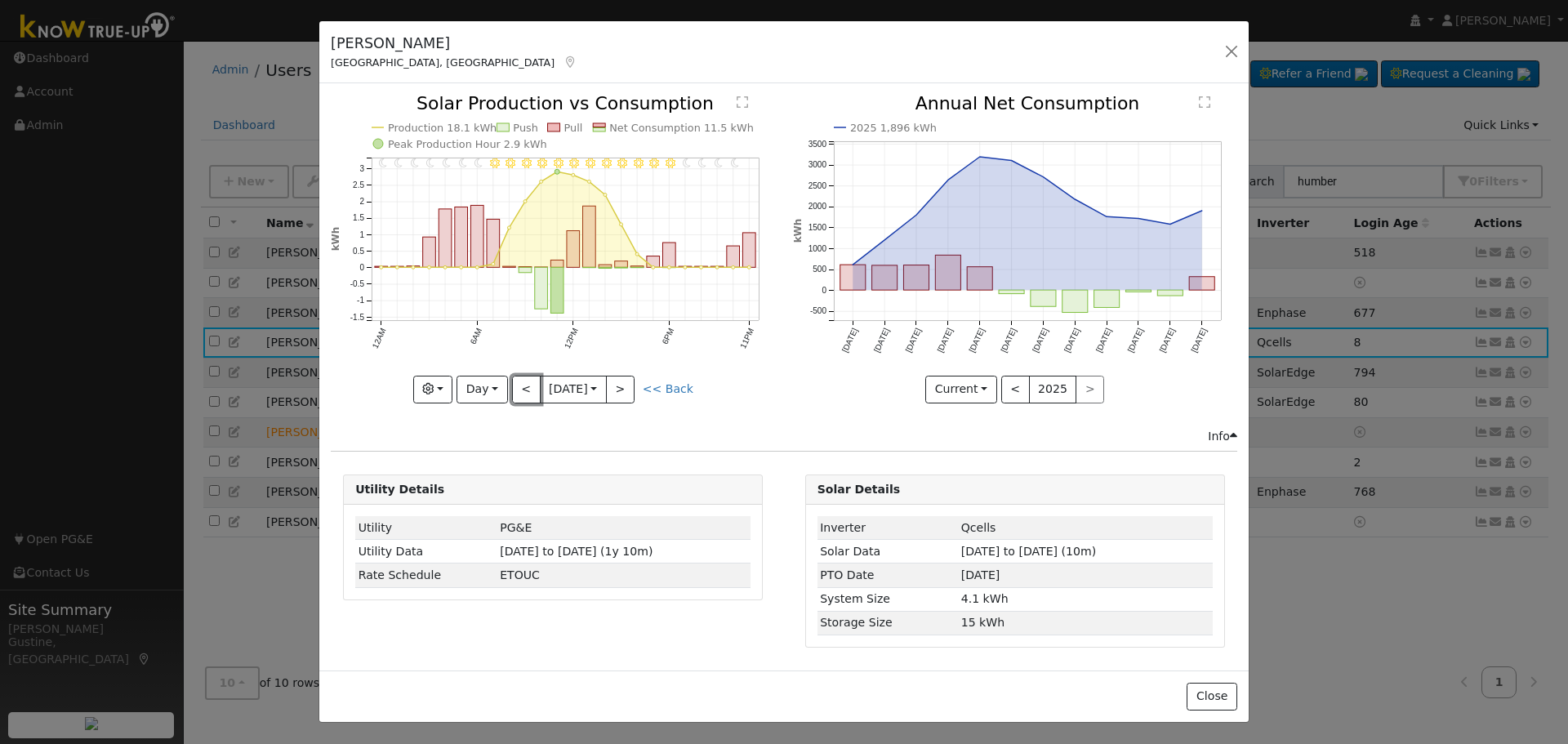
click at [526, 384] on button "<" at bounding box center [526, 389] width 28 height 28
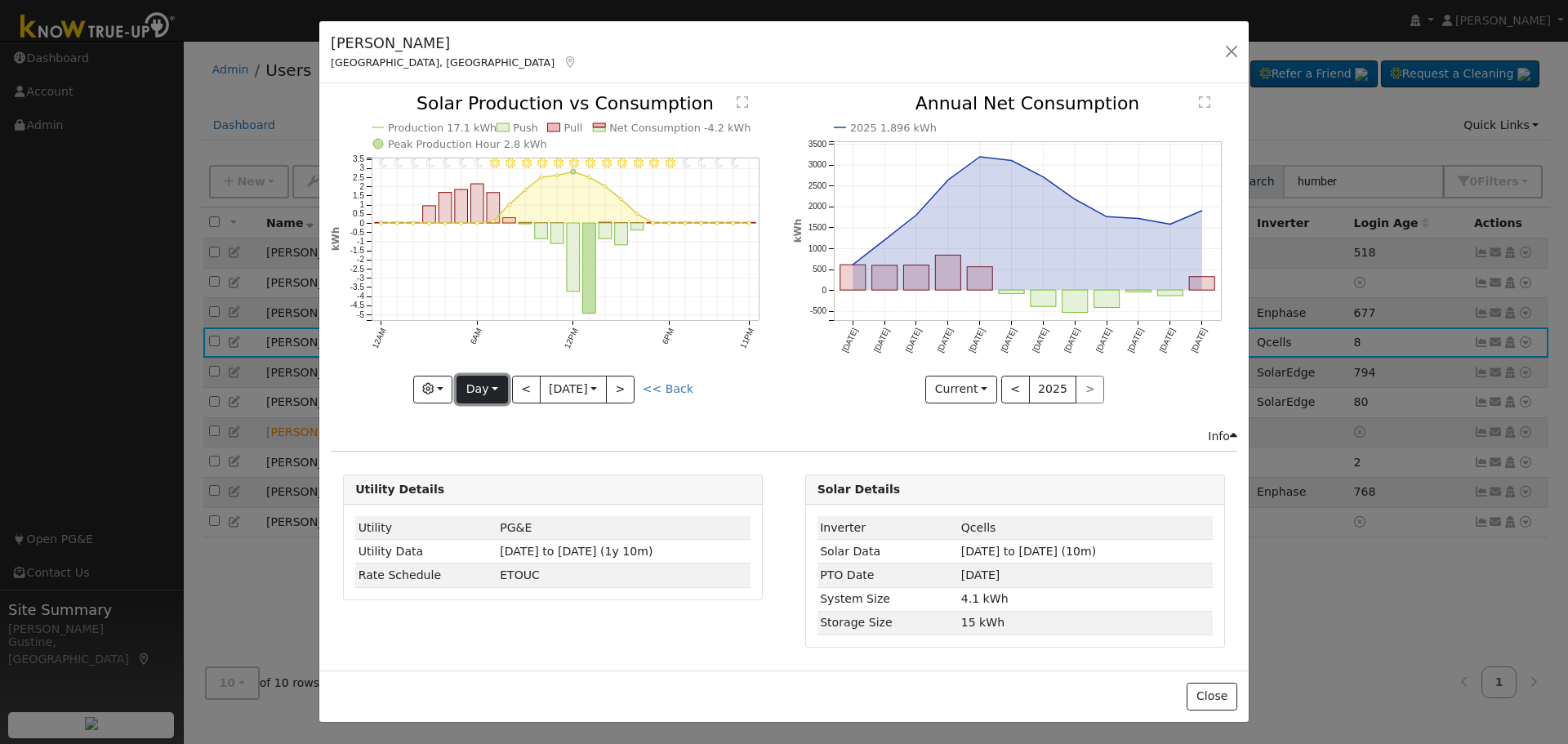
click at [488, 384] on button "Day" at bounding box center [481, 389] width 51 height 28
click at [547, 488] on link "Year" at bounding box center [513, 492] width 114 height 23
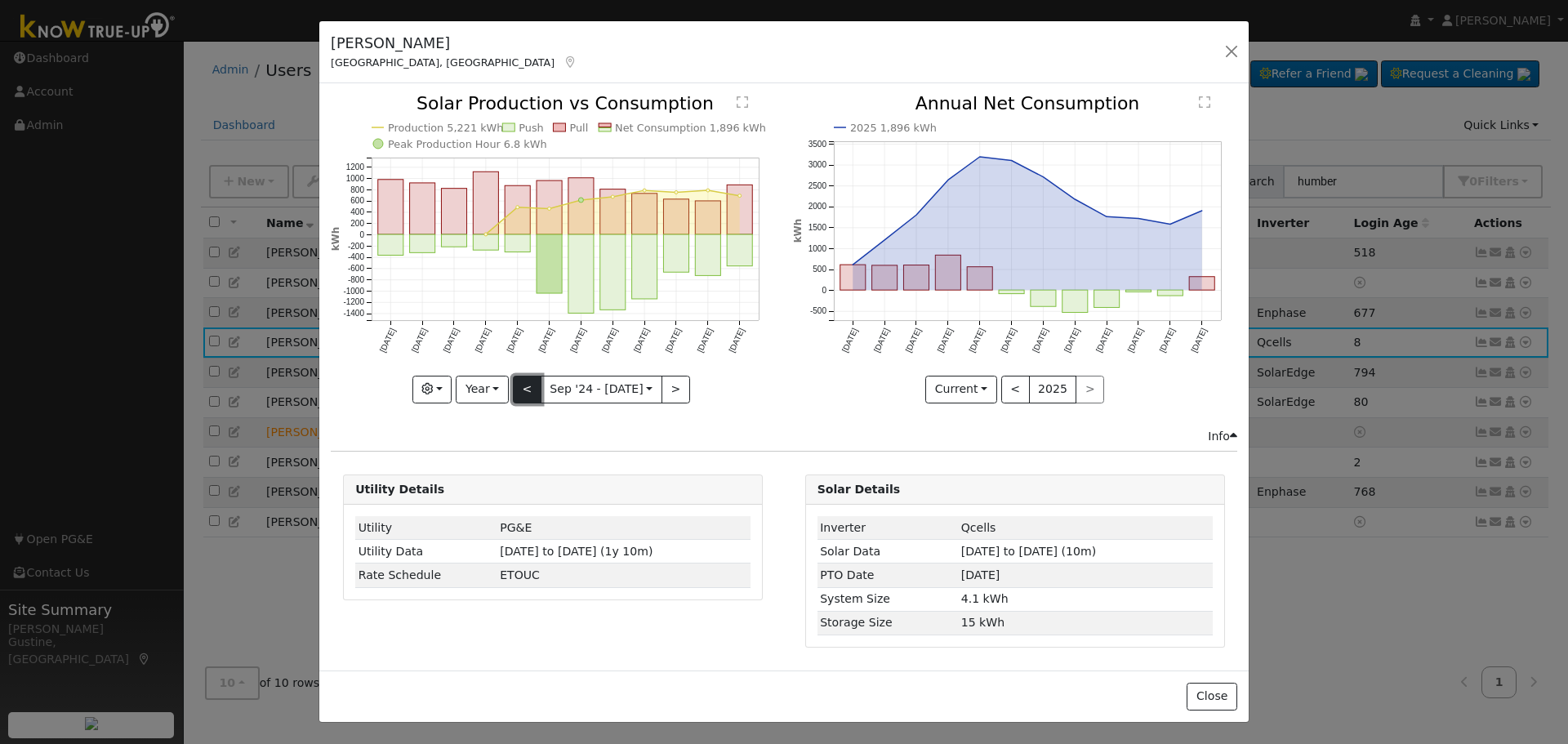
click at [533, 383] on button "<" at bounding box center [526, 389] width 28 height 28
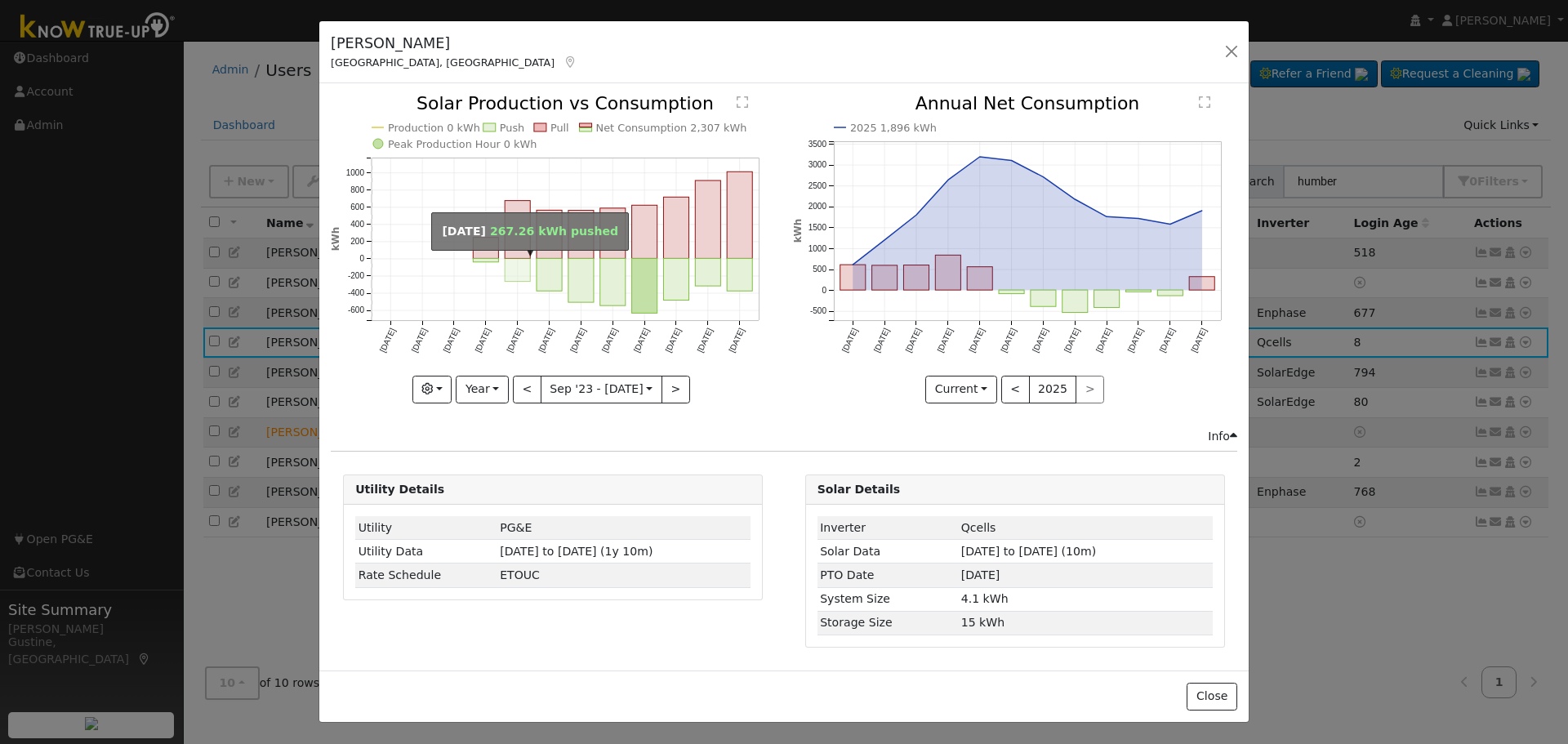
click at [528, 259] on rect "onclick=""" at bounding box center [517, 270] width 25 height 23
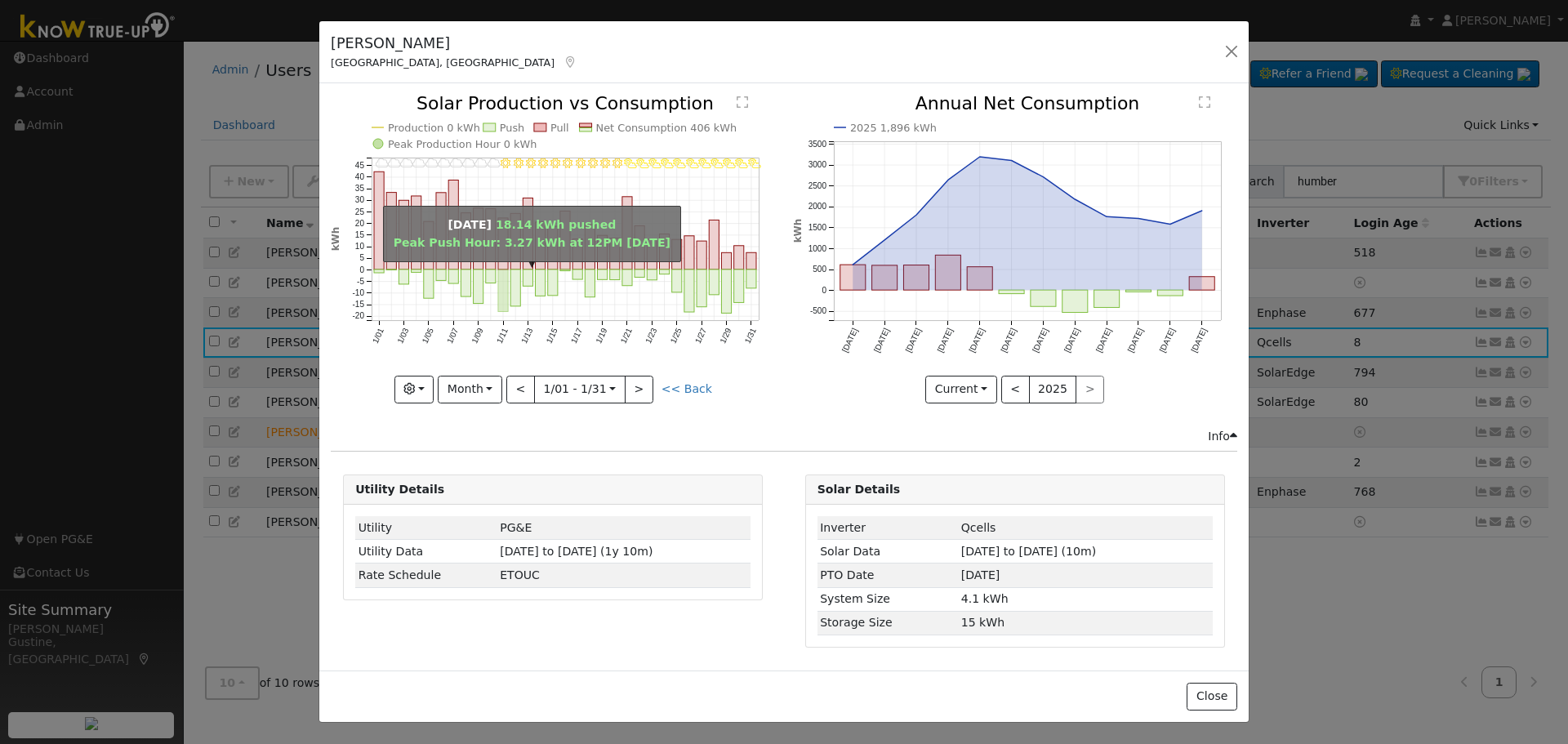
click at [498, 287] on rect "onclick=""" at bounding box center [503, 290] width 9 height 42
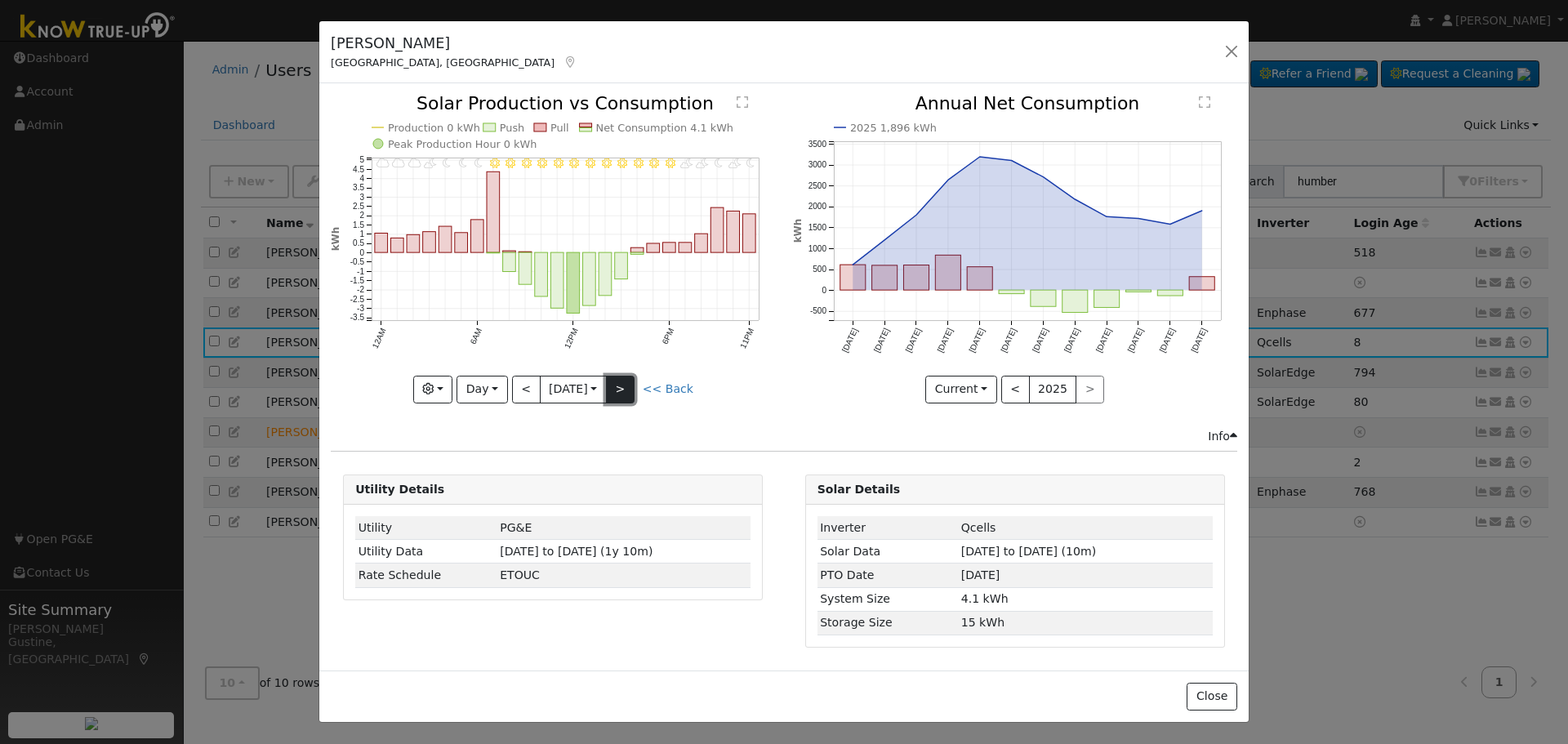
click at [632, 394] on button ">" at bounding box center [620, 389] width 28 height 28
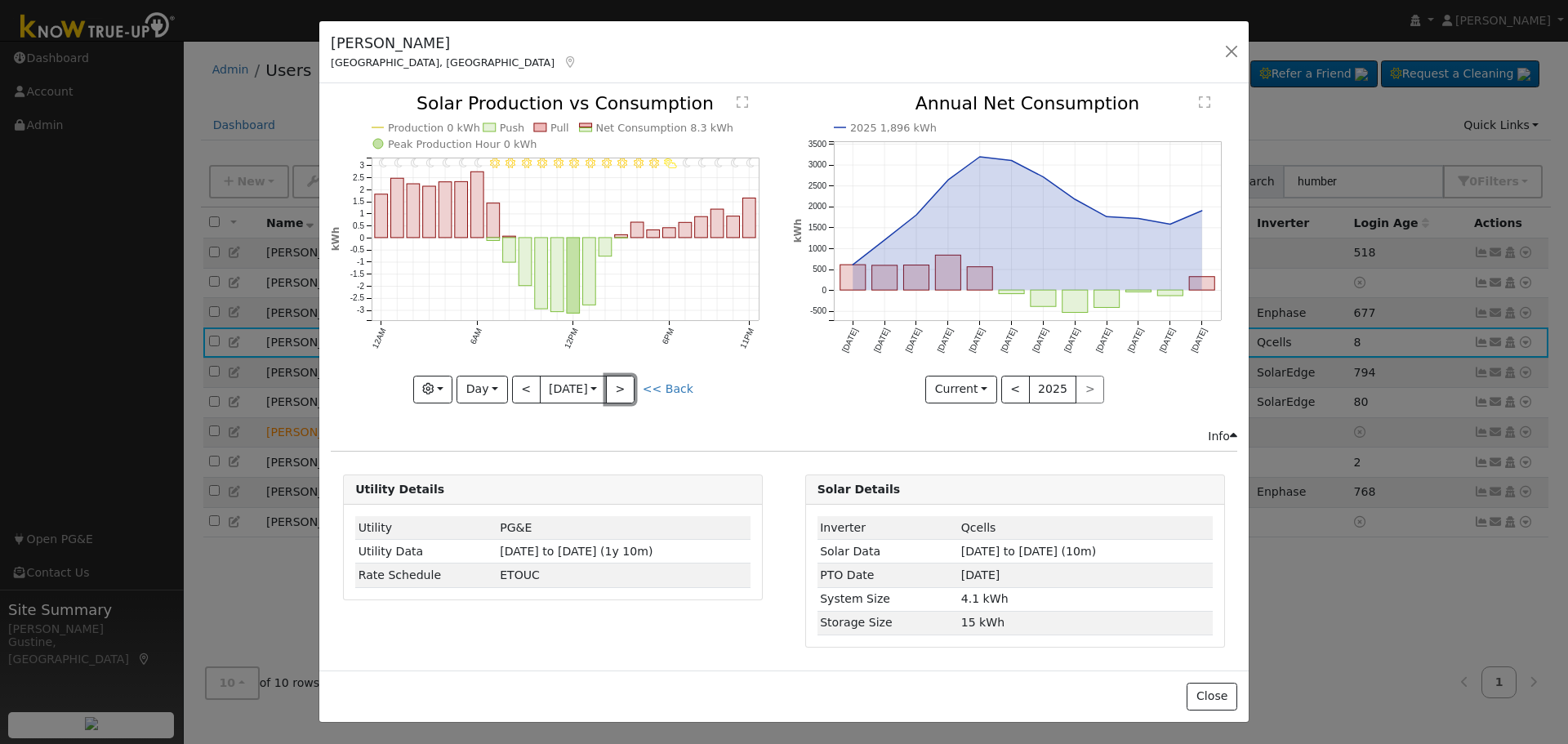
click at [629, 392] on button ">" at bounding box center [620, 389] width 28 height 28
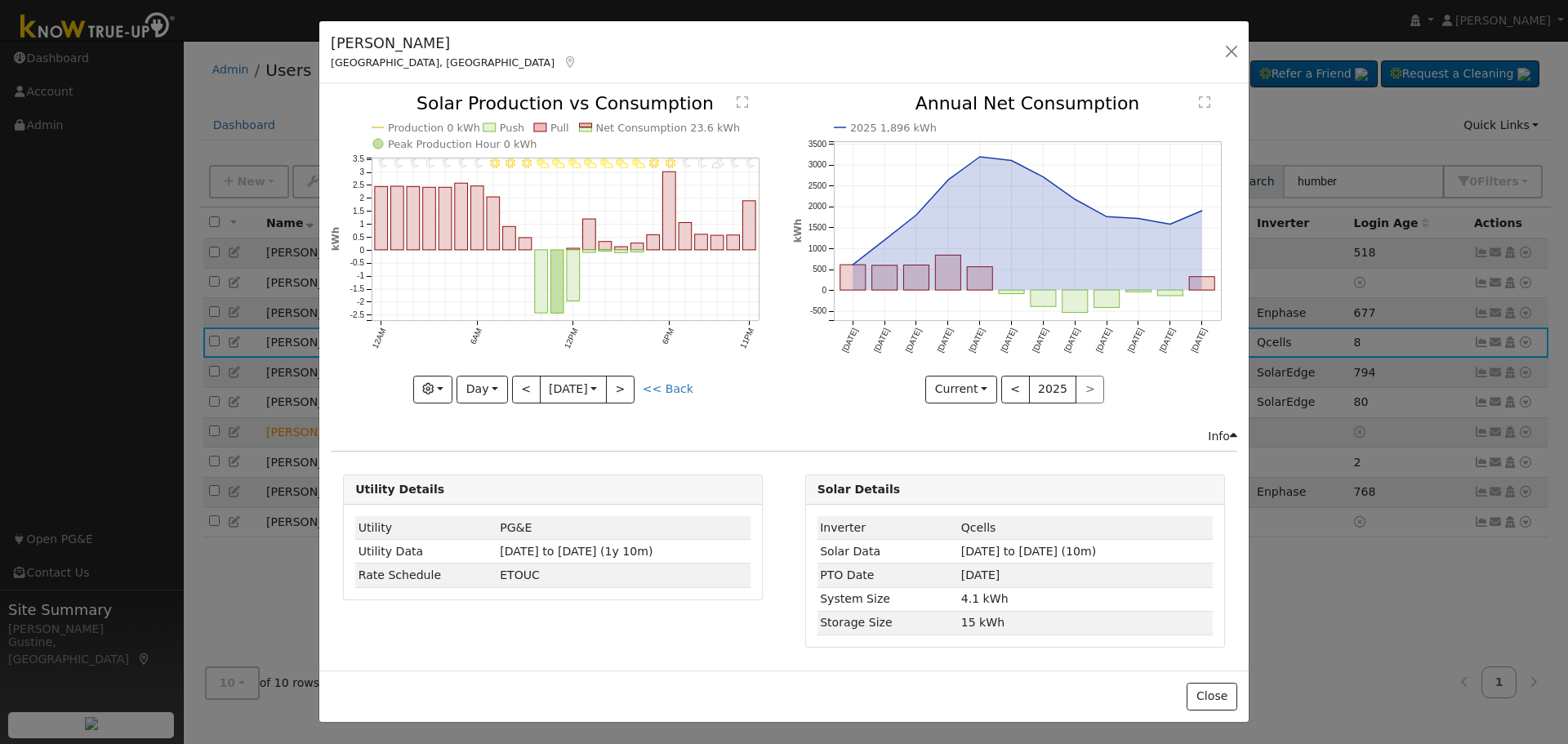
click at [642, 395] on icon "11PM - MostlyClear 10PM - MostlyClear 9PM - PartlyCloudy 8PM - MostlyClear 7PM …" at bounding box center [552, 248] width 444 height 306
click at [634, 393] on button ">" at bounding box center [620, 389] width 28 height 28
type input "2024-01-14"
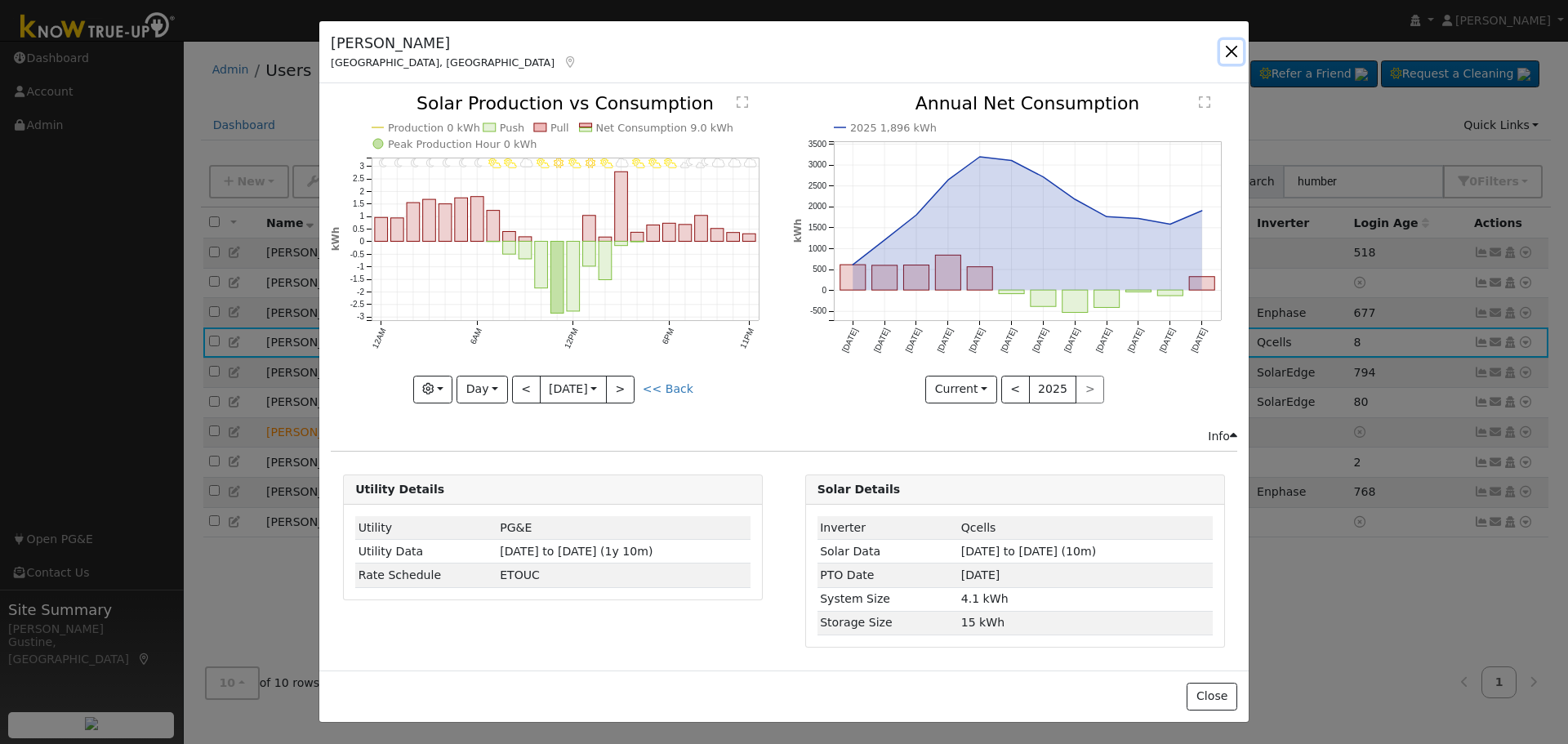
click at [1233, 56] on button "button" at bounding box center [1231, 52] width 23 height 23
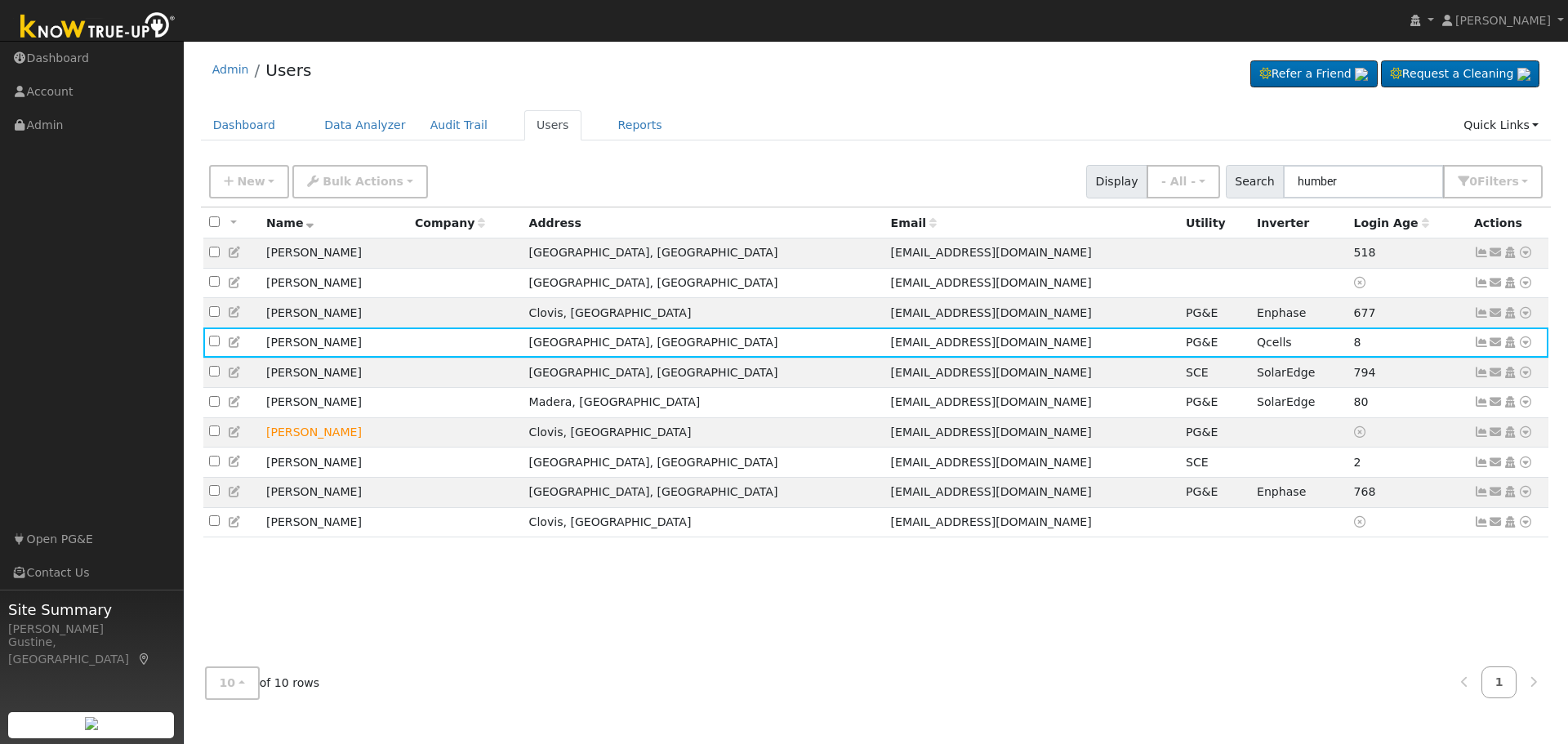
drag, startPoint x: 1258, startPoint y: 210, endPoint x: 1281, endPoint y: 183, distance: 35.5
click at [1258, 209] on th "Inverter" at bounding box center [1300, 222] width 98 height 30
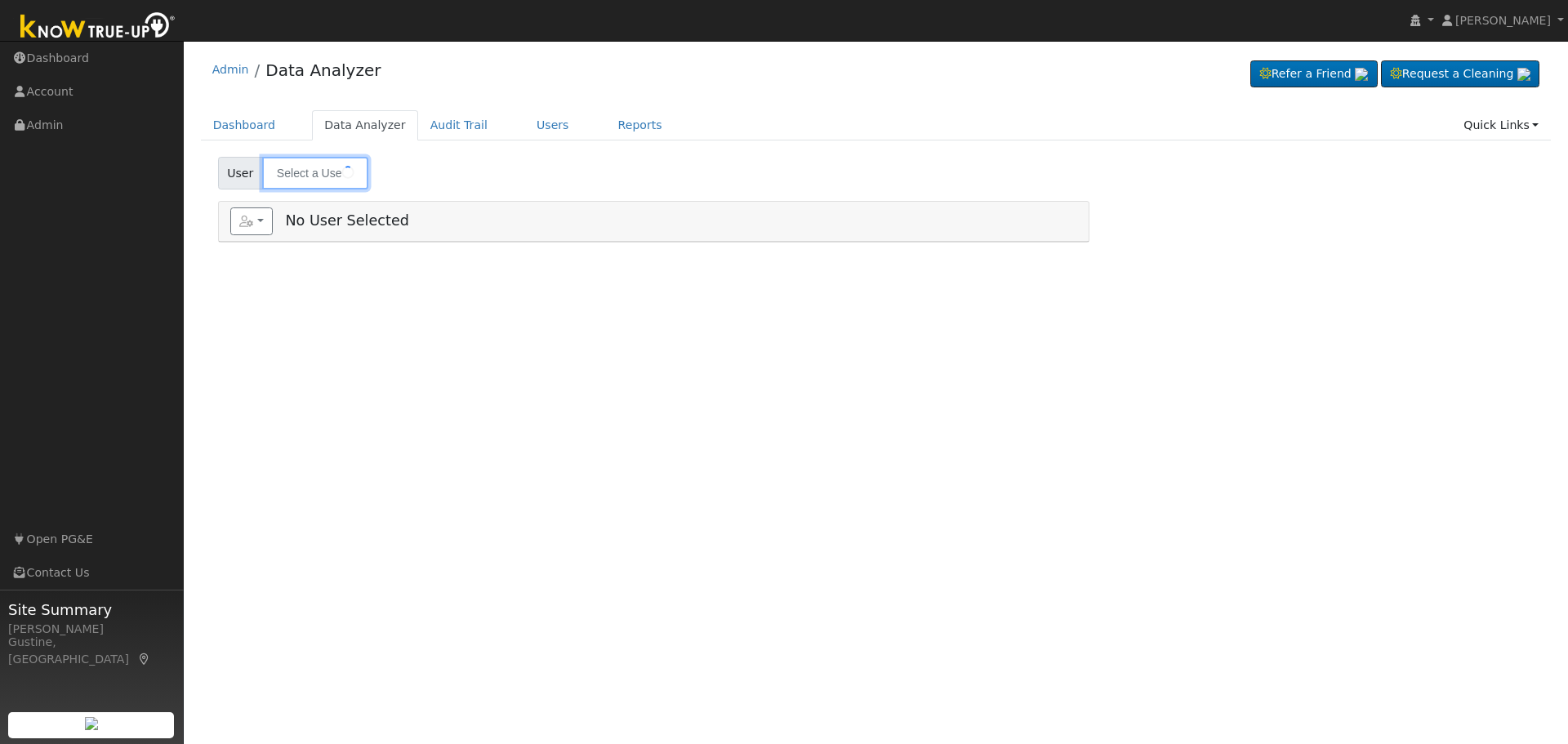
type input "[PERSON_NAME]"
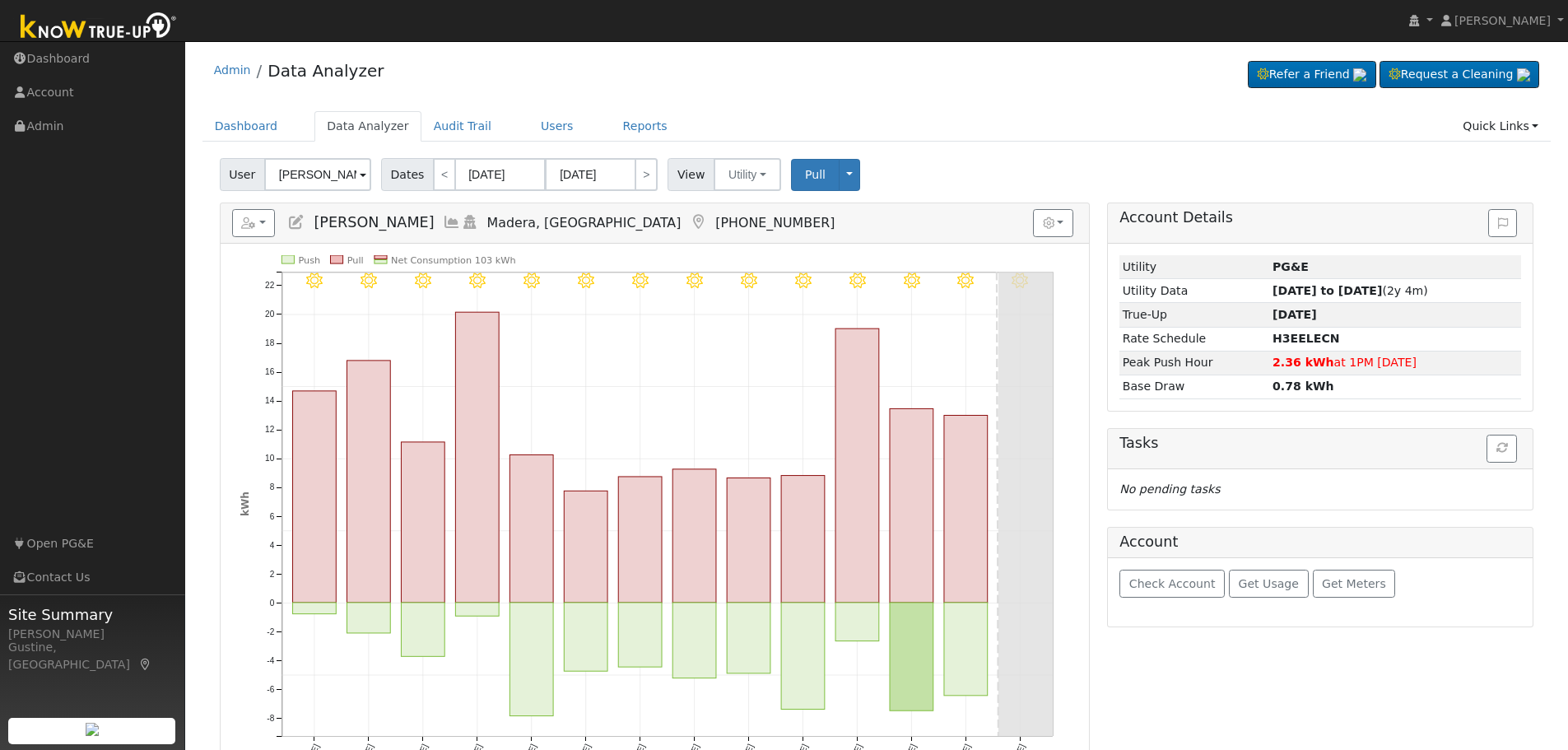
click at [1398, 592] on div "Check Account Get Usage Get Meters" at bounding box center [1319, 592] width 425 height 68
click at [1321, 590] on span "Get Meters" at bounding box center [1353, 584] width 64 height 13
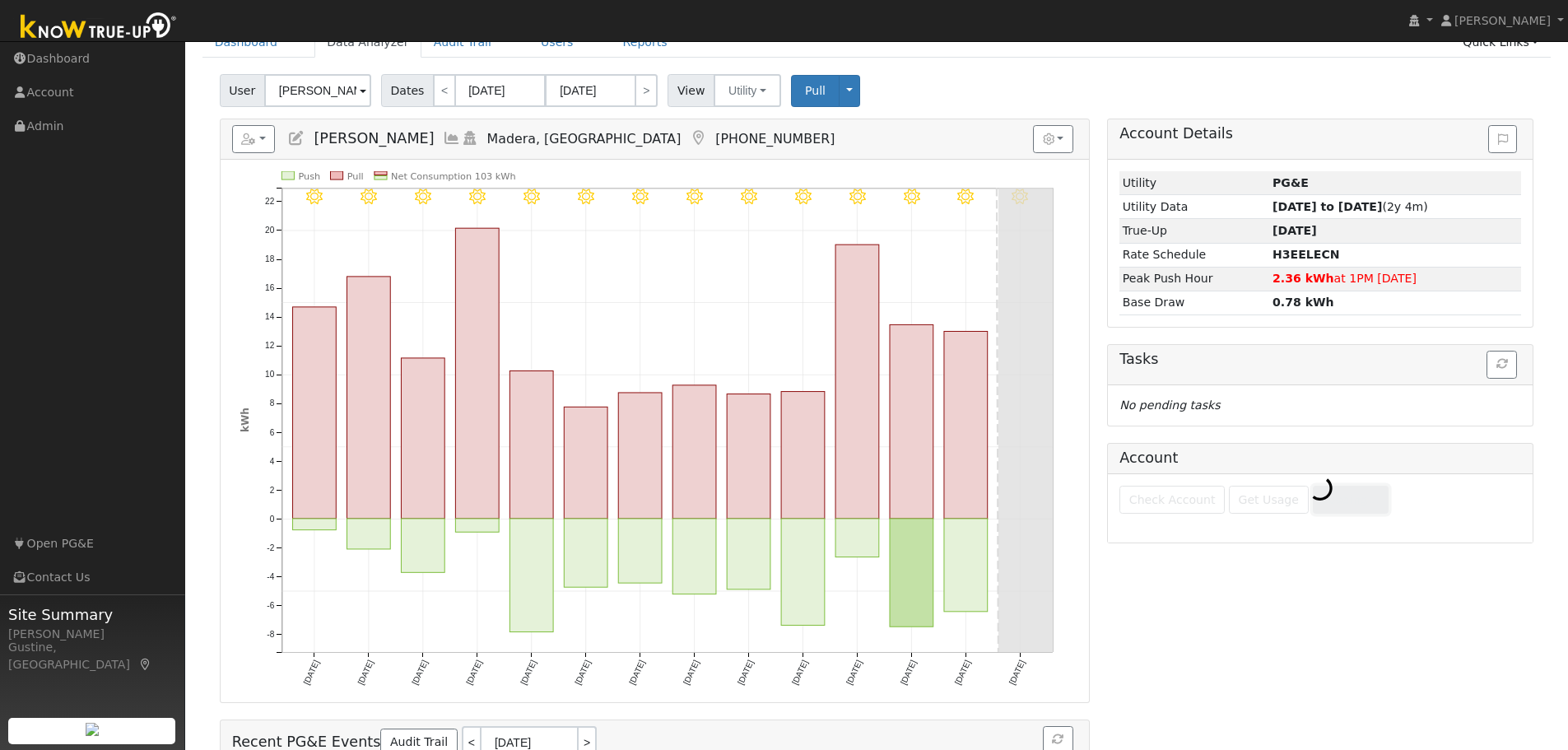
scroll to position [208, 0]
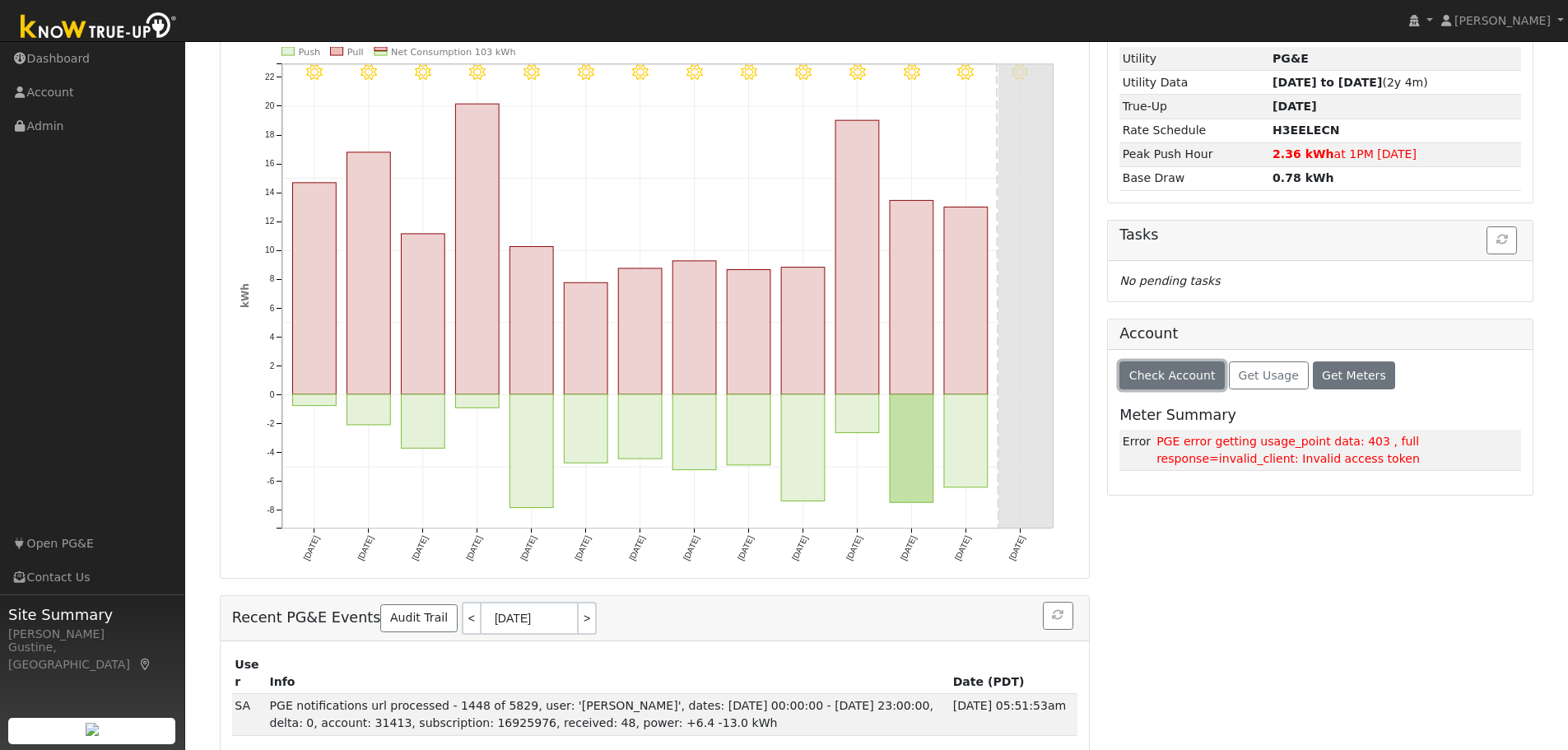
click at [1190, 379] on span "Check Account" at bounding box center [1172, 375] width 86 height 13
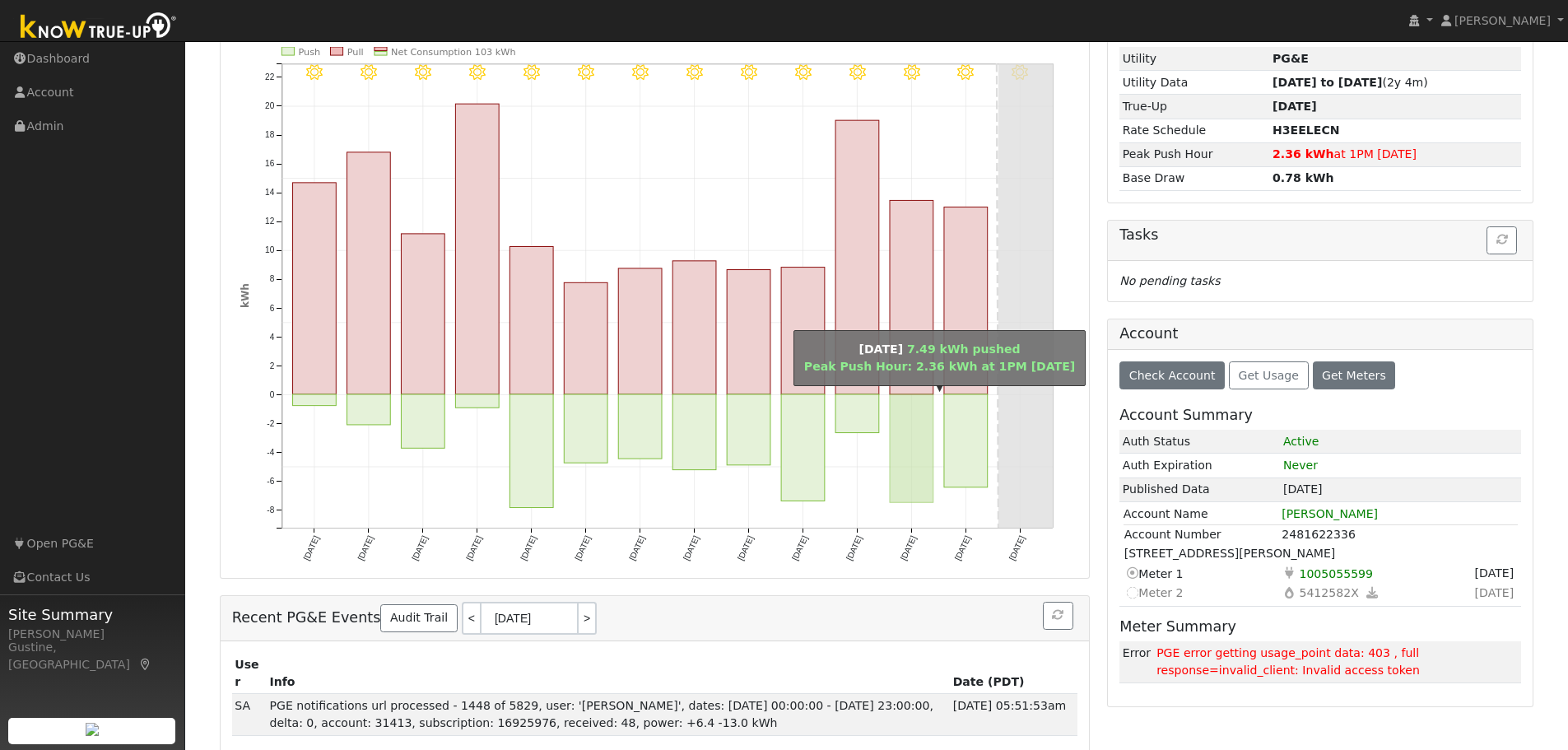
click at [933, 433] on rect "onclick=""" at bounding box center [912, 448] width 44 height 108
type input "[DATE]"
